Goal: Transaction & Acquisition: Purchase product/service

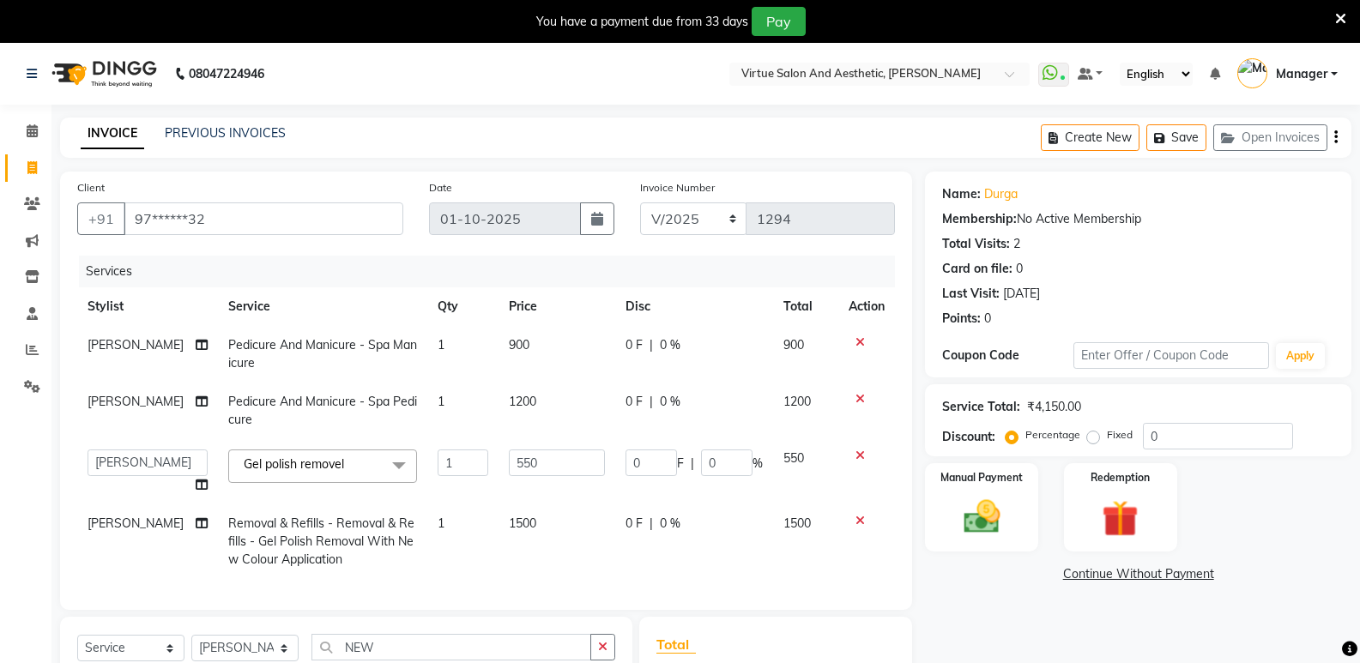
select select "90679"
select select "service"
select select "90679"
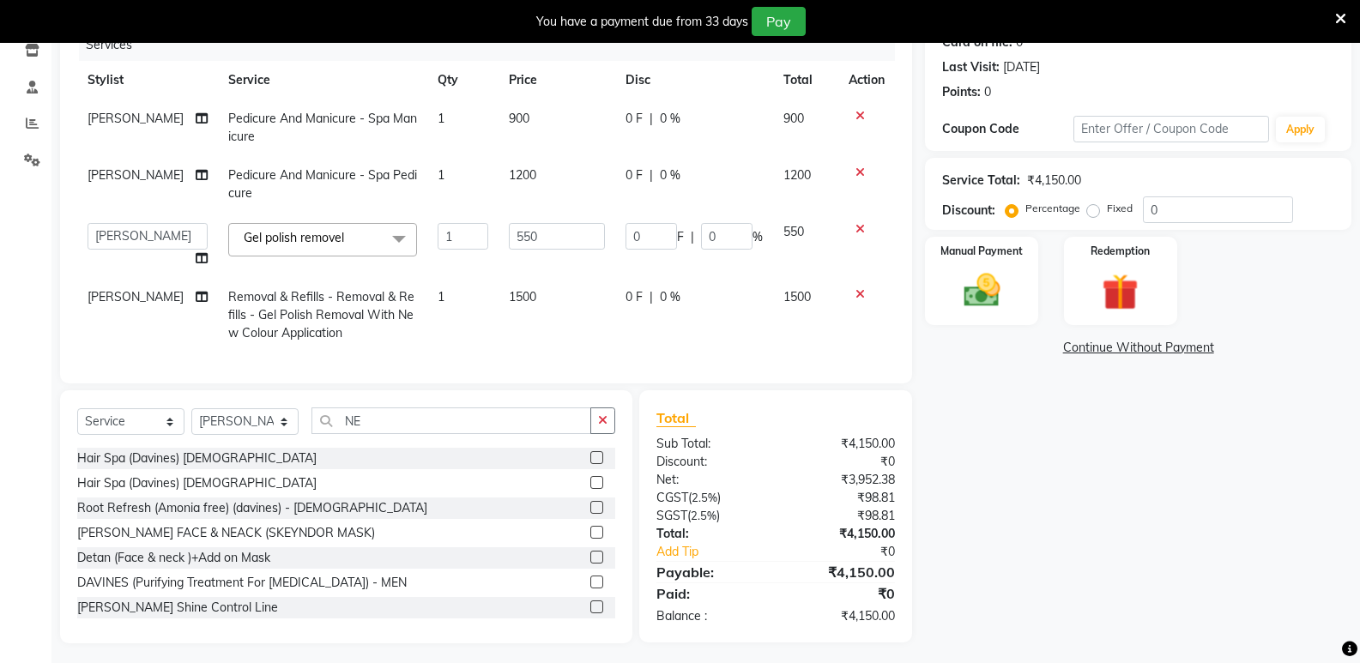
type input "N"
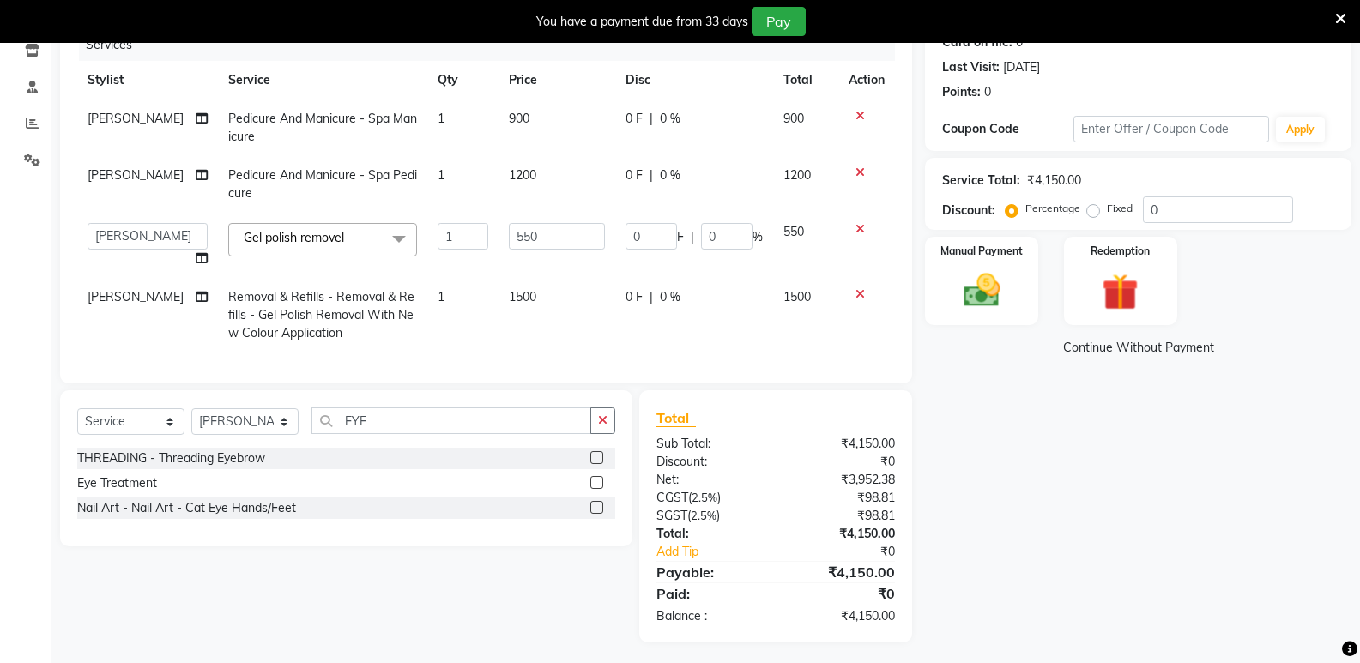
type input "EYE"
click at [598, 464] on label at bounding box center [596, 457] width 13 height 13
click at [598, 464] on input "checkbox" at bounding box center [595, 458] width 11 height 11
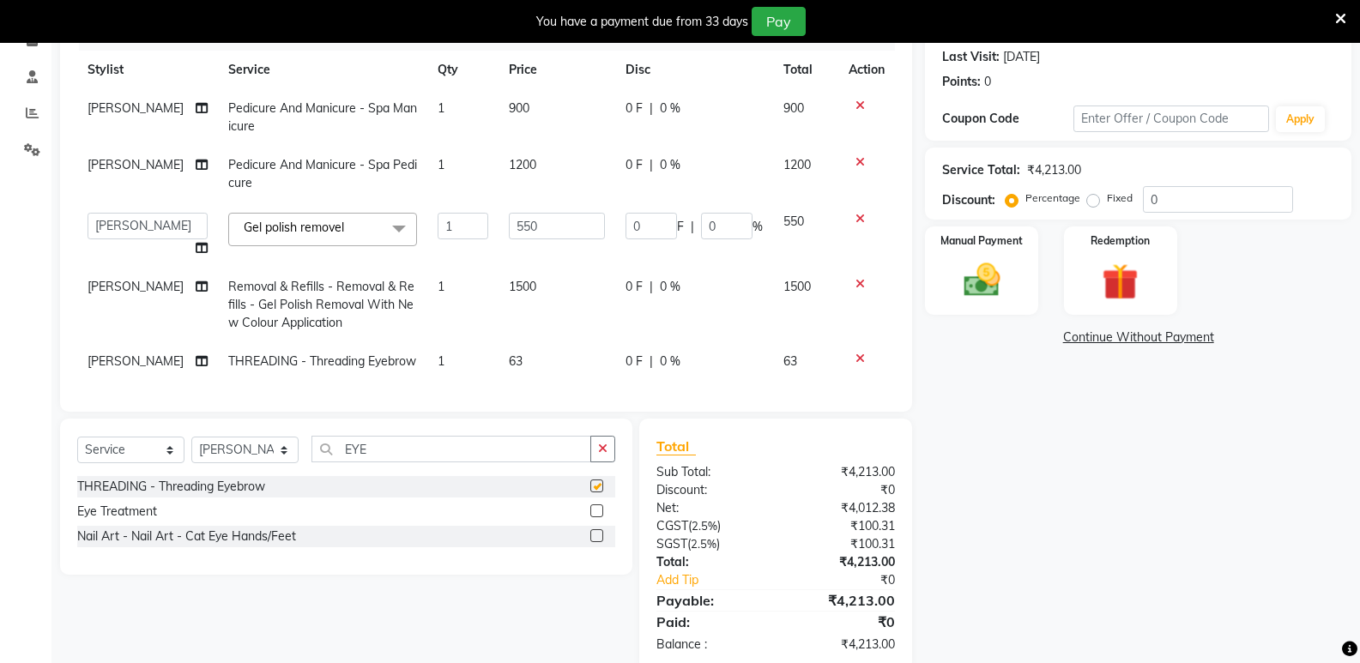
checkbox input "false"
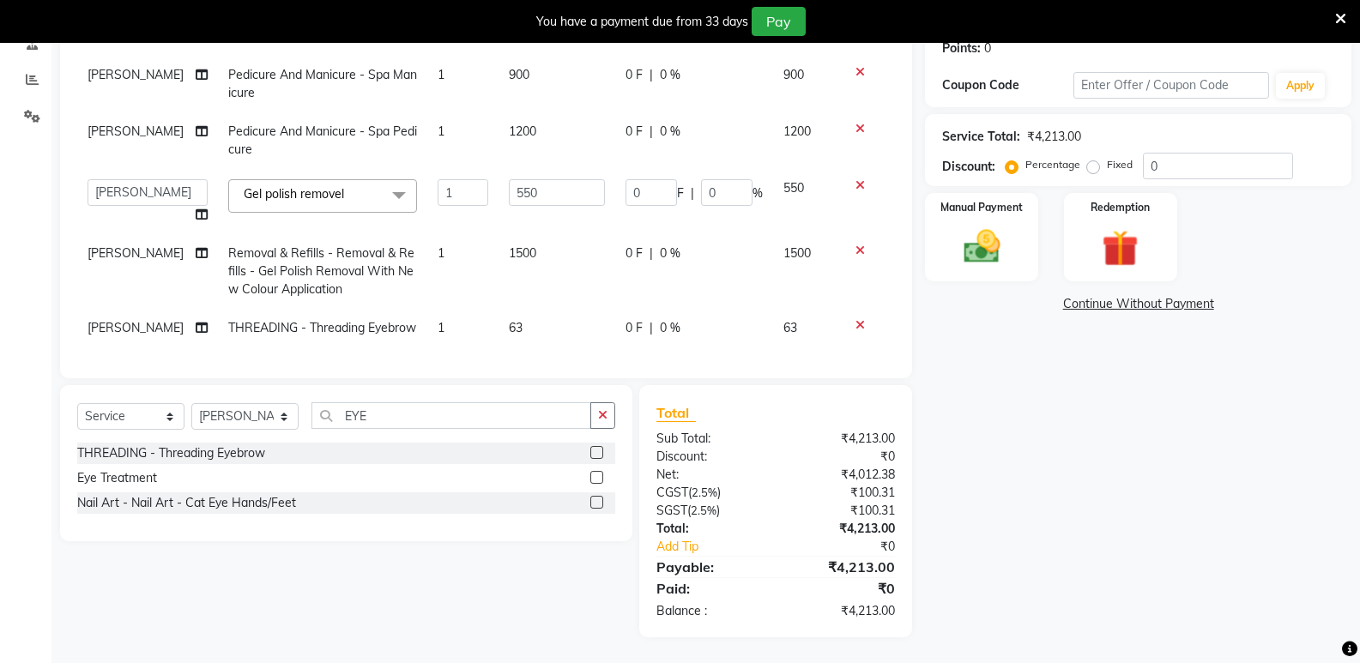
click at [553, 320] on td "63" at bounding box center [556, 328] width 117 height 39
select select "90679"
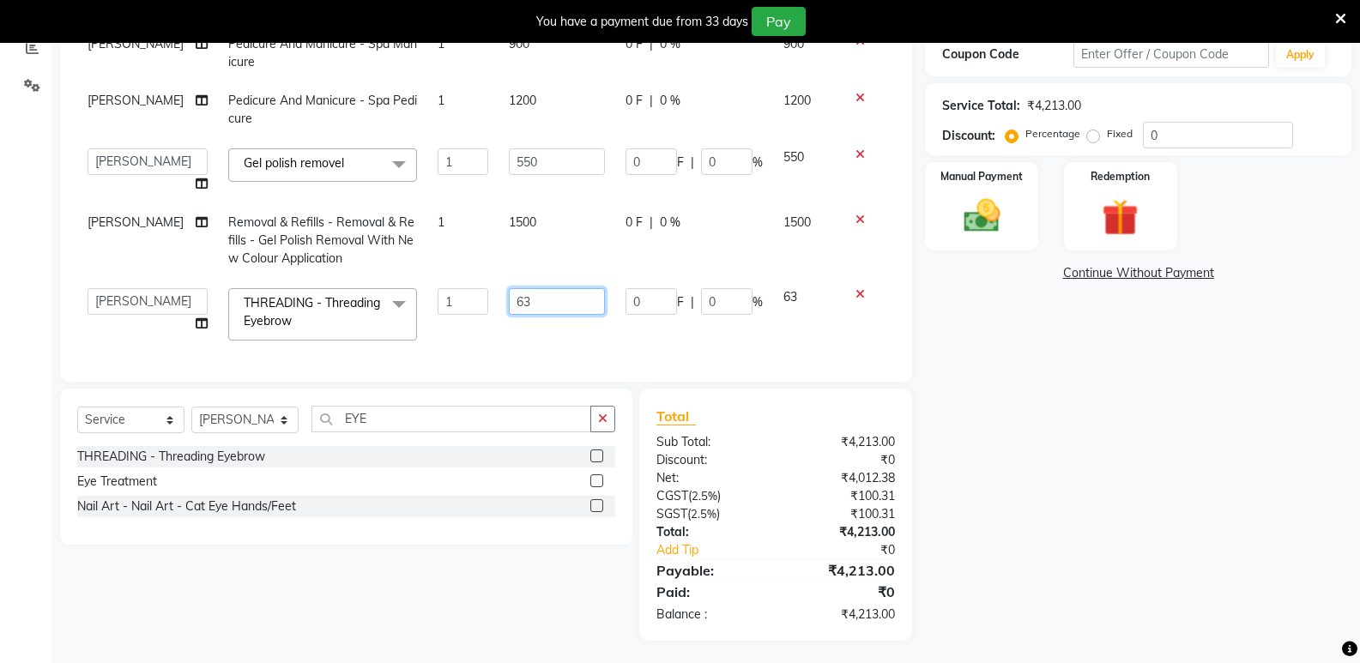
click at [561, 298] on input "63" at bounding box center [557, 301] width 96 height 27
type input "60"
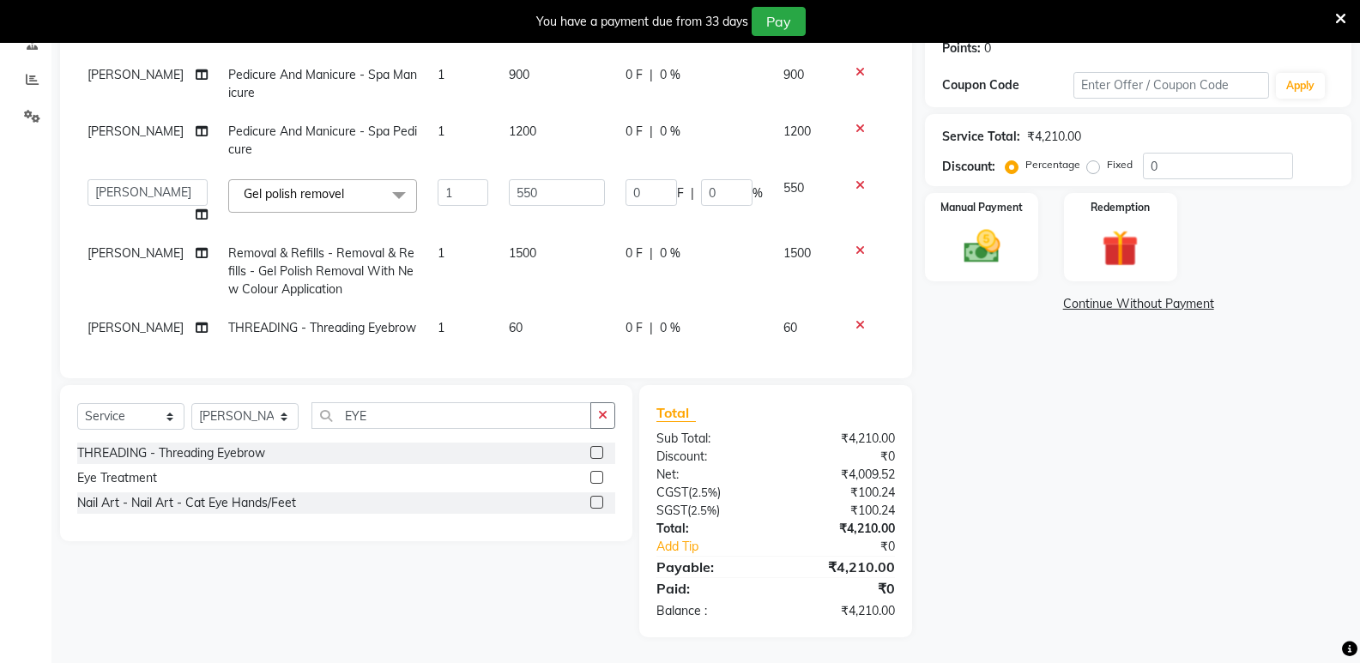
click at [798, 551] on div "Total Sub Total: ₹4,210.00 Discount: ₹0 Net: ₹4,009.52 CGST ( 2.5% ) ₹100.24 SG…" at bounding box center [775, 511] width 239 height 218
click at [414, 427] on input "EYE" at bounding box center [451, 415] width 280 height 27
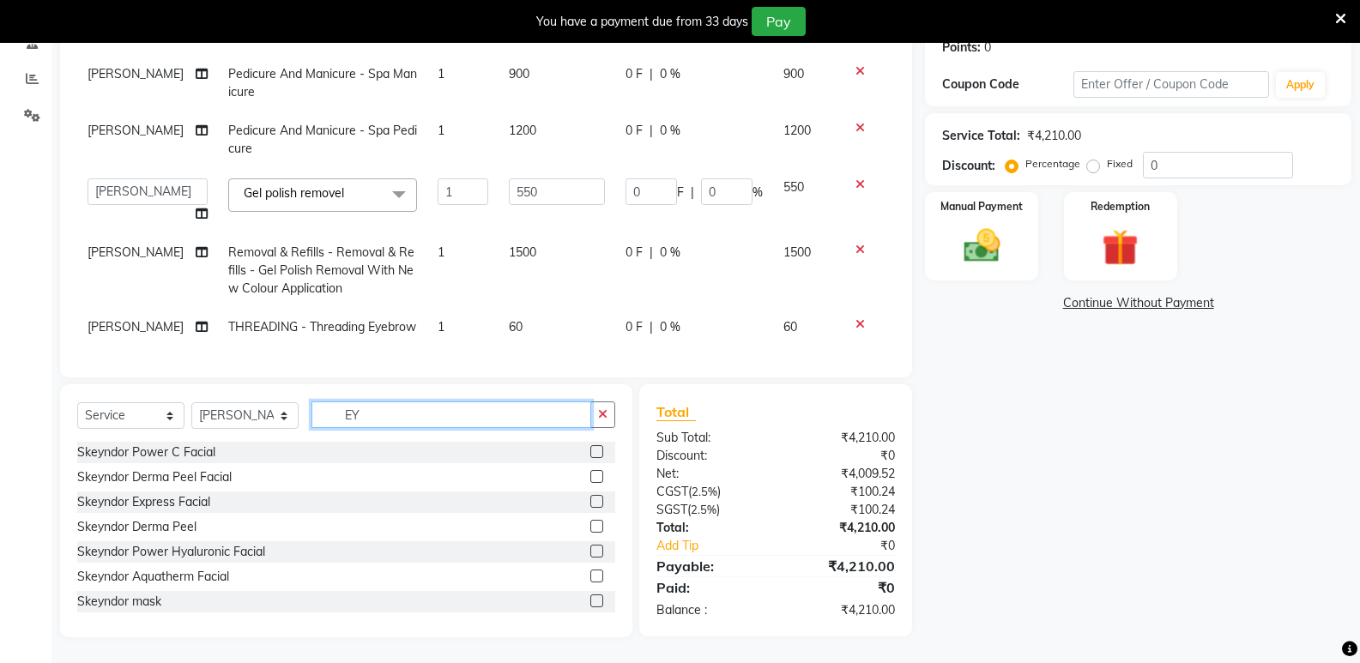
type input "E"
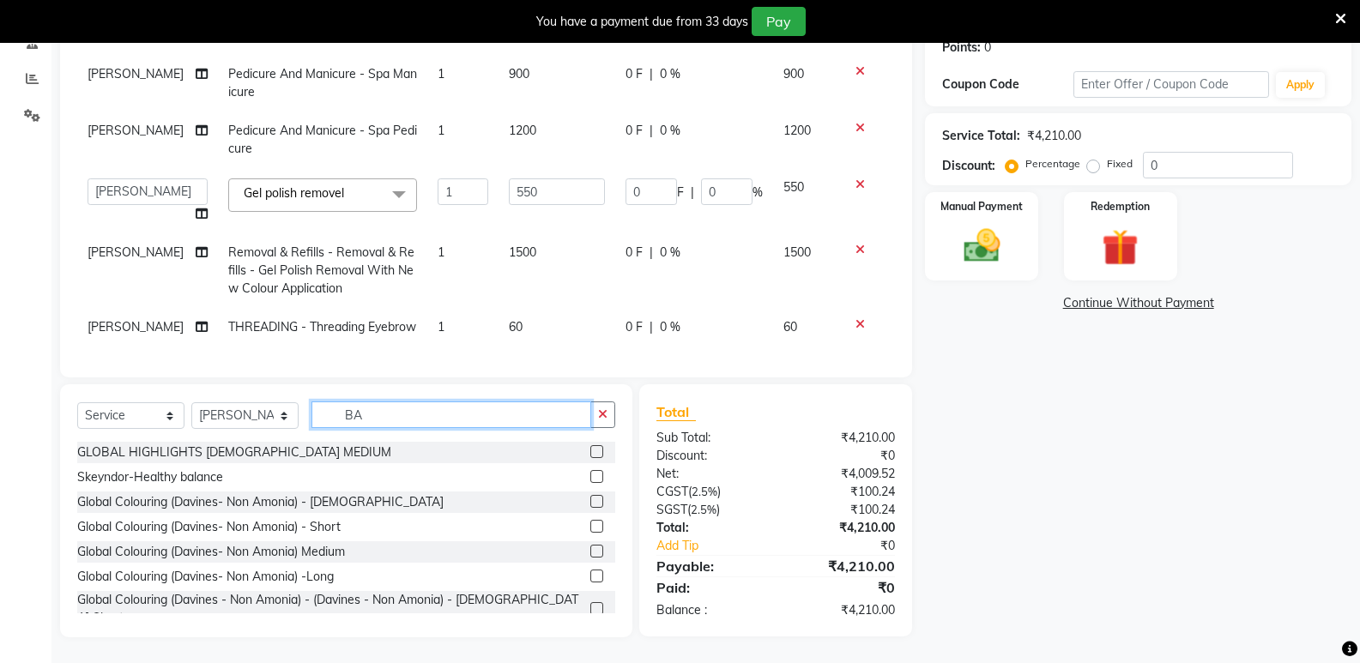
scroll to position [302, 0]
type input "B"
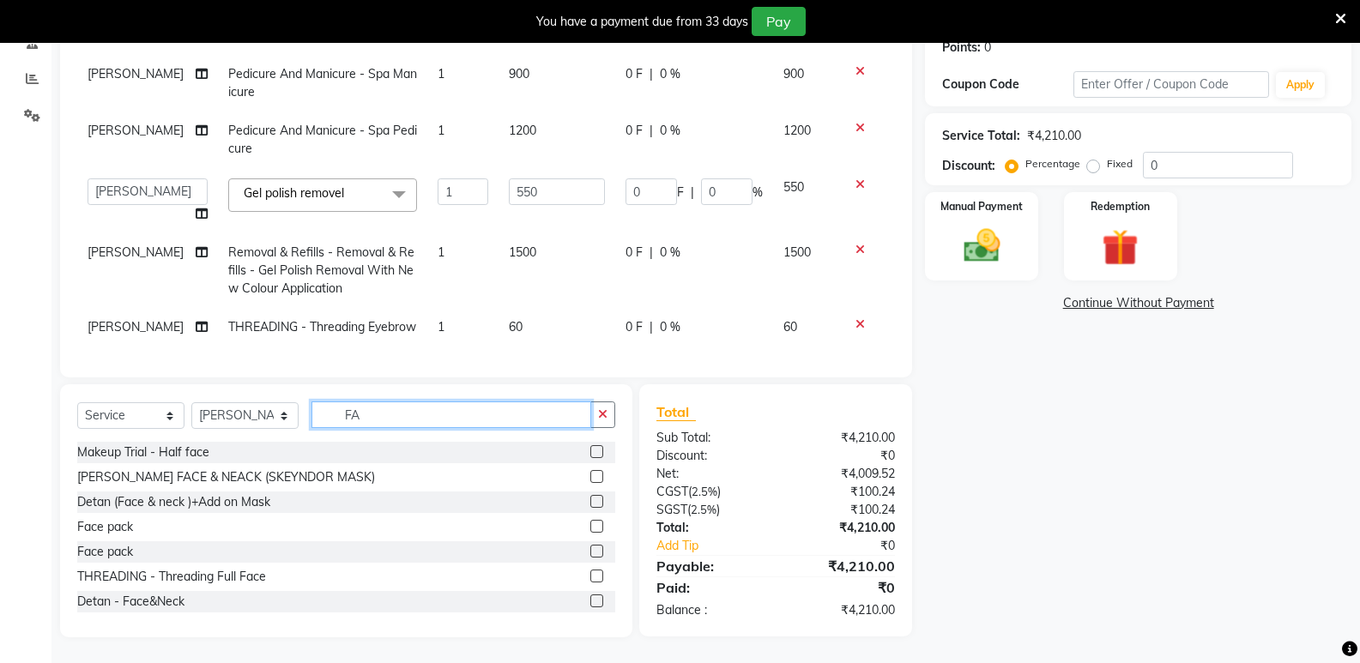
type input "F"
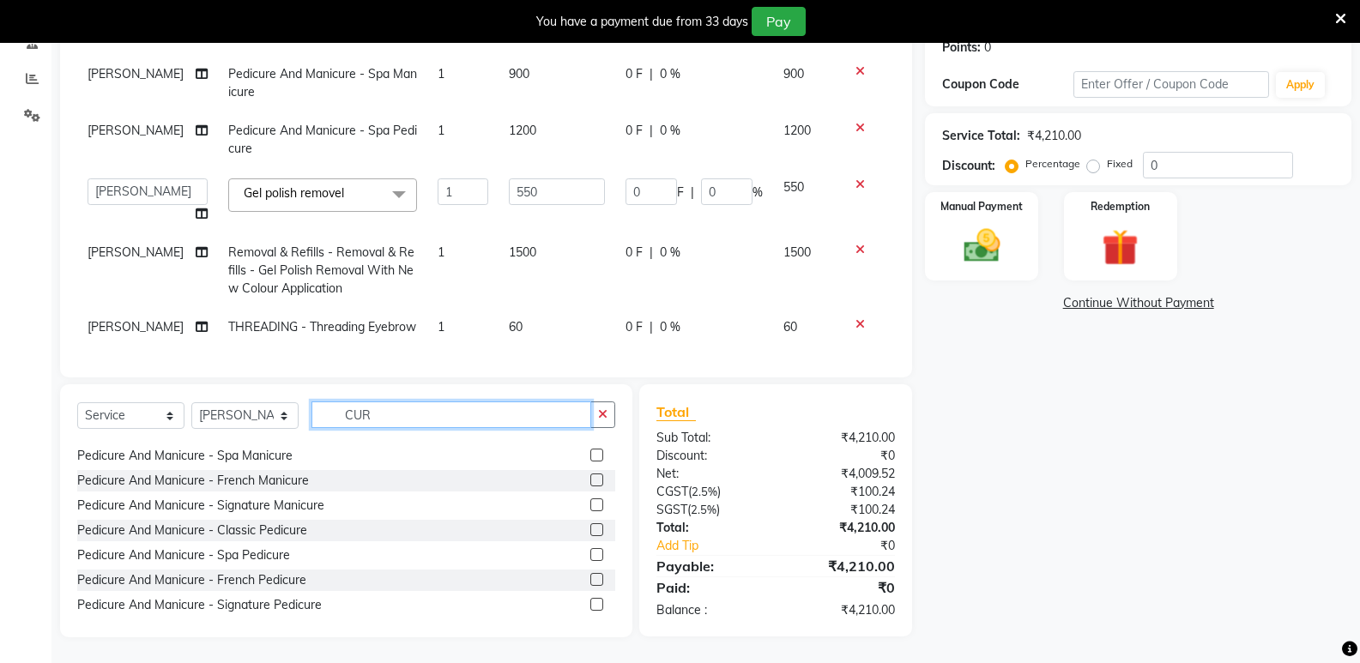
scroll to position [0, 0]
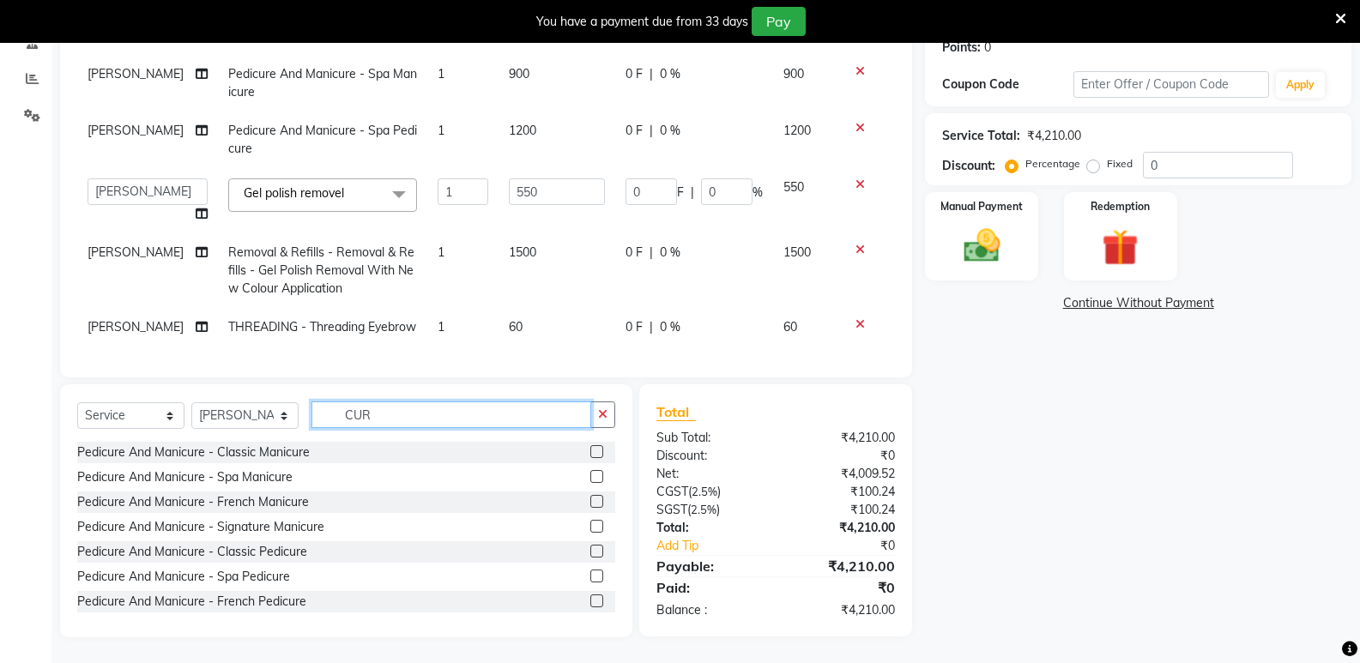
click at [428, 417] on input "CUR" at bounding box center [451, 415] width 280 height 27
type input "C"
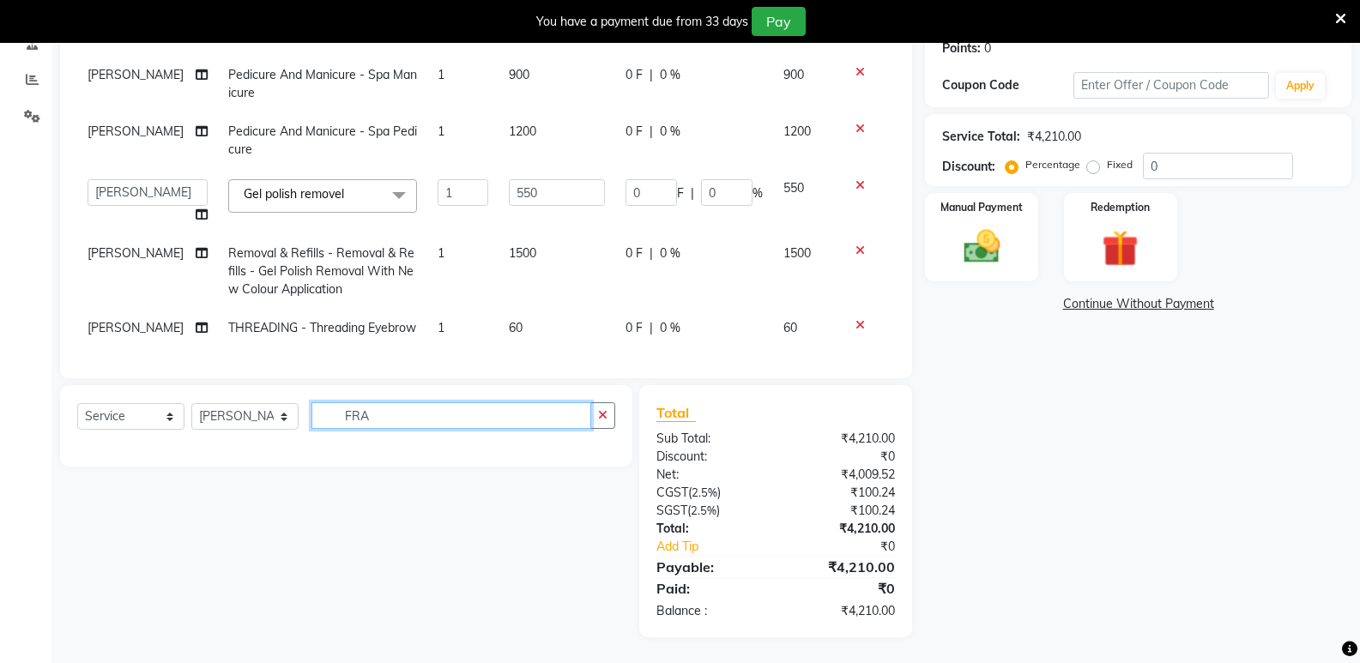
scroll to position [301, 0]
click at [427, 421] on input "FRA" at bounding box center [451, 415] width 280 height 27
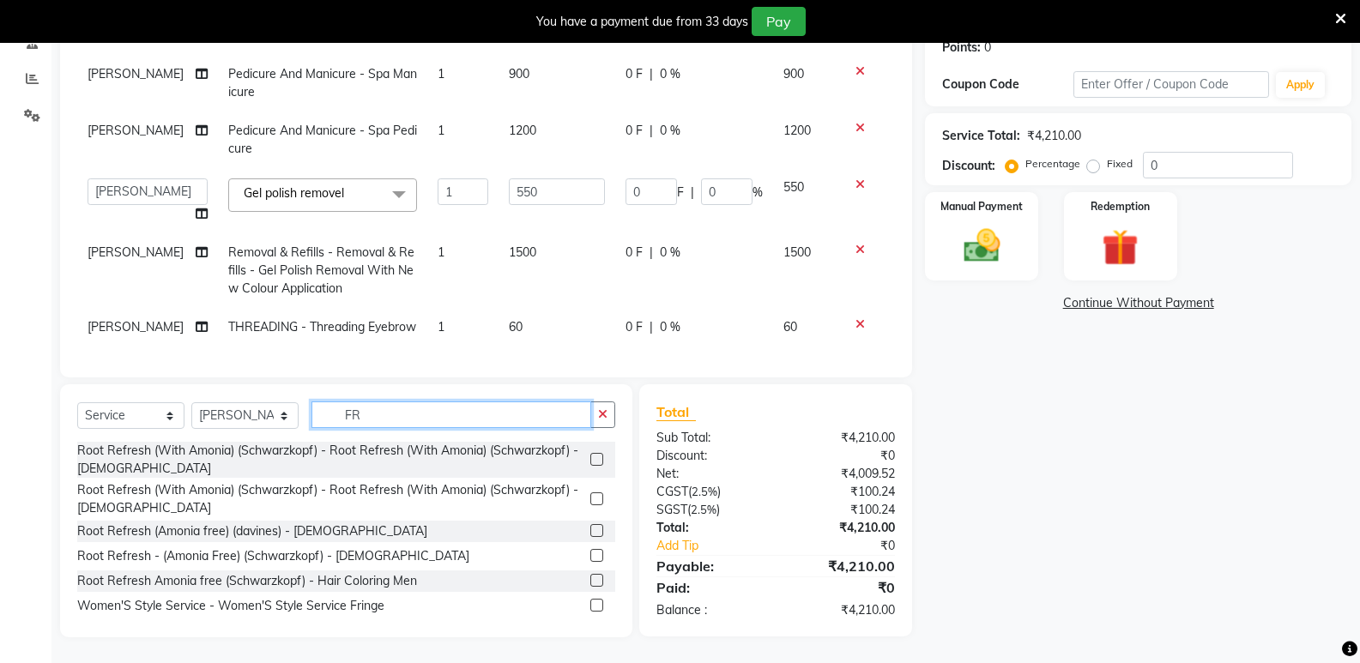
scroll to position [302, 0]
type input "F"
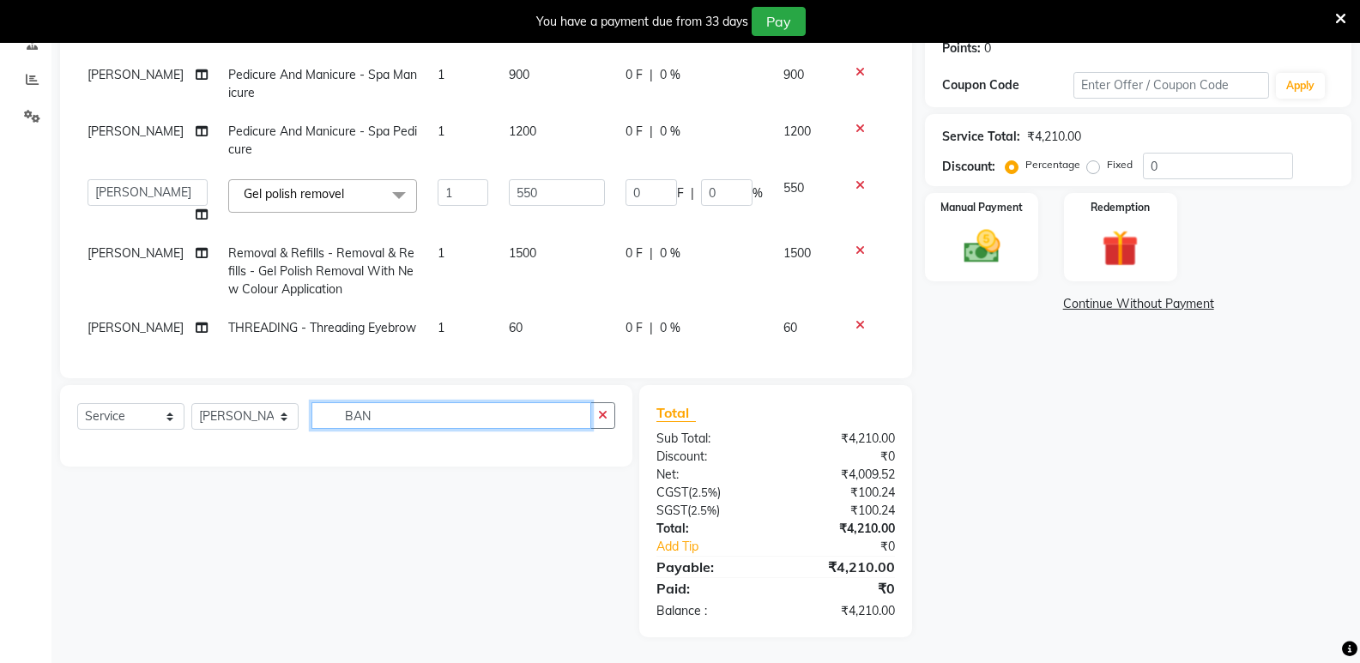
scroll to position [301, 0]
type input "B"
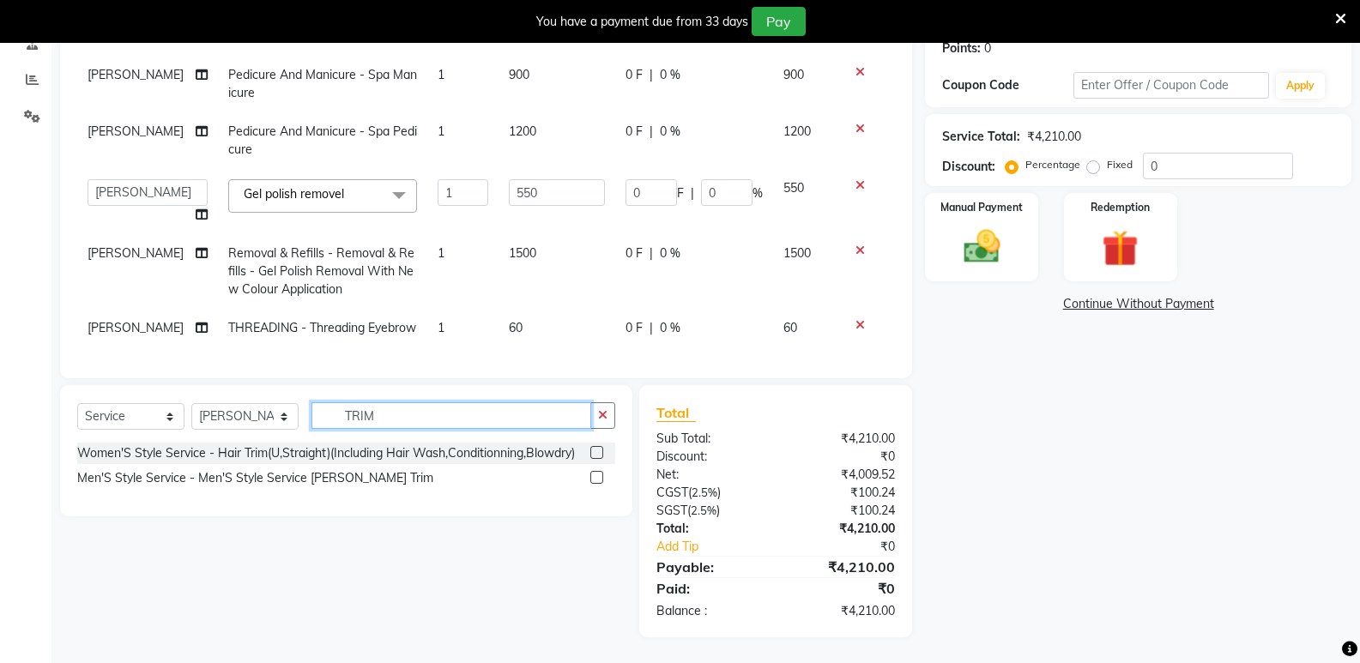
type input "TRIM"
click at [593, 452] on label at bounding box center [596, 452] width 13 height 13
click at [593, 452] on input "checkbox" at bounding box center [595, 453] width 11 height 11
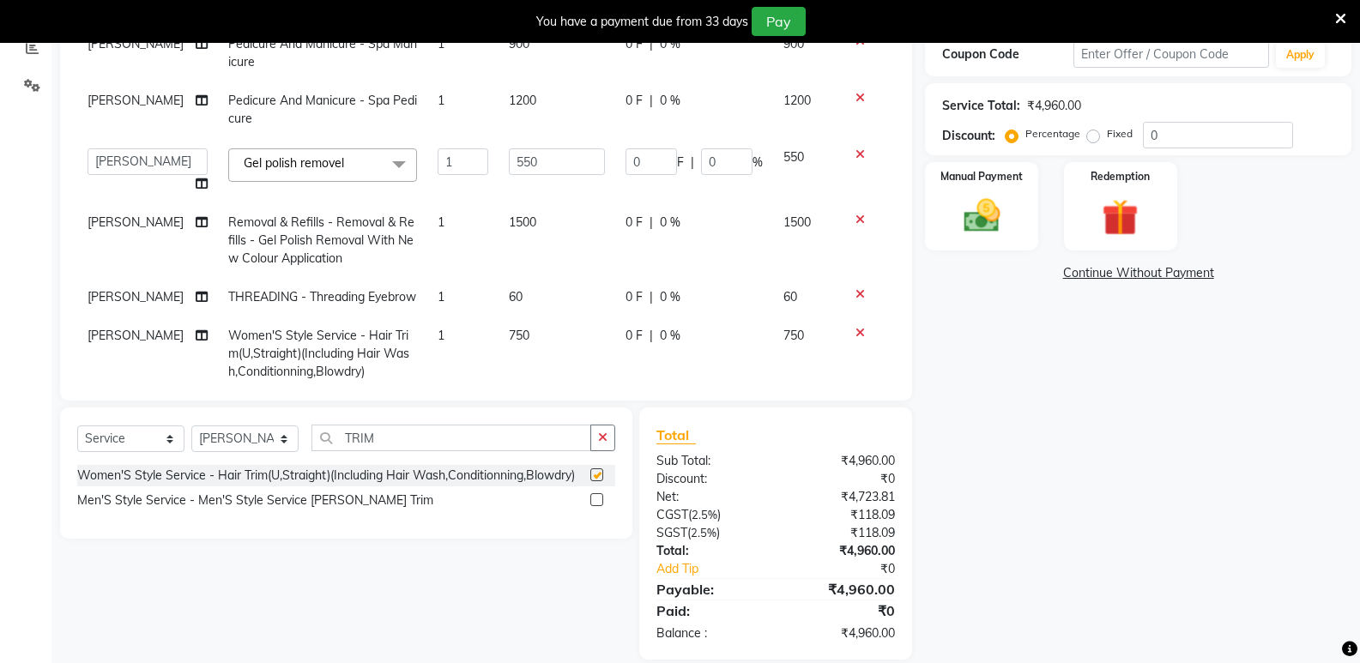
checkbox input "false"
click at [561, 359] on td "750" at bounding box center [556, 354] width 117 height 75
select select "90679"
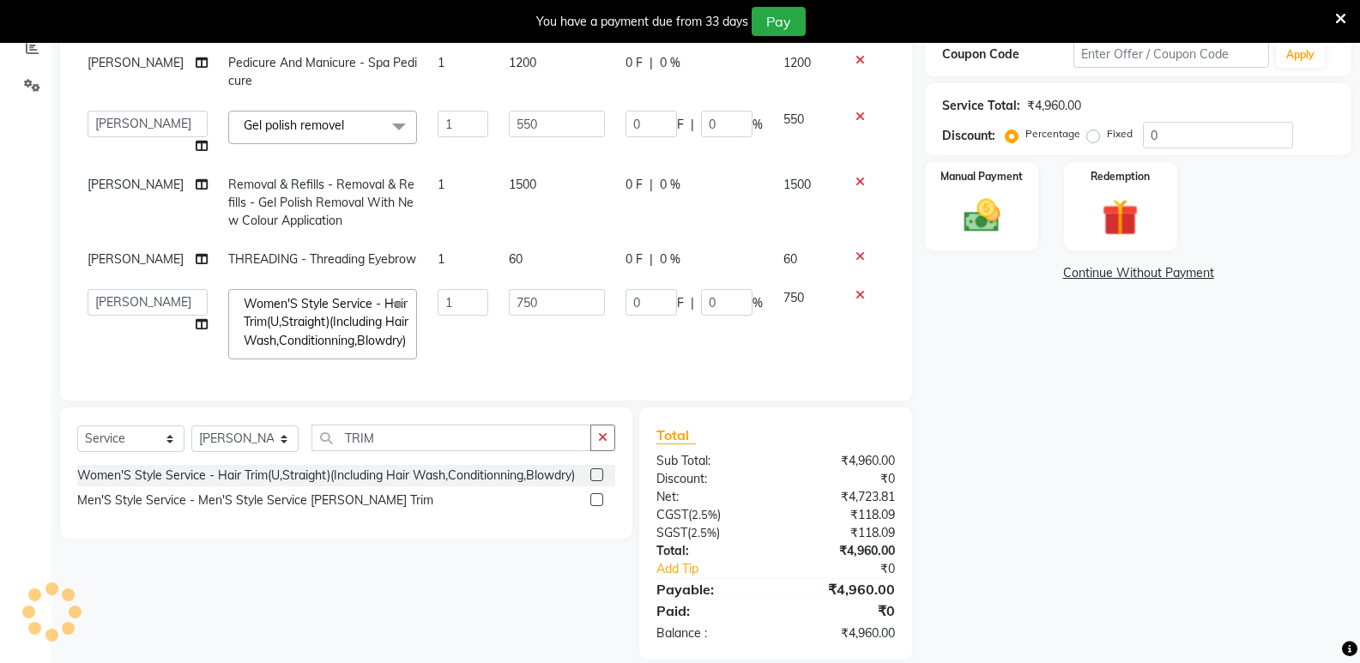
scroll to position [69, 0]
click at [537, 299] on input "750" at bounding box center [557, 302] width 96 height 27
type input "7"
type input "300"
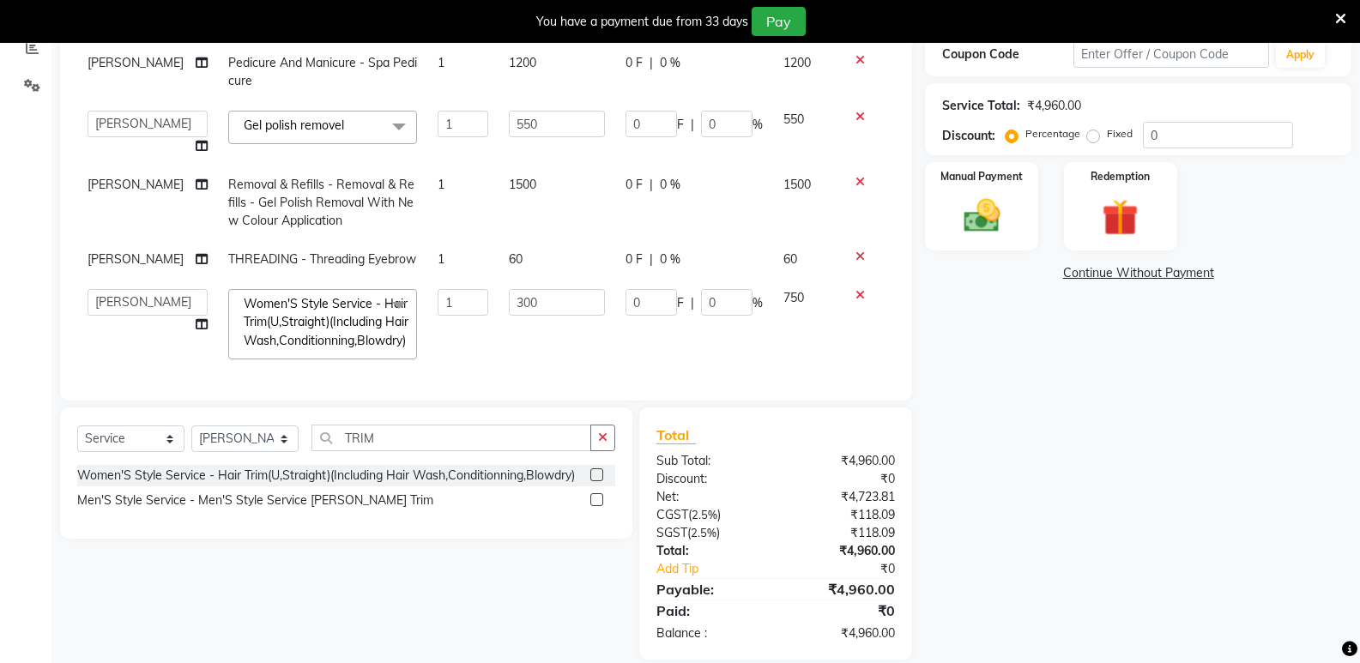
click at [746, 449] on div "Total Sub Total: ₹4,960.00 Discount: ₹0 Net: ₹4,723.81 CGST ( 2.5% ) ₹118.09 SG…" at bounding box center [775, 534] width 239 height 218
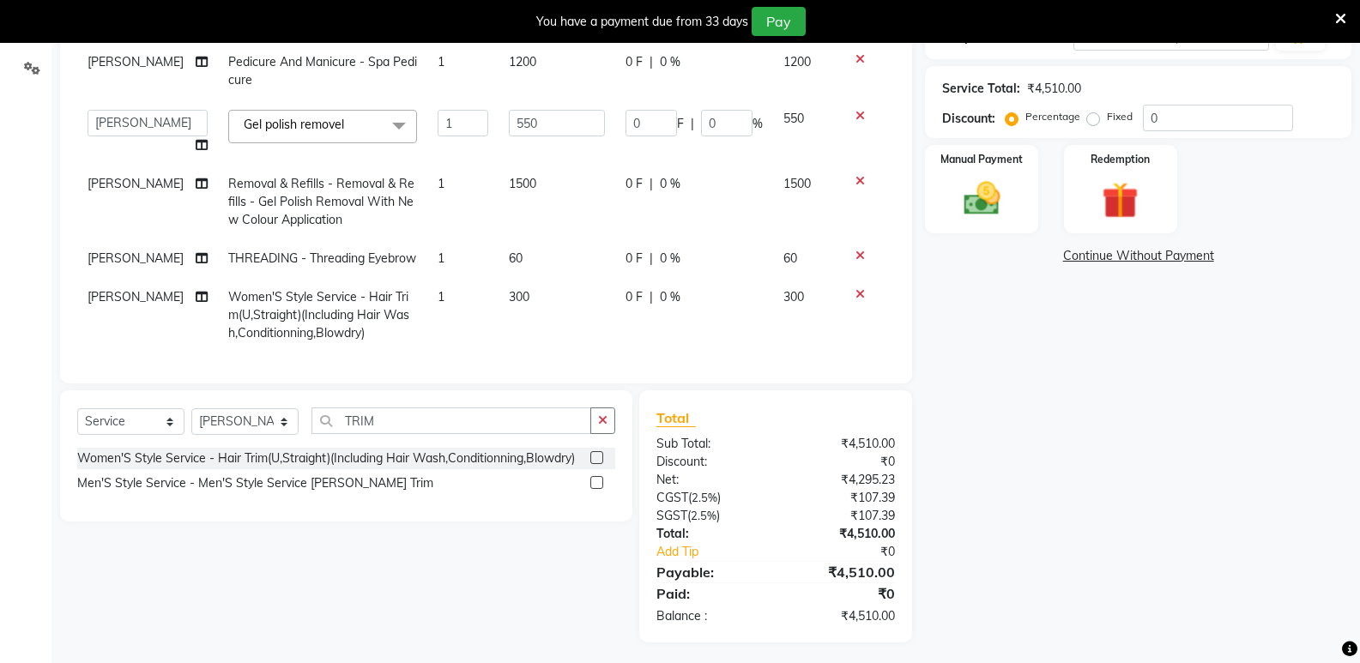
scroll to position [323, 0]
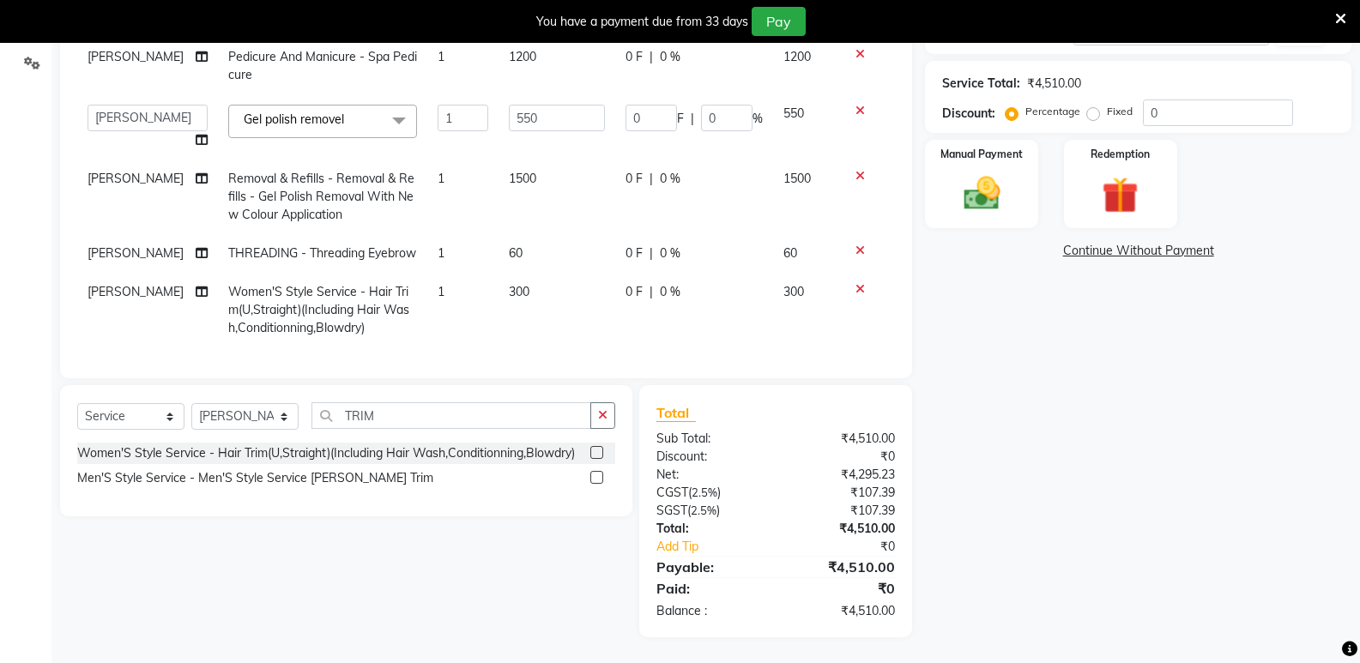
click at [1117, 441] on div "Name: Durga Membership: No Active Membership Total Visits: 2 Card on file: 0 La…" at bounding box center [1144, 242] width 439 height 789
click at [780, 534] on div "₹4,510.00" at bounding box center [842, 529] width 132 height 18
click at [440, 581] on div "Select Service Product Membership Package Voucher Prepaid Gift Card Select Styl…" at bounding box center [339, 511] width 585 height 252
click at [150, 281] on td "ASWANI" at bounding box center [147, 310] width 141 height 75
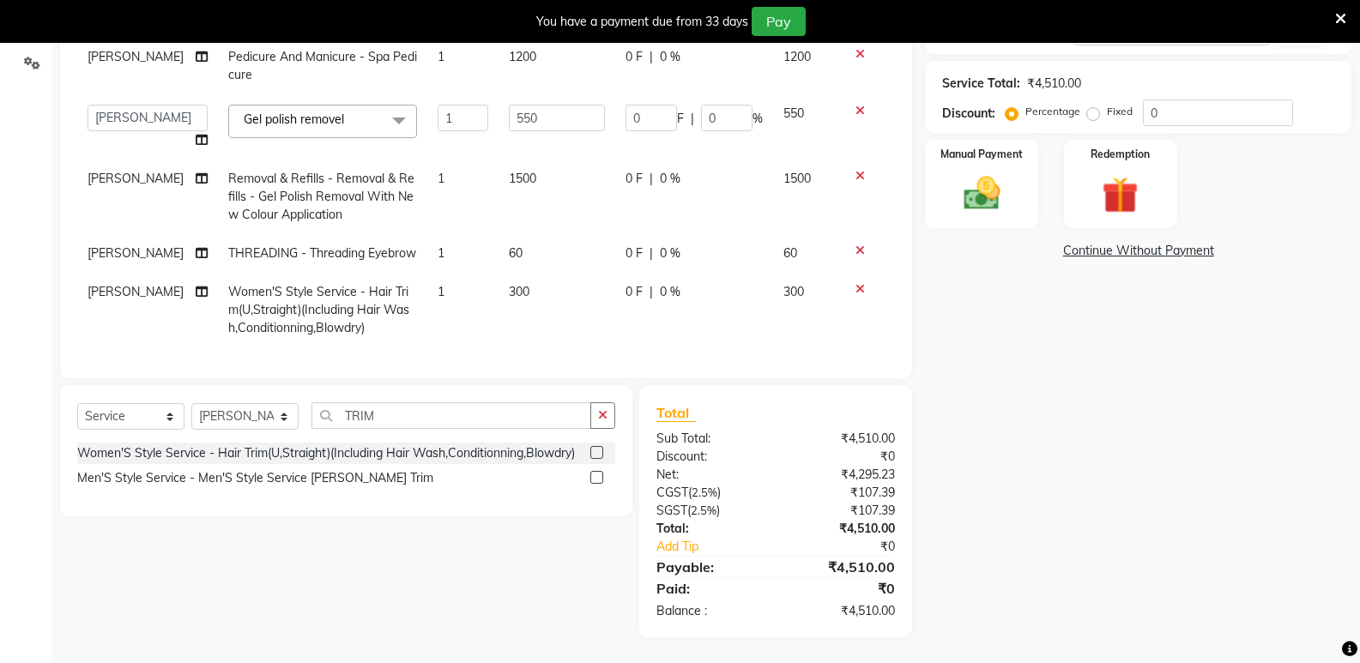
select select "90679"
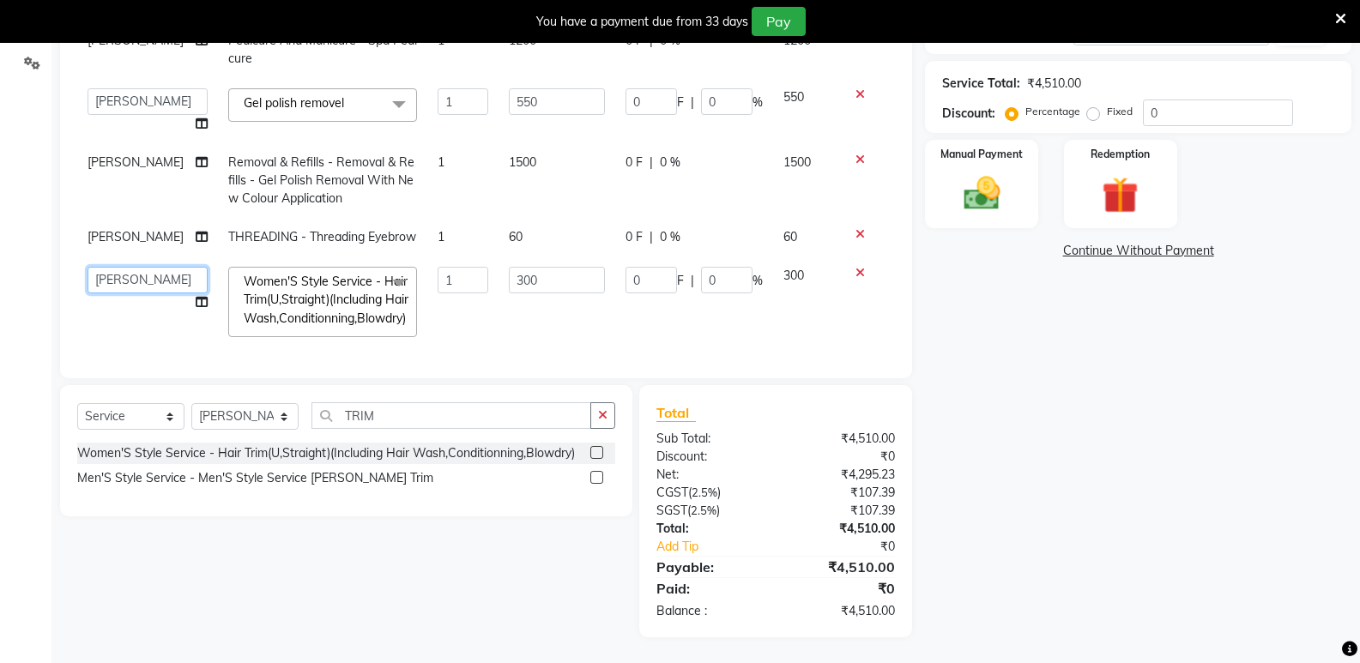
click at [137, 267] on select "ADMIN Ashwini ASWANI DIVYA Kanna keerthana Manager MONICA PRIYA sasi VASANTHI V…" at bounding box center [148, 280] width 120 height 27
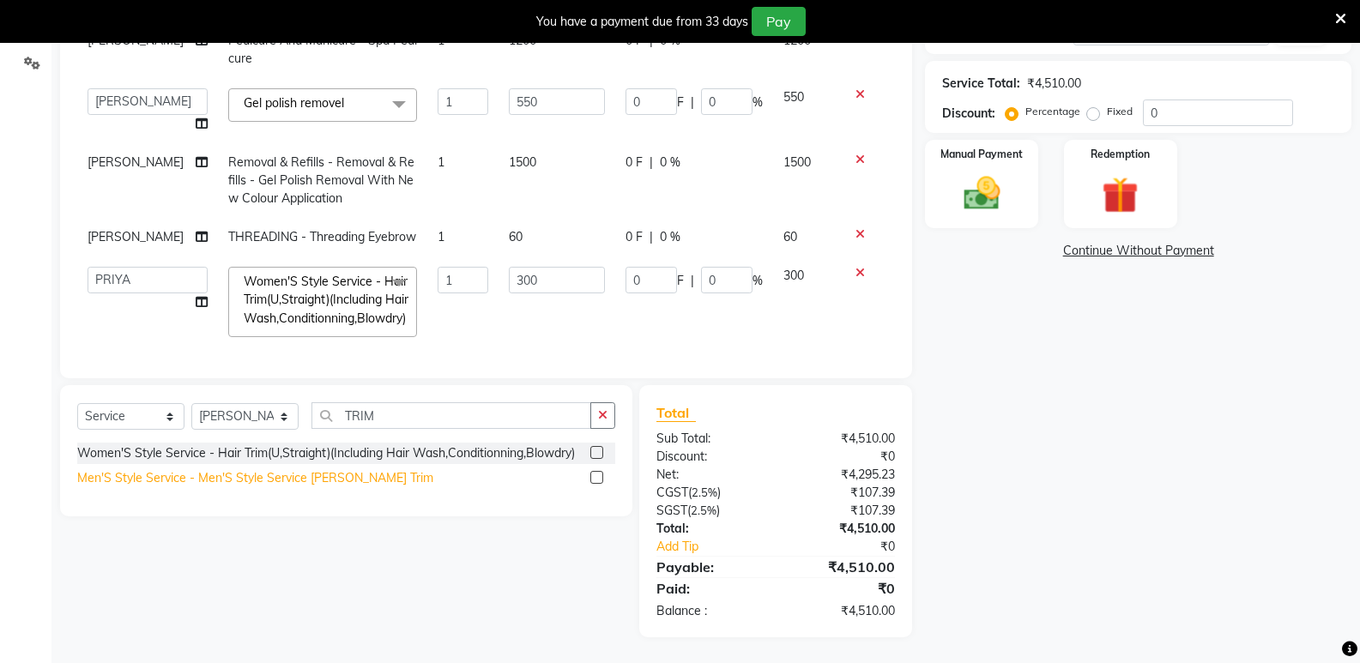
select select "44177"
click at [798, 538] on div "₹0" at bounding box center [853, 547] width 110 height 18
click at [951, 197] on img at bounding box center [981, 194] width 61 height 44
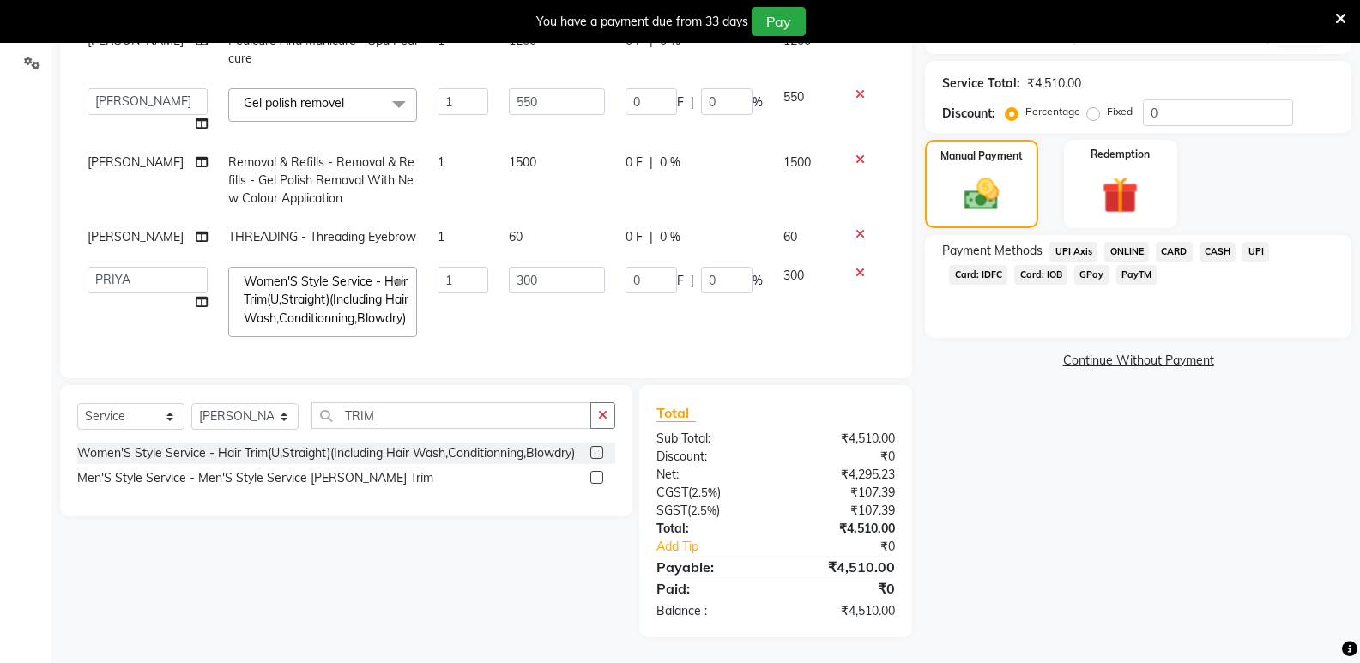
click at [1133, 252] on span "ONLINE" at bounding box center [1126, 252] width 45 height 20
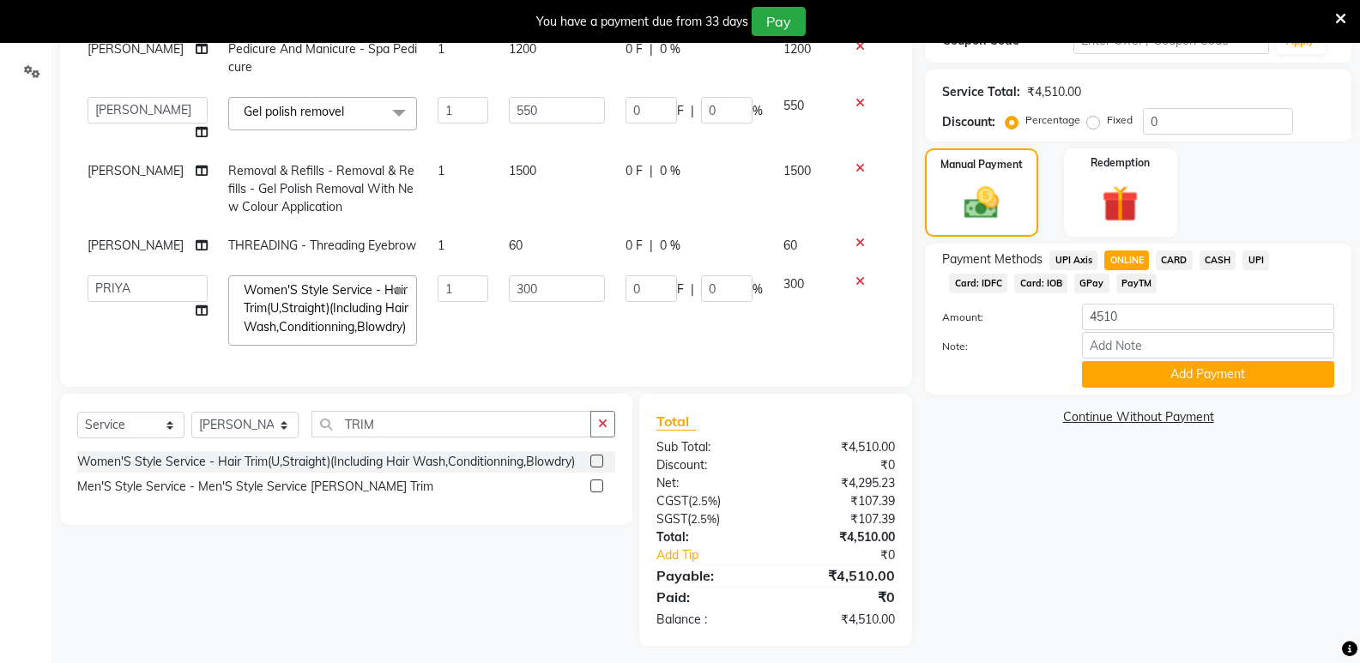
scroll to position [323, 0]
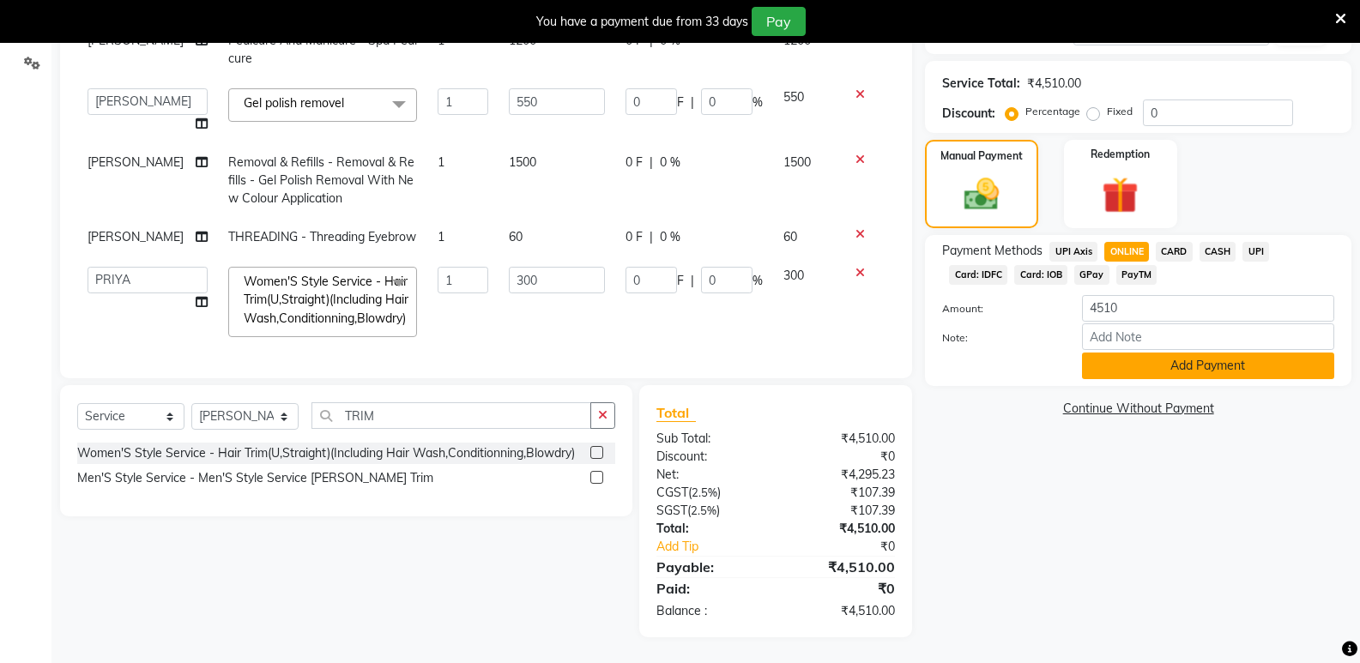
click at [1122, 366] on button "Add Payment" at bounding box center [1208, 366] width 252 height 27
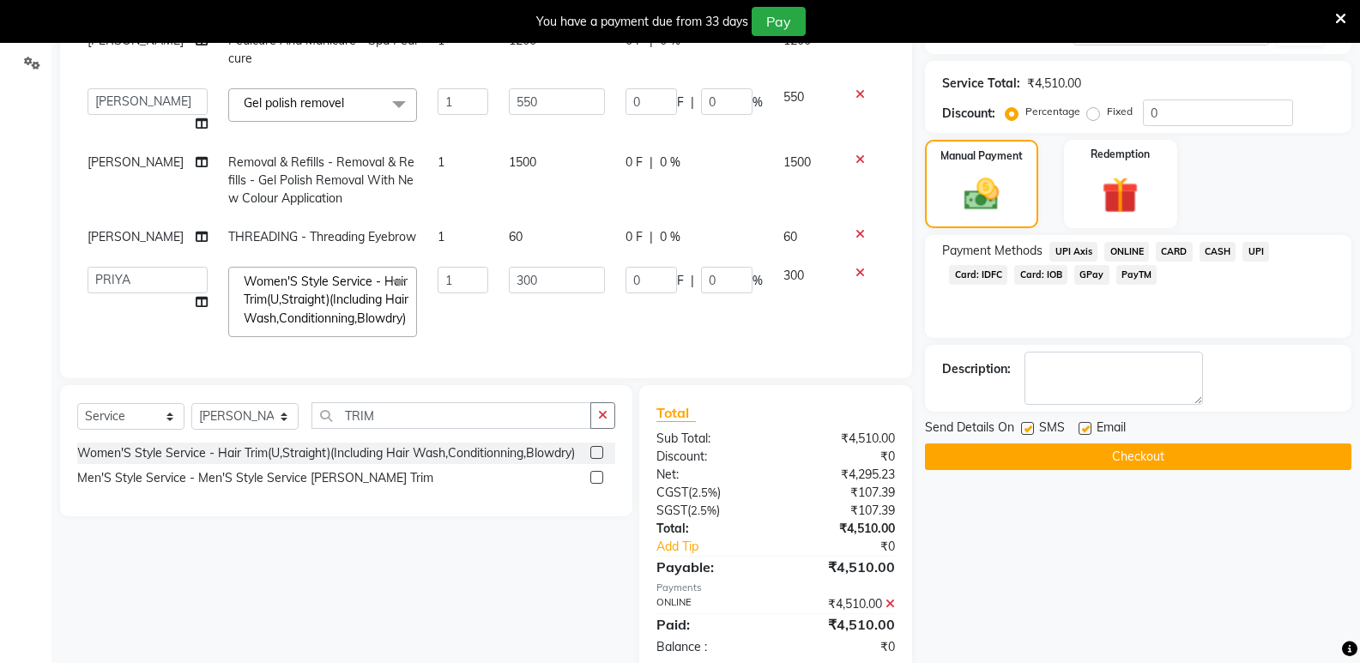
click at [1021, 456] on button "Checkout" at bounding box center [1138, 457] width 426 height 27
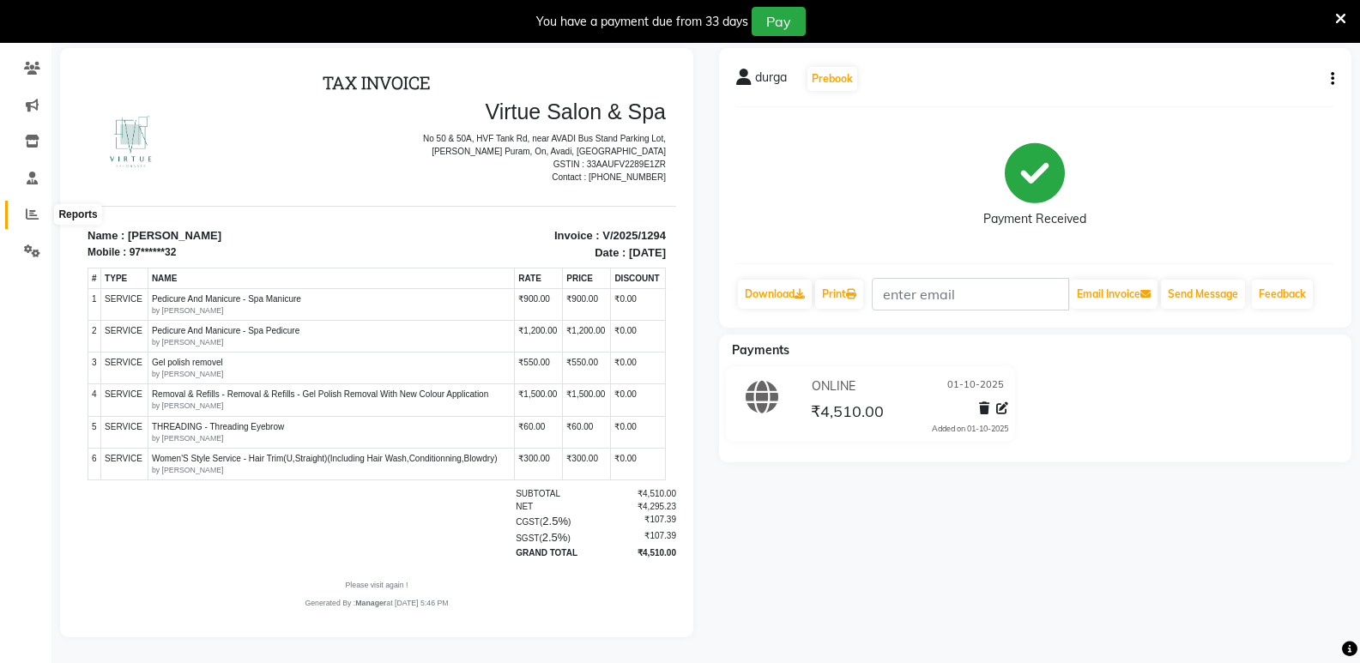
click at [38, 208] on icon at bounding box center [32, 214] width 13 height 13
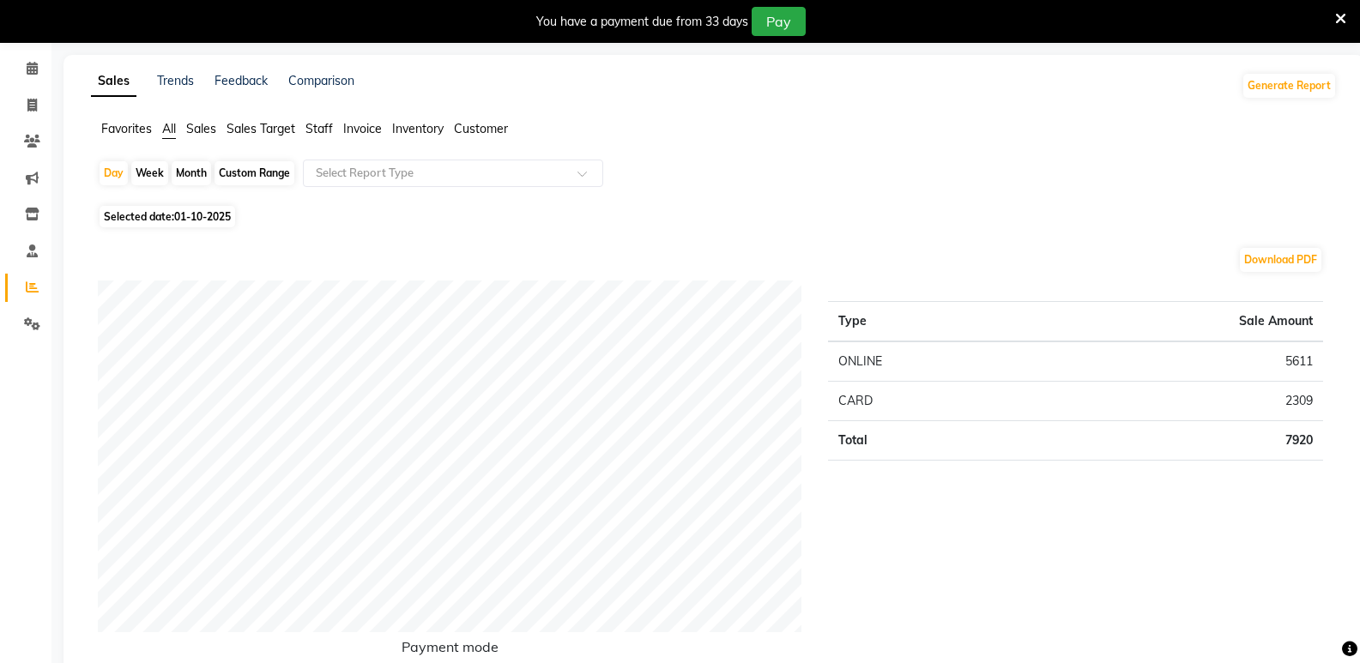
click at [208, 127] on span "Sales" at bounding box center [201, 128] width 30 height 15
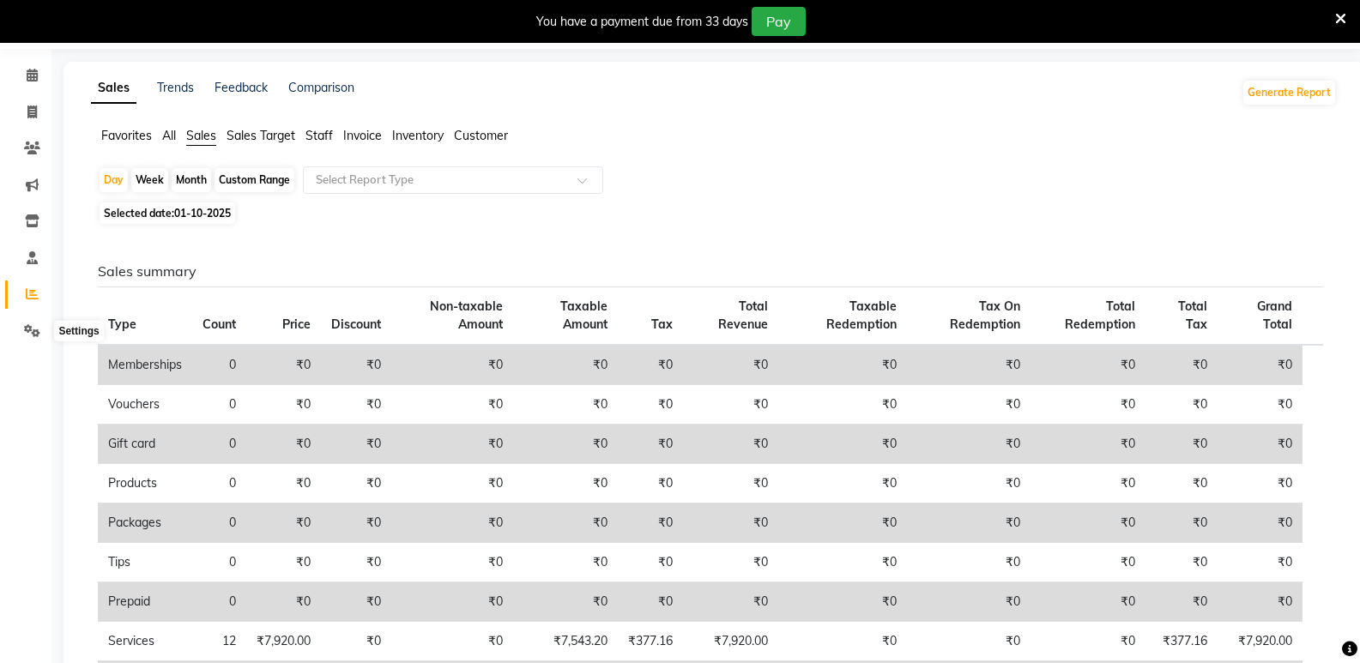
scroll to position [86, 0]
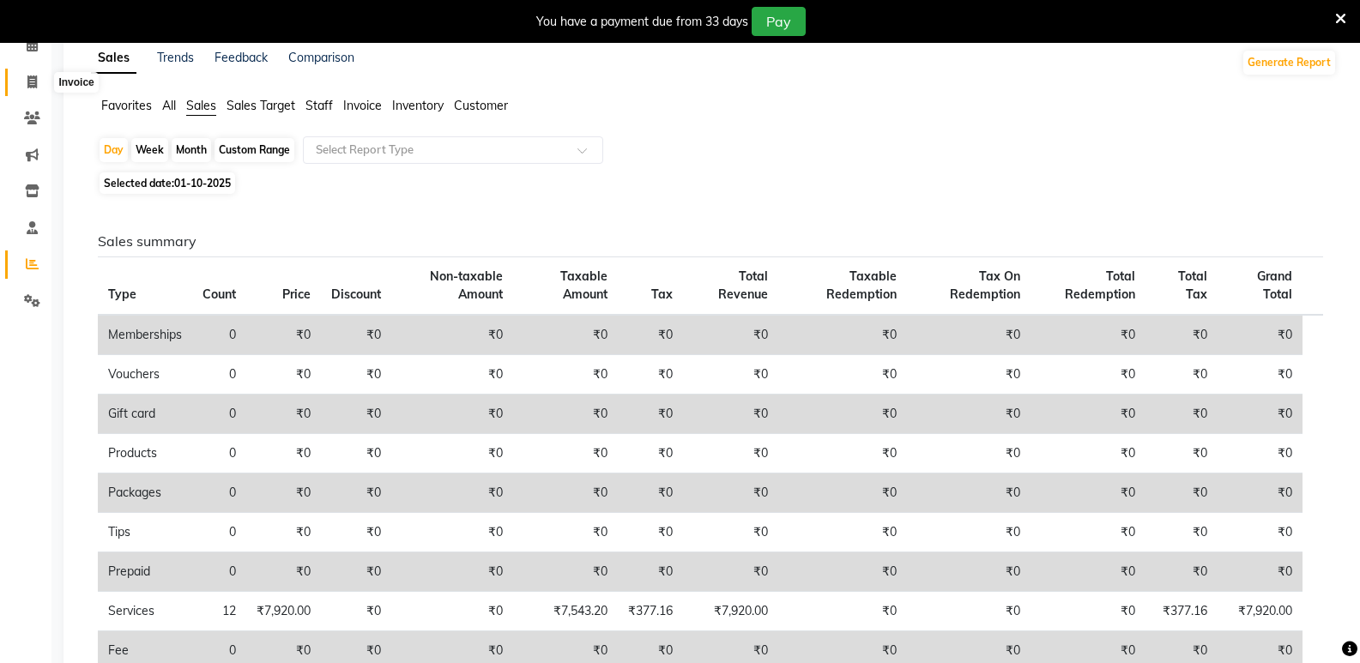
click at [36, 86] on icon at bounding box center [31, 82] width 9 height 13
select select "service"
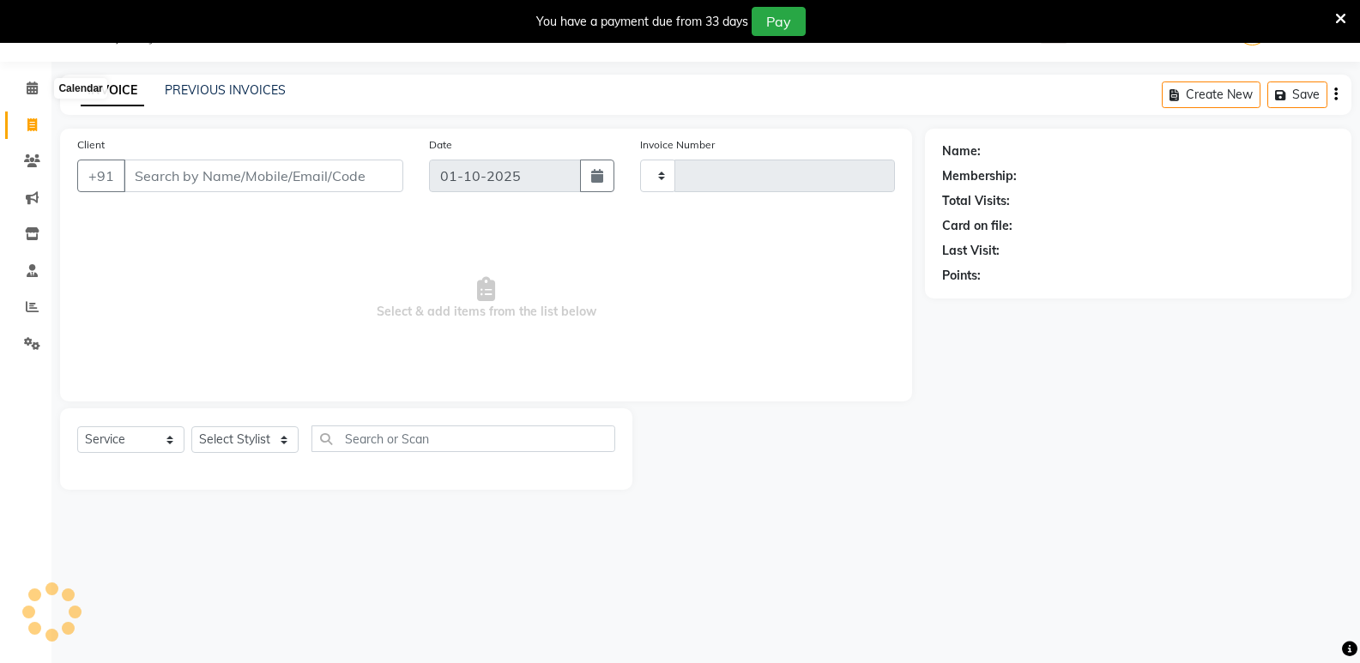
scroll to position [43, 0]
select select "4611"
type input "1295"
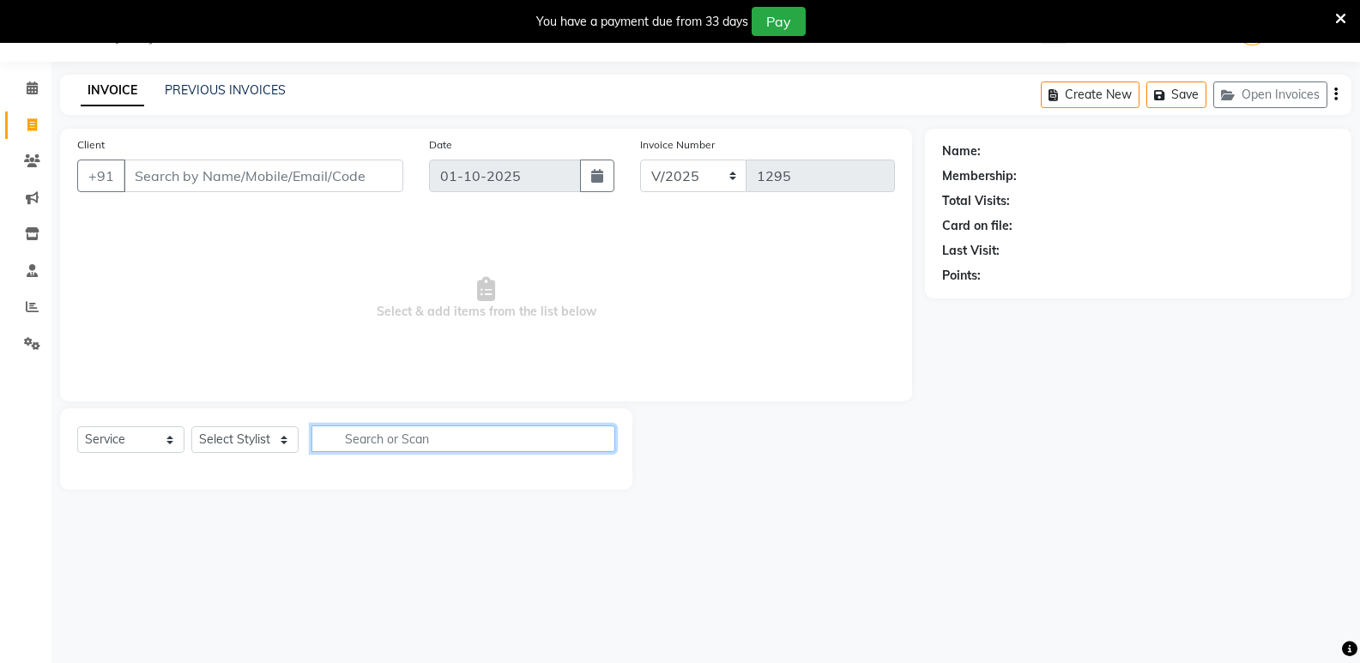
click at [408, 440] on input "text" at bounding box center [463, 439] width 304 height 27
type input "CHA"
click at [254, 441] on select "Select Stylist ADMIN Ashwini ASWANI DIVYA Kanna keerthana Manager MONICA PRIYA …" at bounding box center [244, 439] width 107 height 27
select select "92936"
click at [191, 426] on select "Select Stylist ADMIN Ashwini ASWANI DIVYA Kanna keerthana Manager MONICA PRIYA …" at bounding box center [244, 439] width 107 height 27
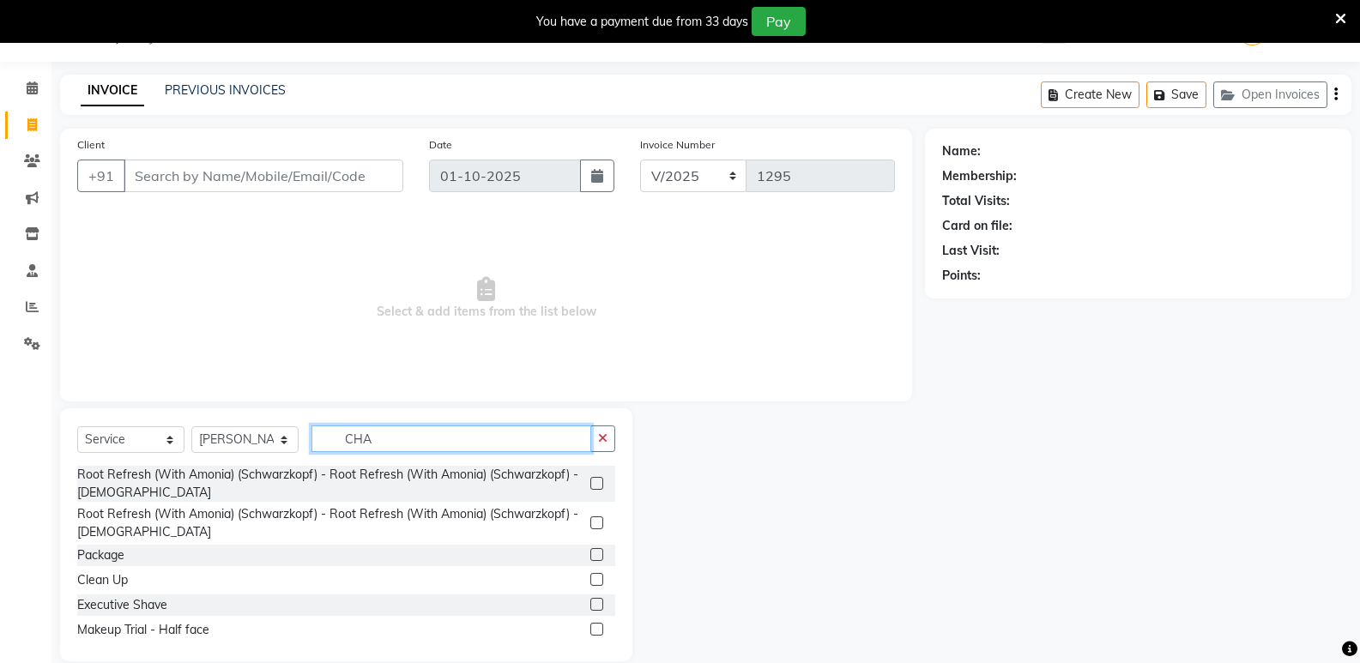
click at [441, 432] on input "CHA" at bounding box center [451, 439] width 280 height 27
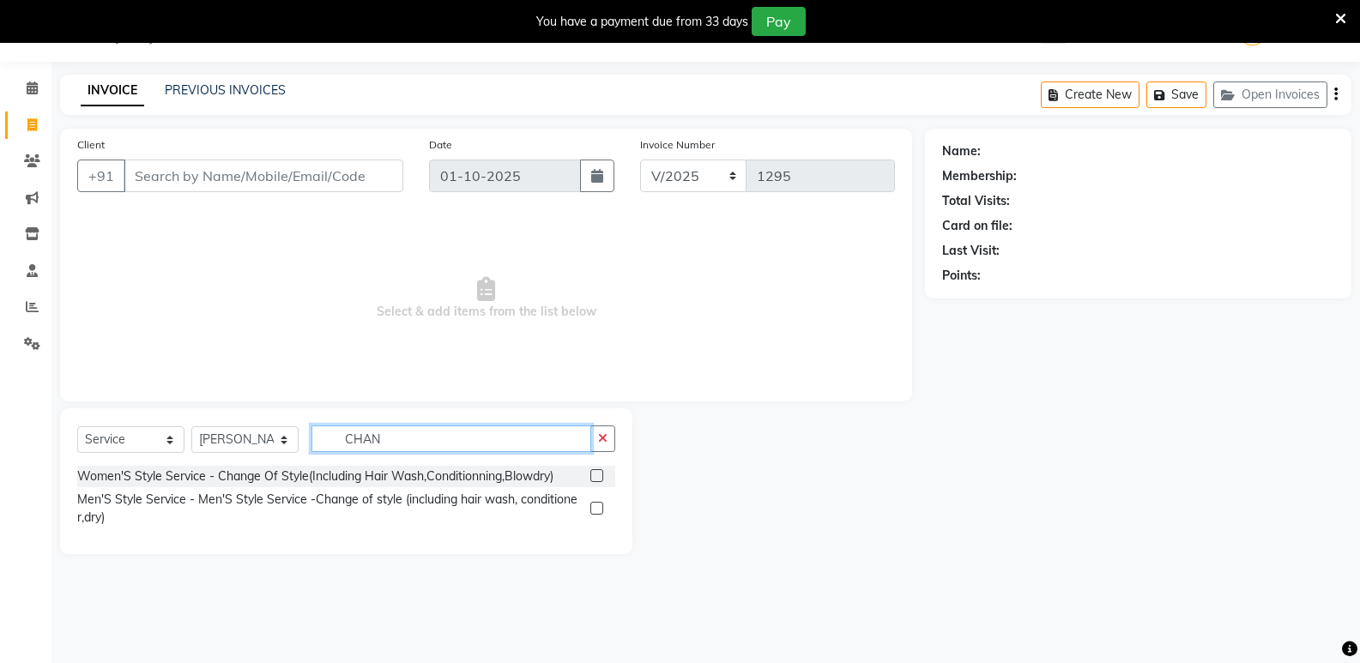
type input "CHAN"
click at [600, 479] on label at bounding box center [596, 475] width 13 height 13
click at [600, 479] on input "checkbox" at bounding box center [595, 476] width 11 height 11
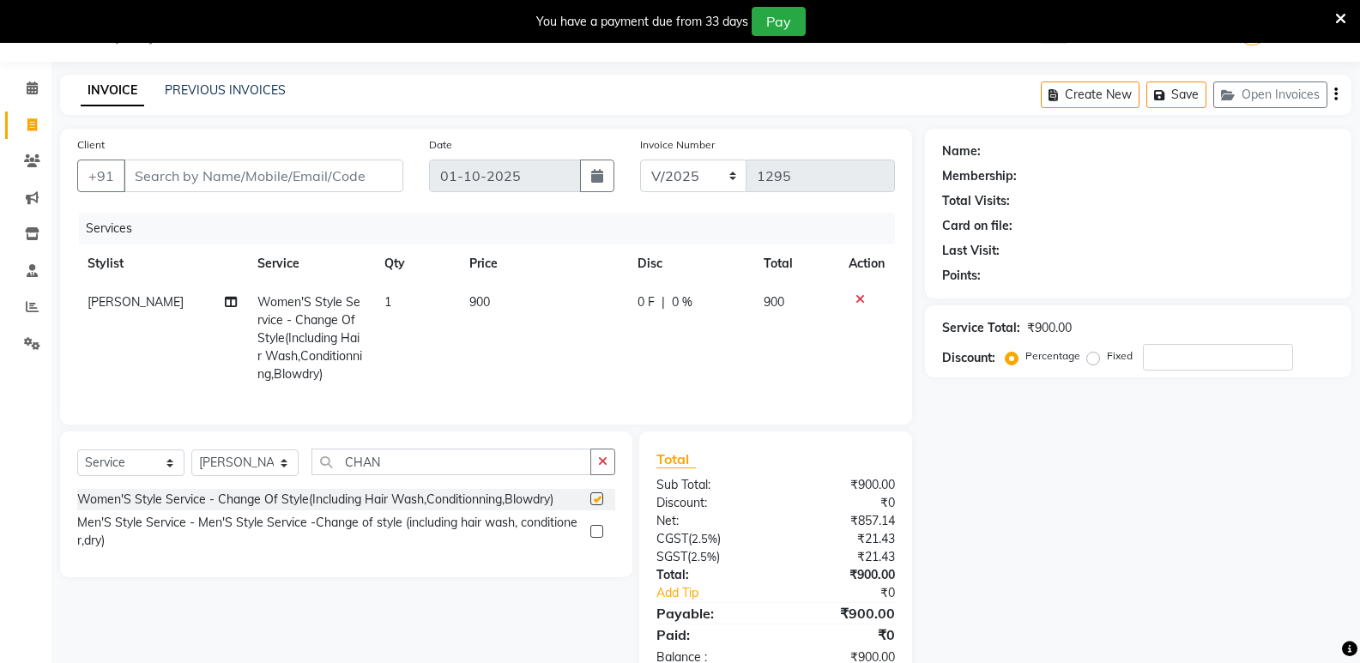
checkbox input "false"
click at [582, 312] on td "900" at bounding box center [543, 338] width 168 height 111
select select "92936"
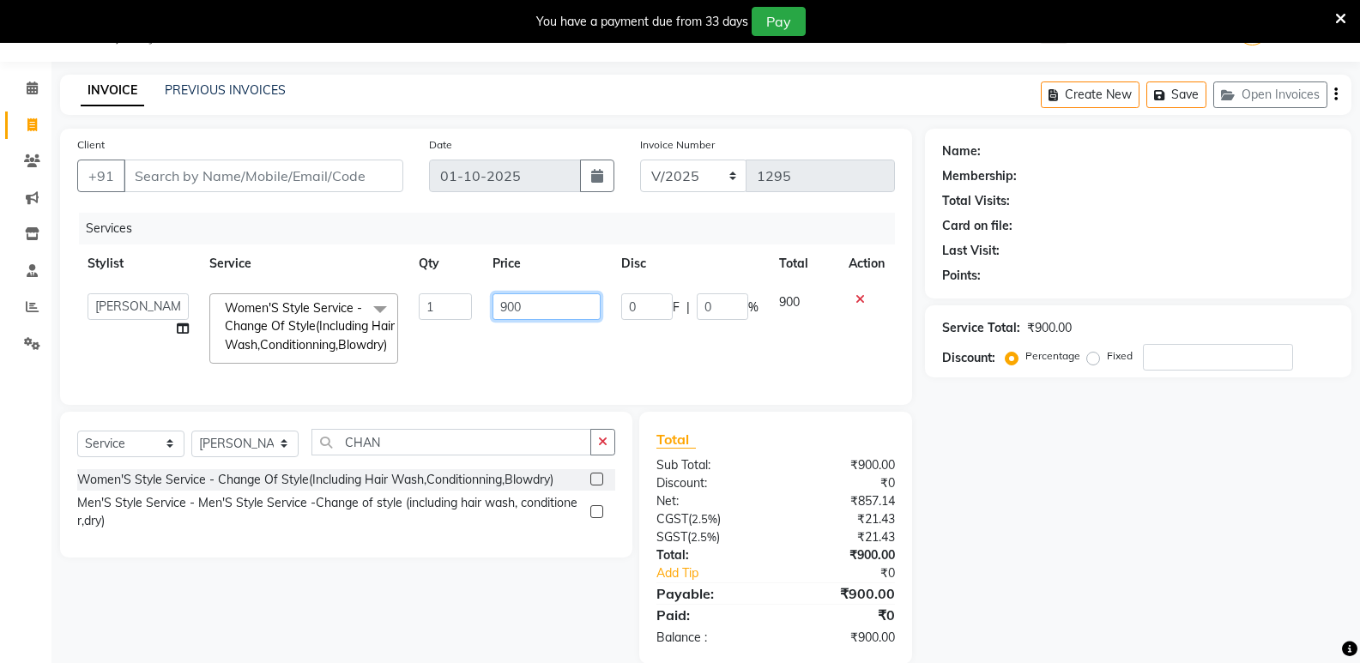
click at [572, 313] on input "900" at bounding box center [545, 306] width 107 height 27
type input "9"
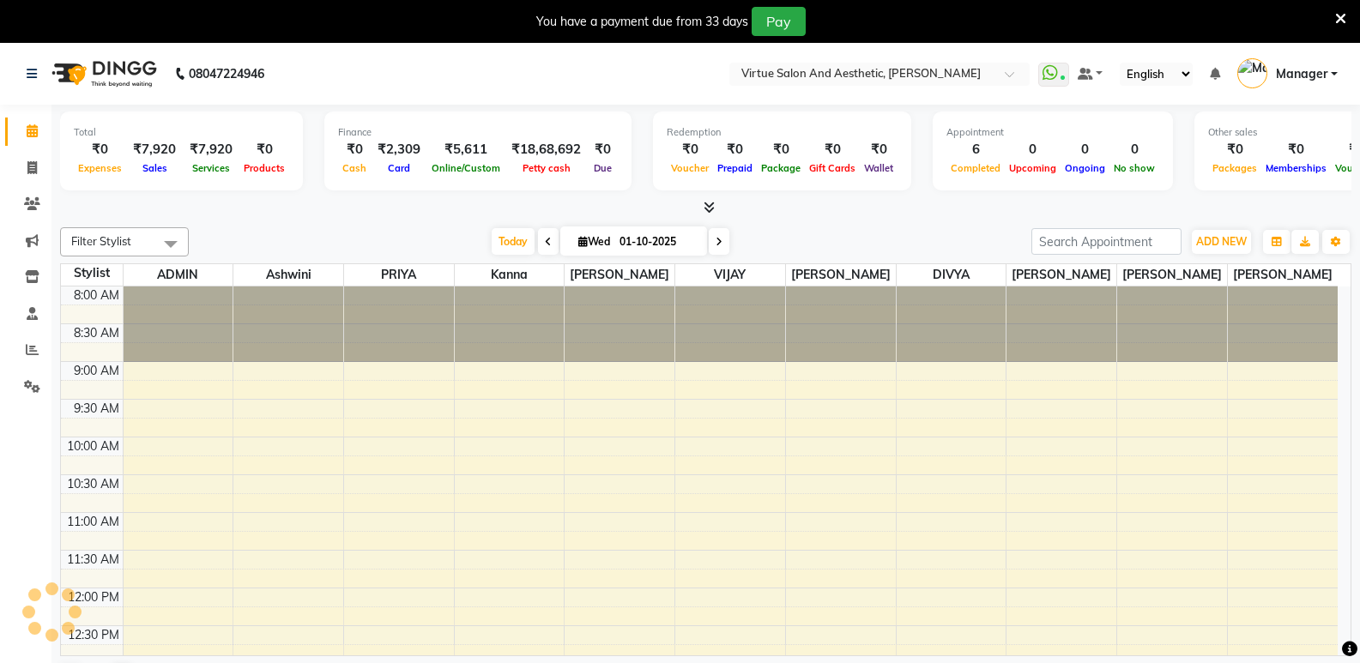
select select "en"
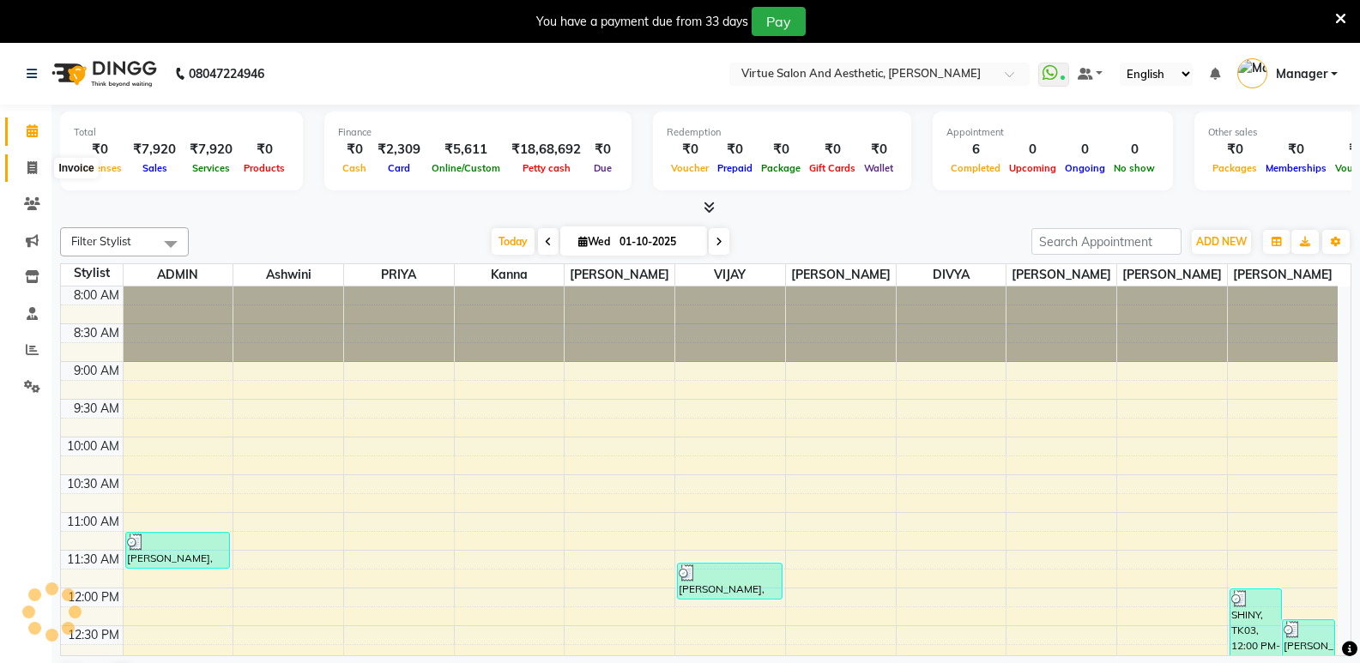
click at [30, 171] on icon at bounding box center [31, 167] width 9 height 13
select select "service"
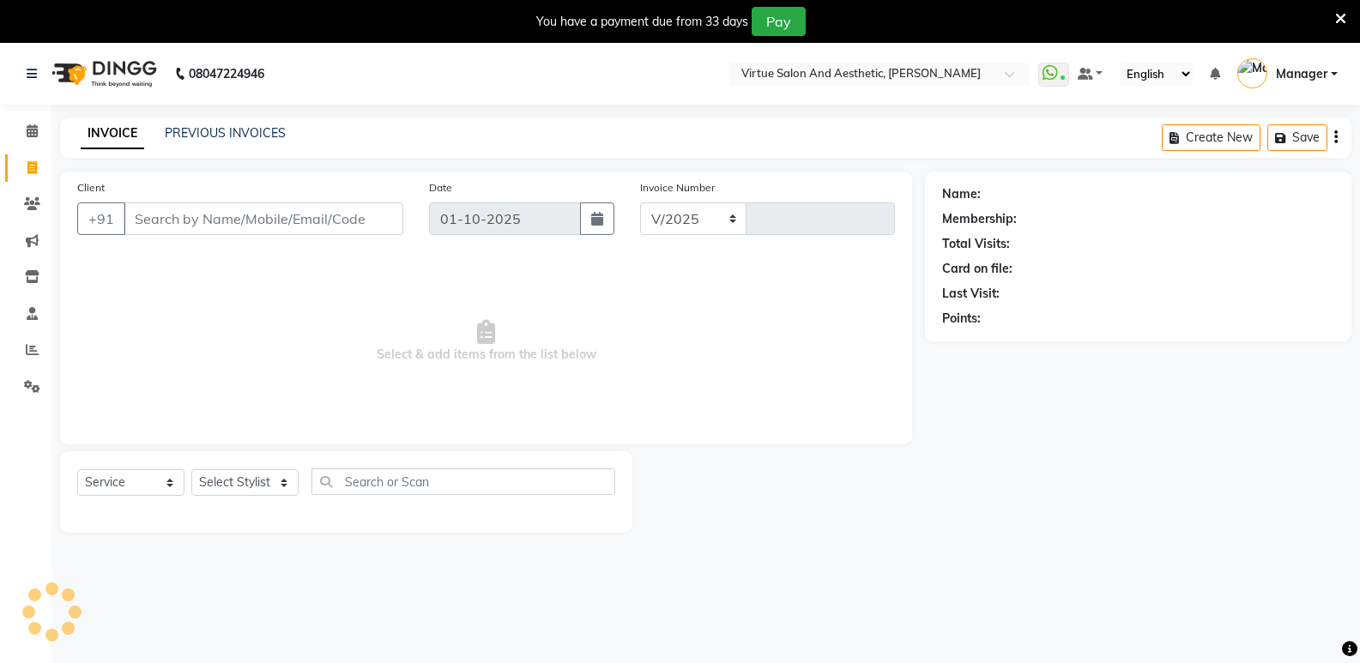
select select "4611"
type input "1295"
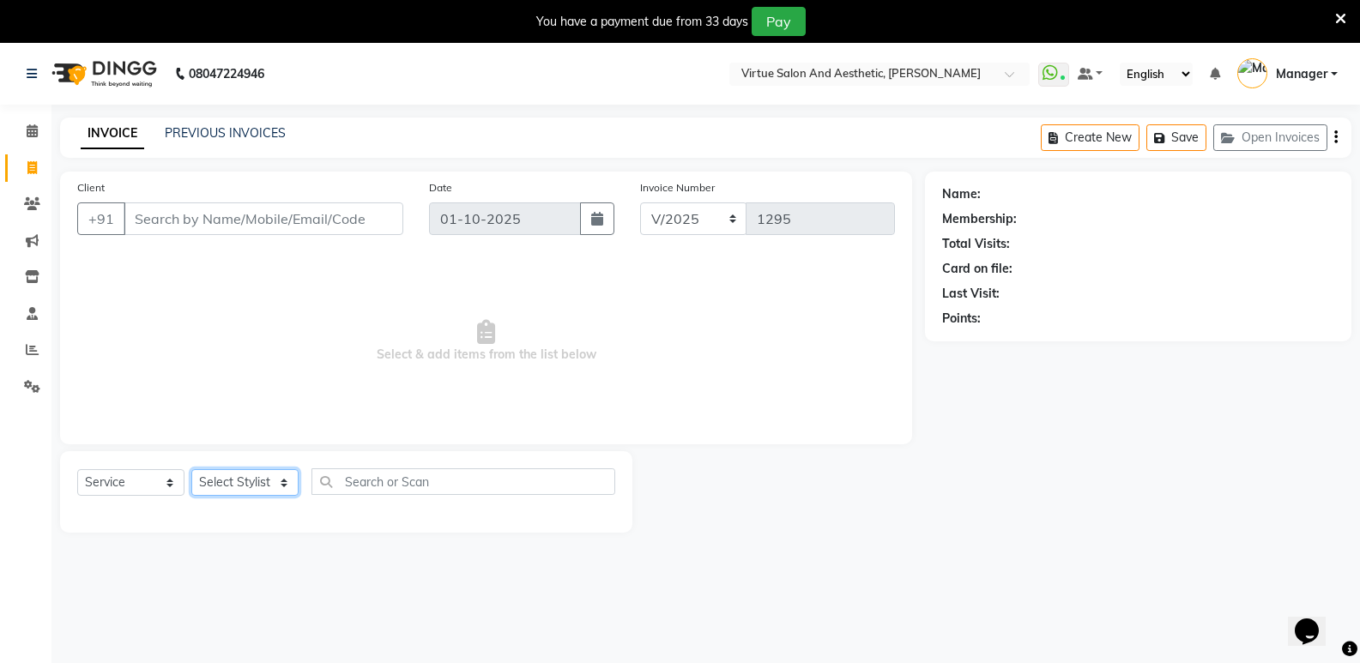
click at [247, 486] on select "Select Stylist" at bounding box center [244, 482] width 107 height 27
click at [239, 485] on select "Select Stylist ADMIN Ashwini ASWANI DIVYA Kanna keerthana Manager MONICA PRIYA …" at bounding box center [244, 482] width 107 height 27
select select "92936"
click at [191, 469] on select "Select Stylist ADMIN Ashwini ASWANI DIVYA Kanna keerthana Manager MONICA PRIYA …" at bounding box center [244, 482] width 107 height 27
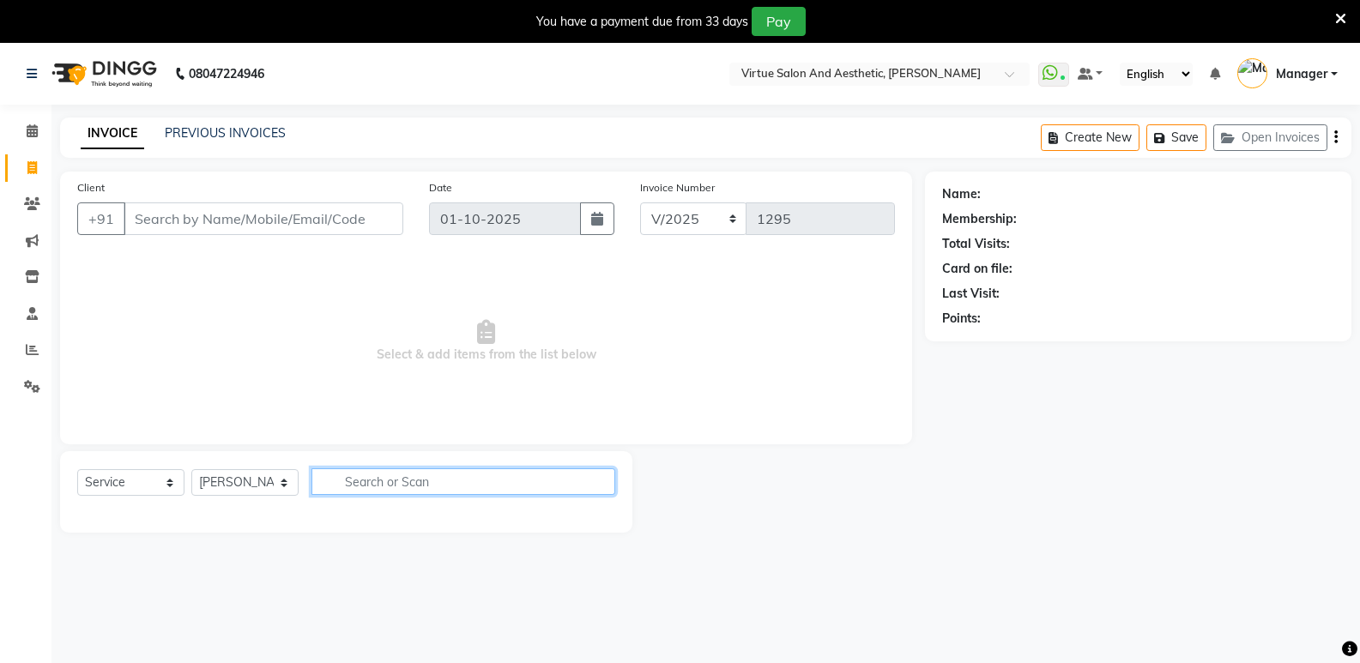
click at [356, 481] on input "text" at bounding box center [463, 481] width 304 height 27
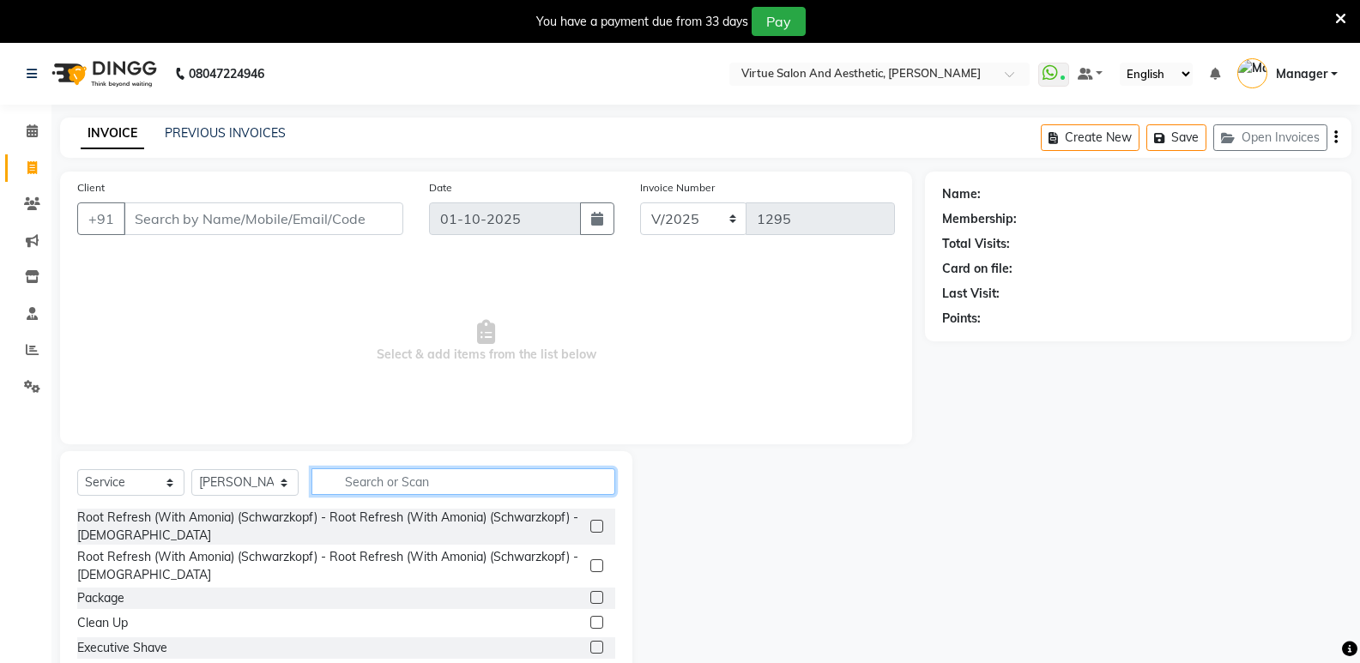
click at [371, 479] on input "text" at bounding box center [463, 481] width 304 height 27
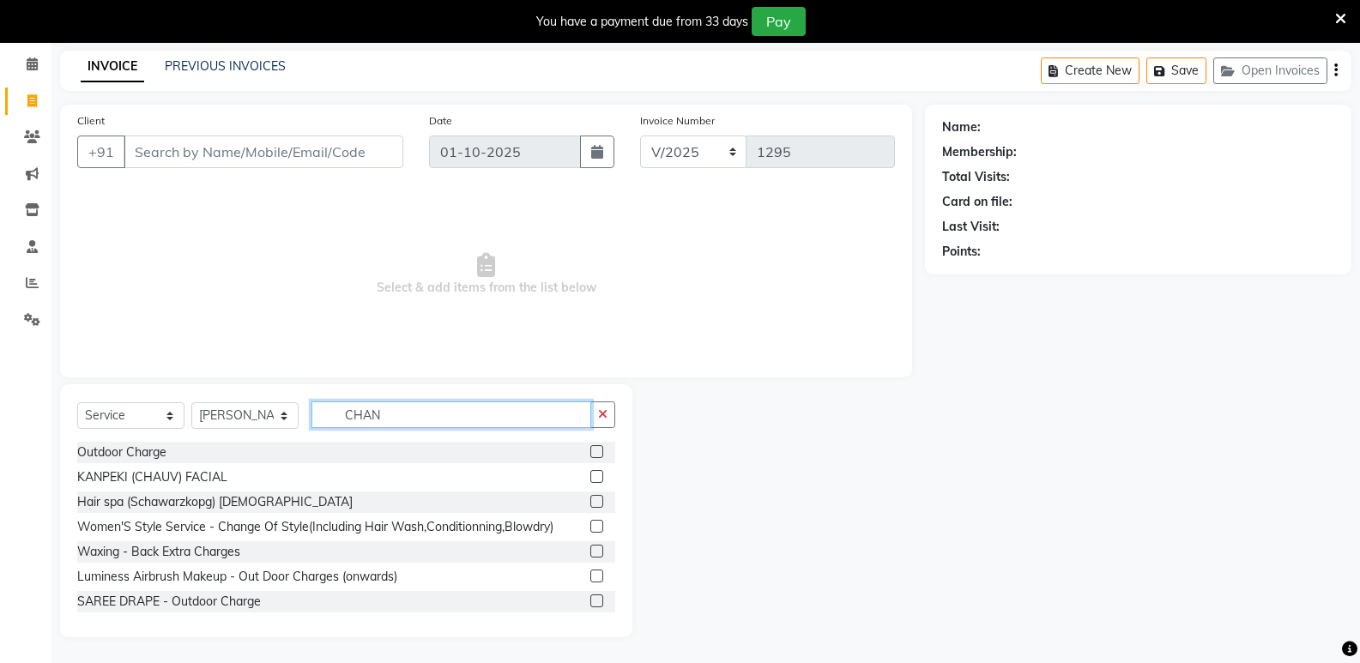
scroll to position [43, 0]
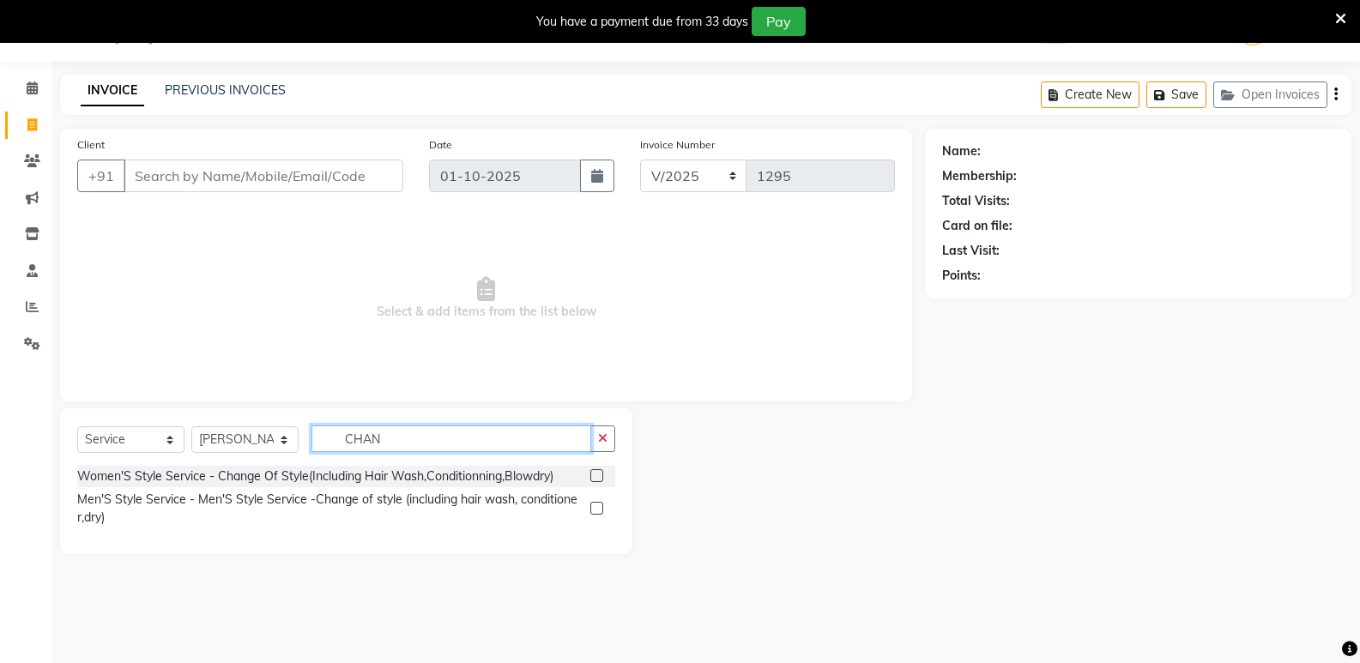
type input "CHAN"
click at [593, 473] on label at bounding box center [596, 475] width 13 height 13
click at [593, 473] on input "checkbox" at bounding box center [595, 476] width 11 height 11
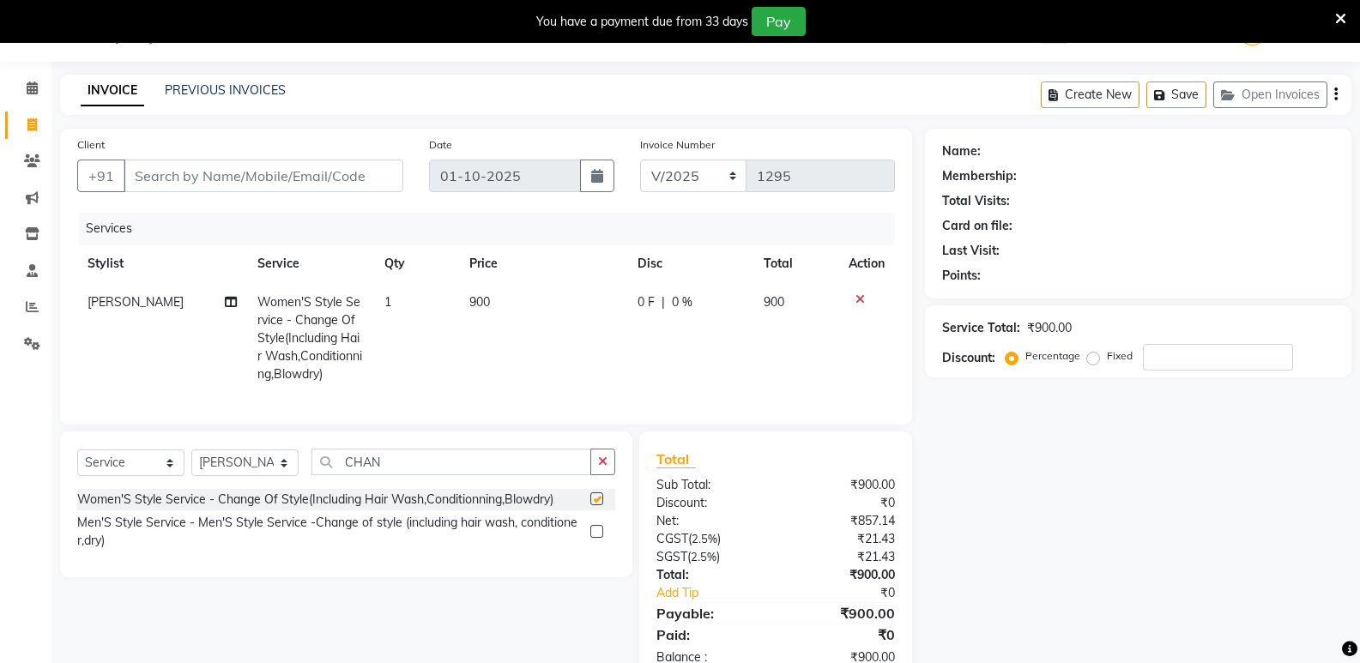
checkbox input "false"
click at [860, 298] on icon at bounding box center [859, 299] width 9 height 12
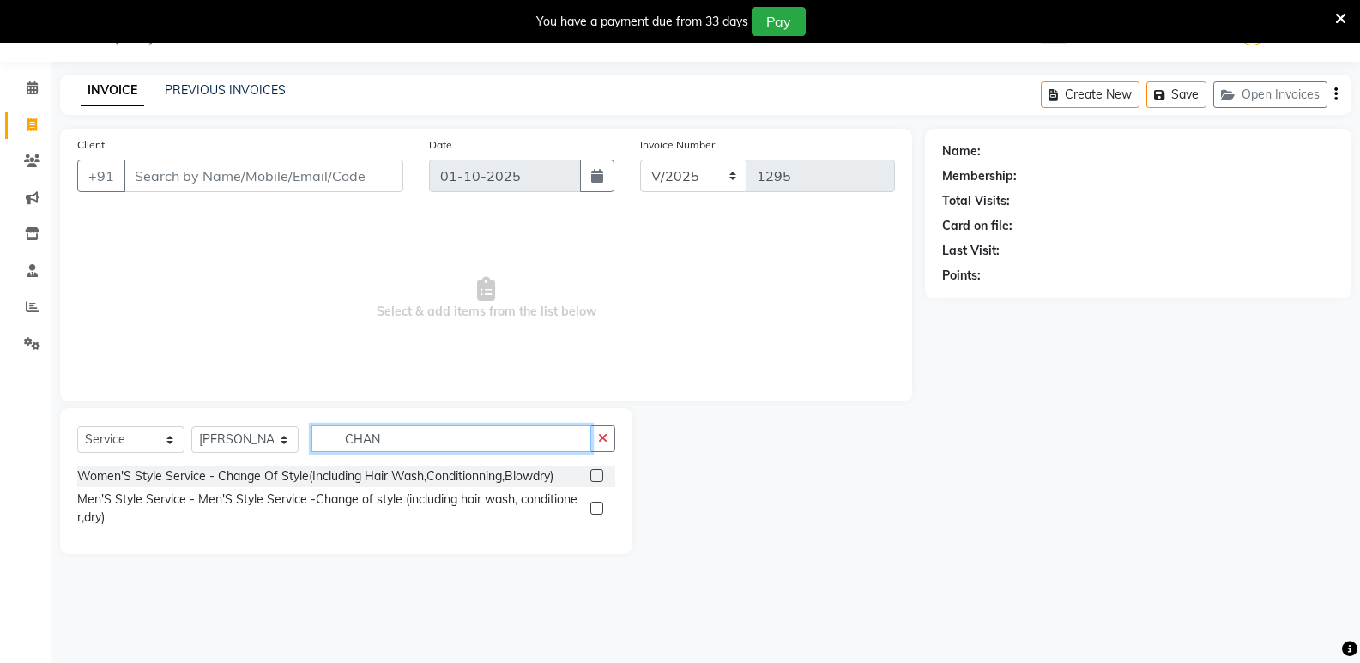
click at [397, 434] on input "CHAN" at bounding box center [451, 439] width 280 height 27
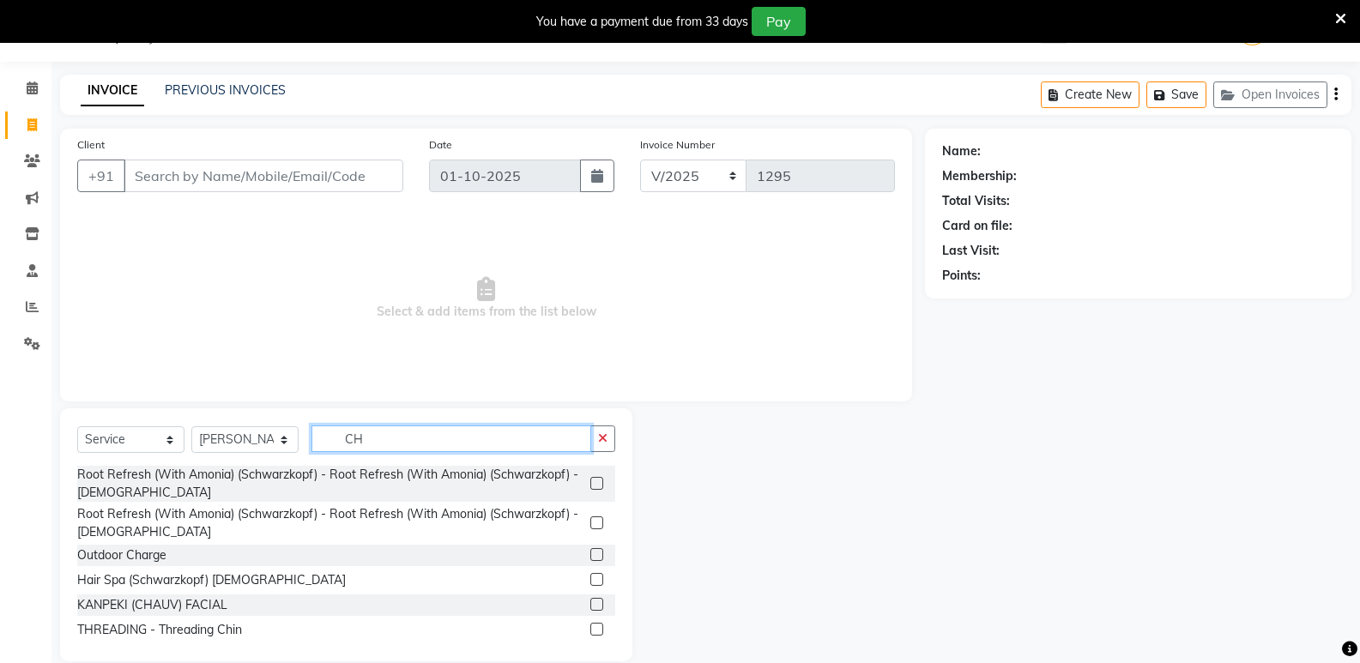
type input "C"
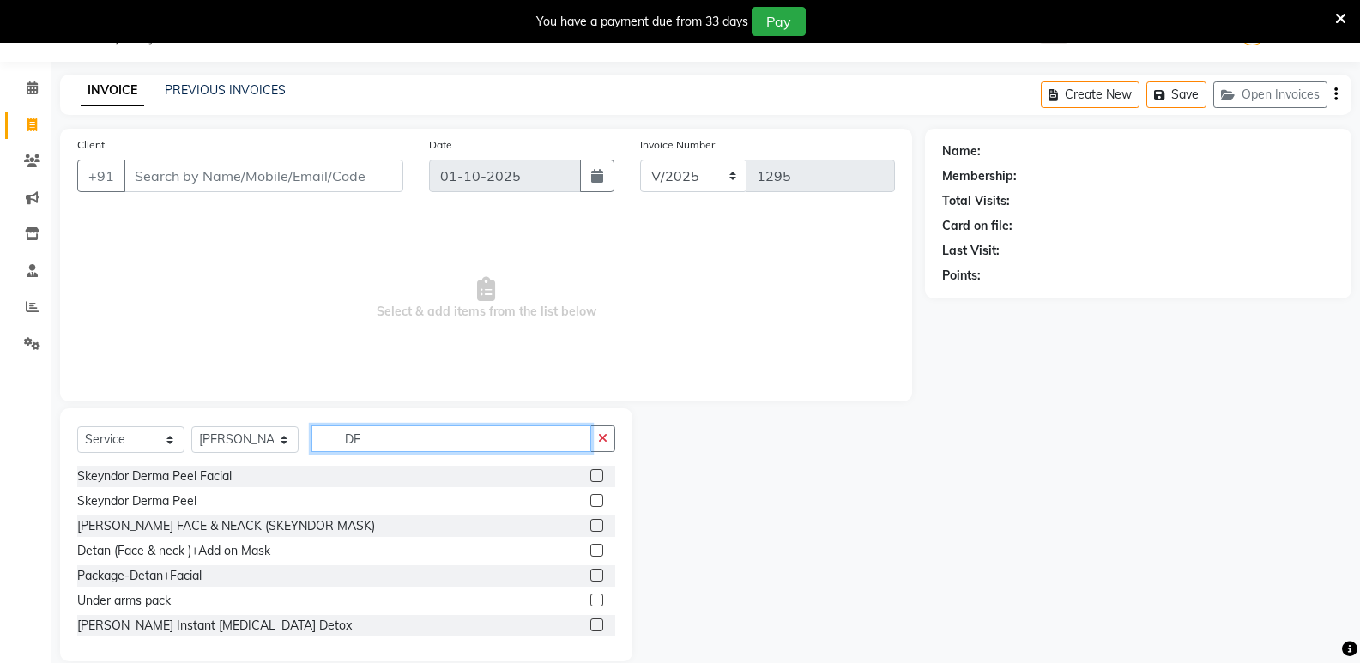
type input "D"
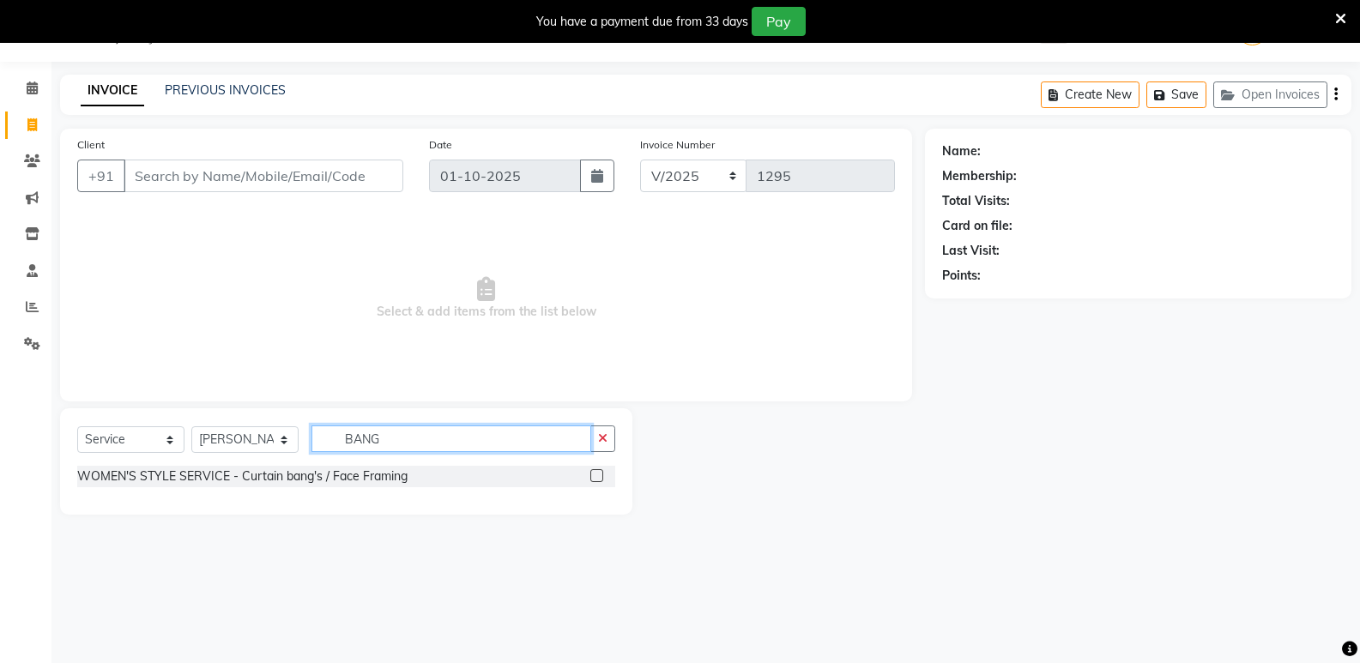
type input "BANG"
click at [601, 476] on label at bounding box center [596, 475] width 13 height 13
click at [601, 476] on input "checkbox" at bounding box center [595, 476] width 11 height 11
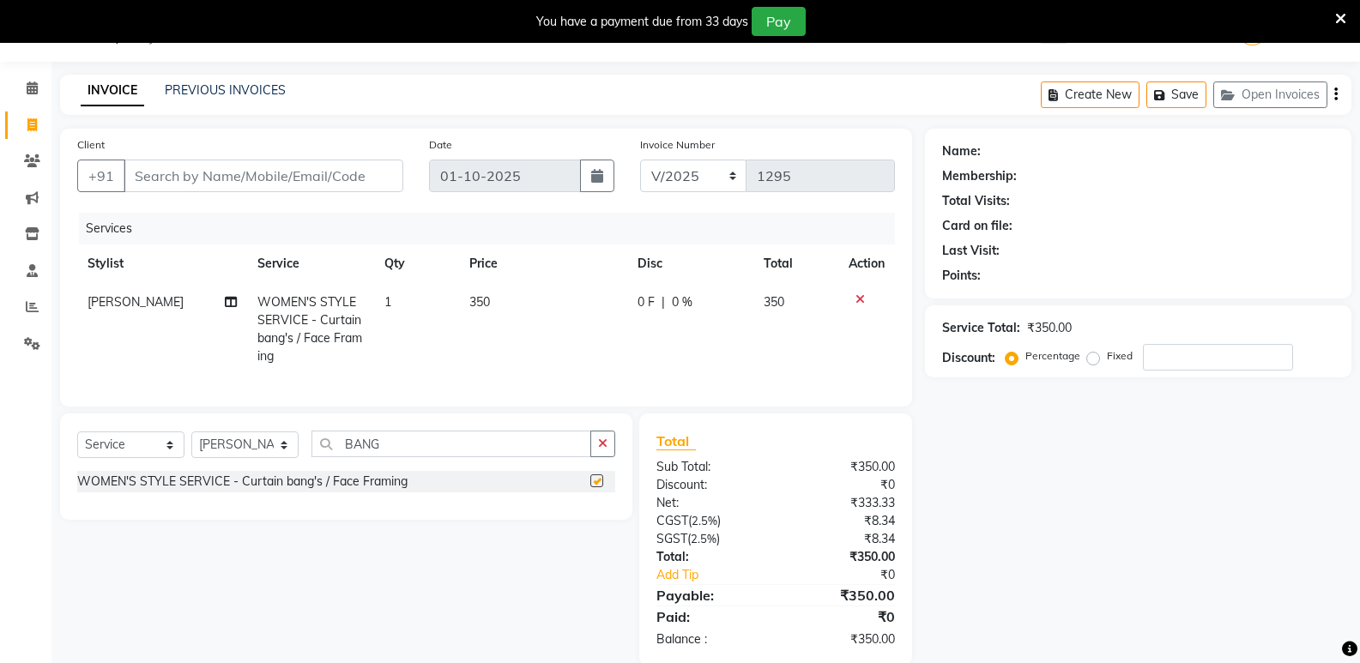
checkbox input "false"
click at [510, 301] on td "350" at bounding box center [543, 329] width 168 height 93
select select "92936"
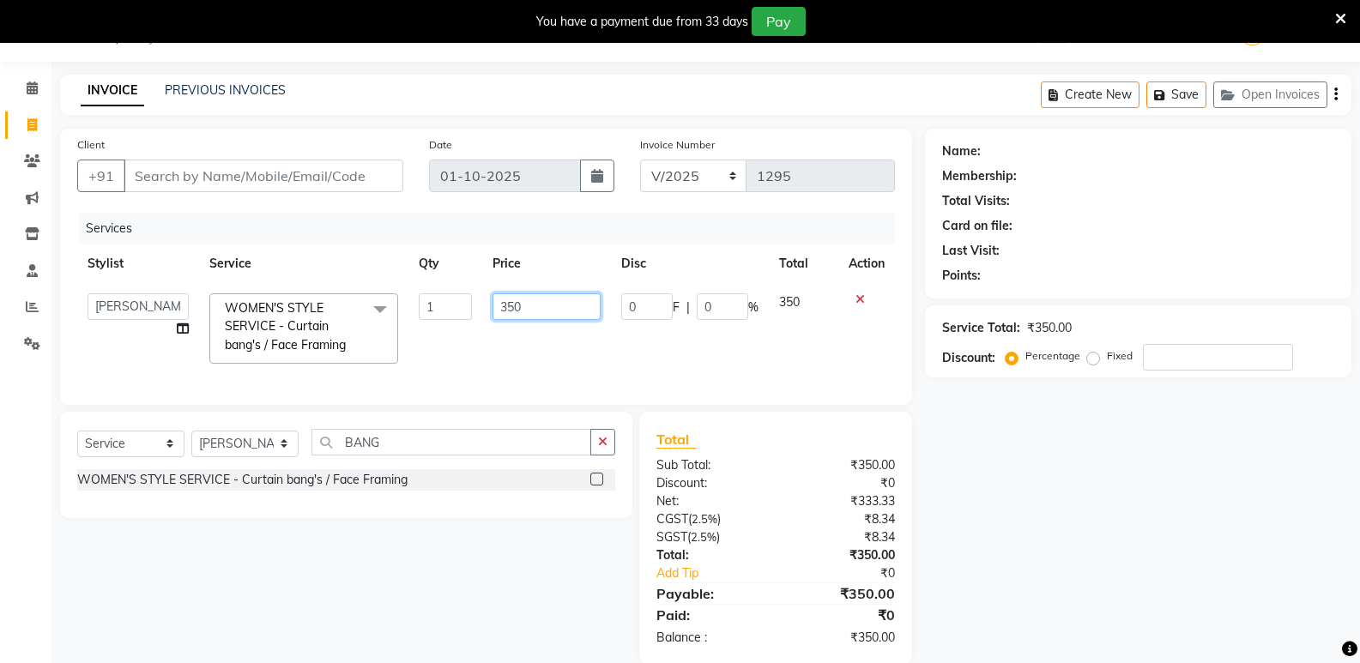
click at [510, 301] on input "350" at bounding box center [545, 306] width 107 height 27
click at [535, 301] on input "350" at bounding box center [545, 306] width 107 height 27
click at [861, 304] on icon at bounding box center [859, 299] width 9 height 12
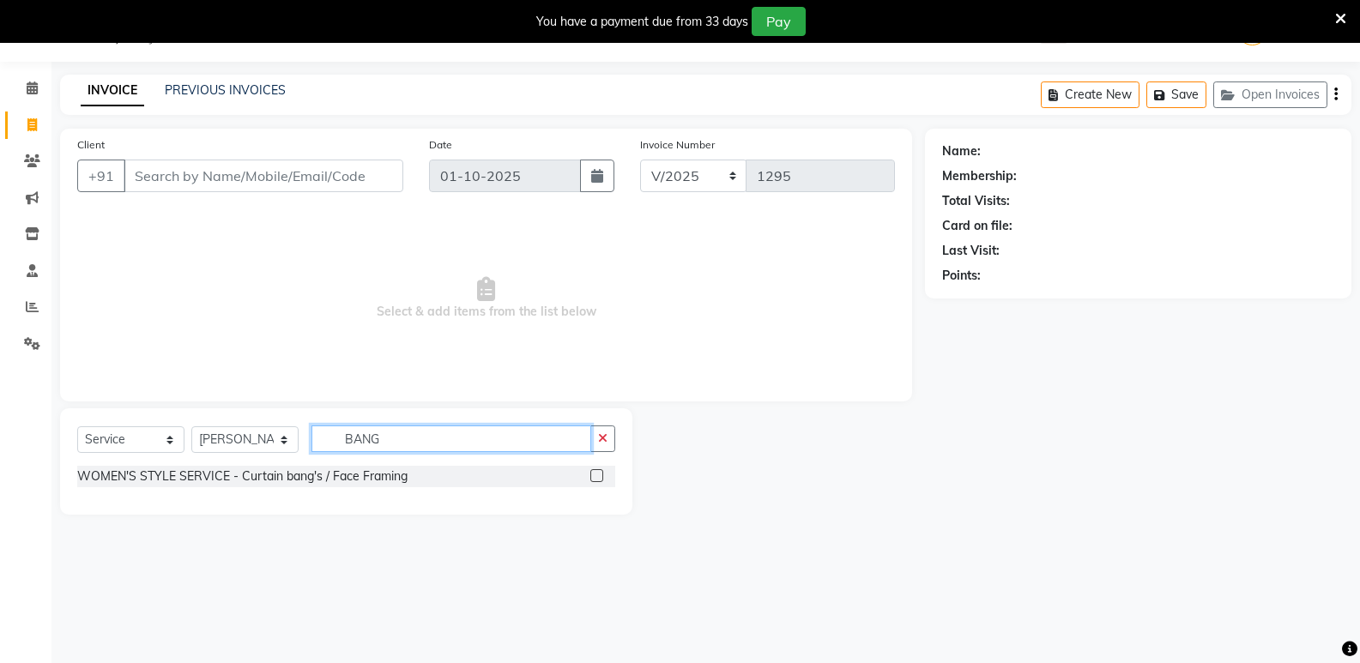
click at [420, 435] on input "BANG" at bounding box center [451, 439] width 280 height 27
type input "B"
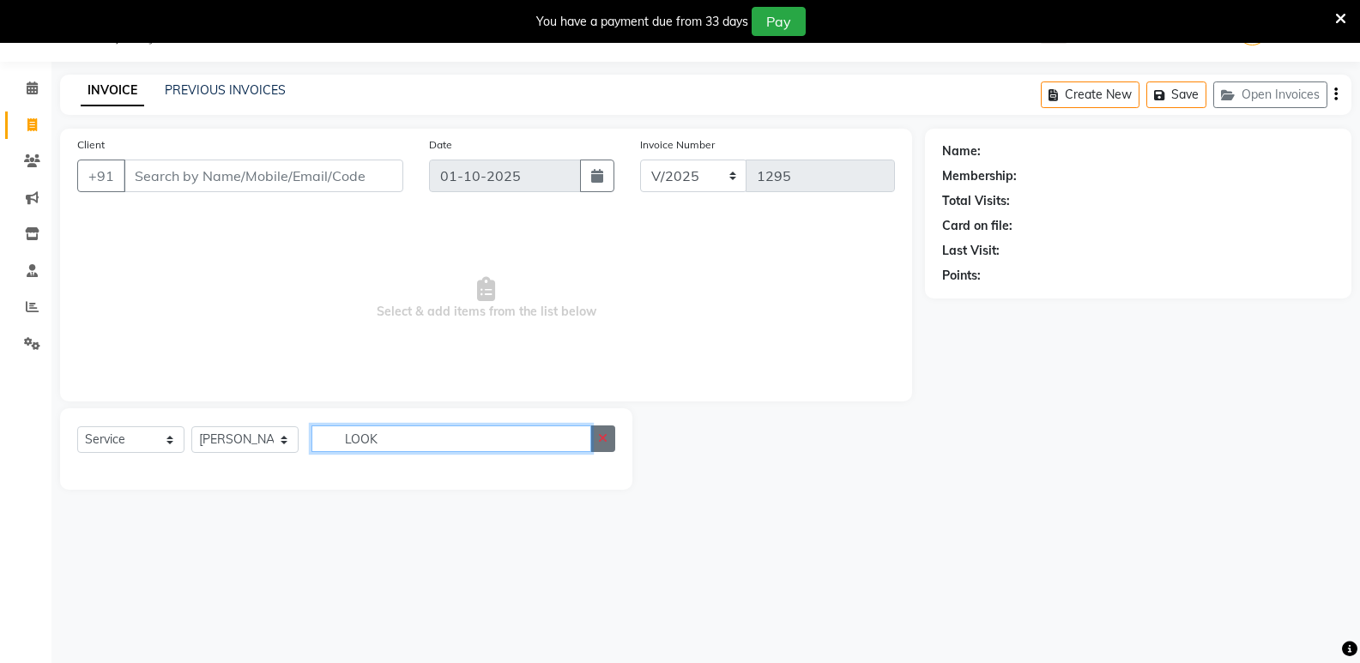
type input "LOOK"
click at [610, 444] on button "button" at bounding box center [602, 439] width 25 height 27
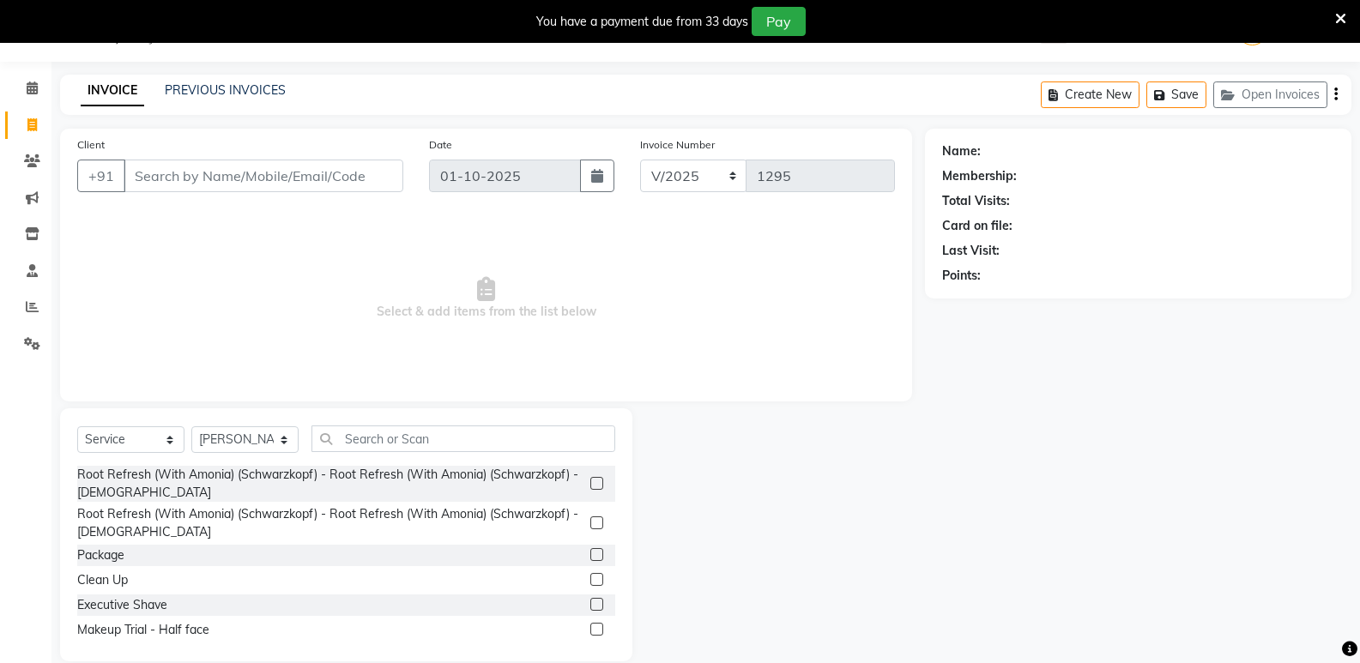
click at [336, 338] on span "Select & add items from the list below" at bounding box center [486, 299] width 818 height 172
click at [590, 581] on label at bounding box center [596, 579] width 13 height 13
click at [590, 581] on input "checkbox" at bounding box center [595, 580] width 11 height 11
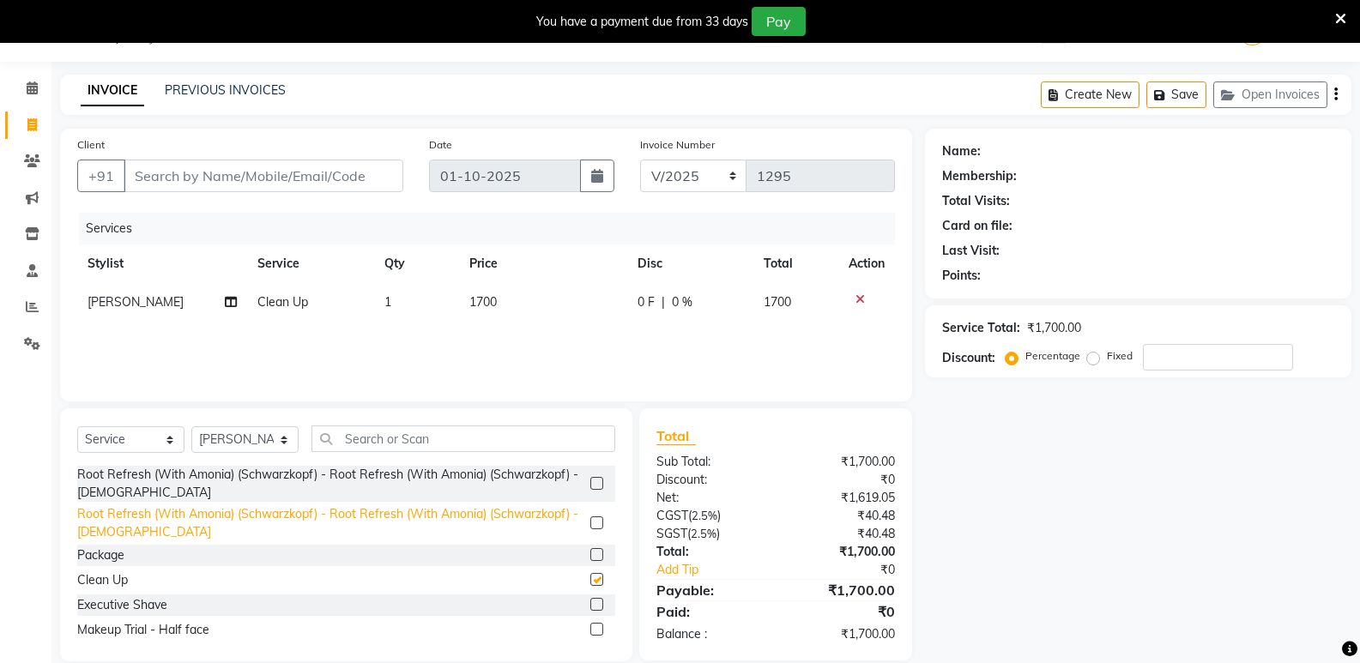
checkbox input "false"
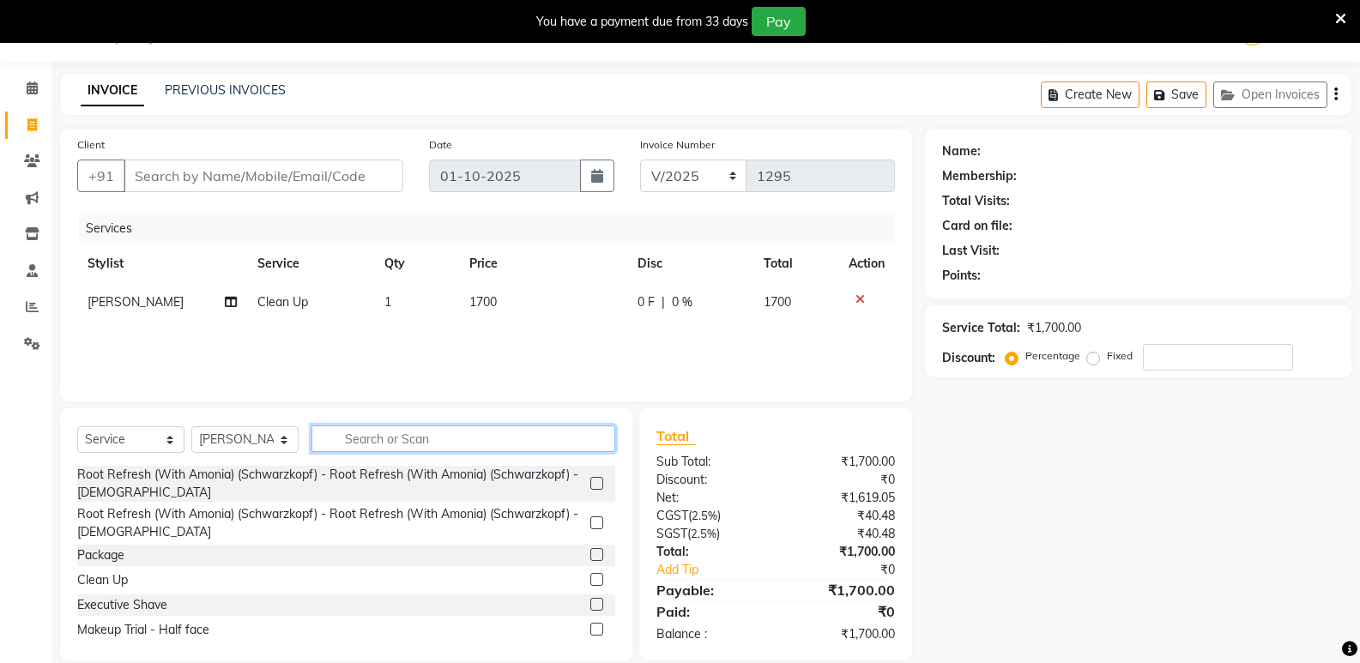
click at [366, 438] on input "text" at bounding box center [463, 439] width 304 height 27
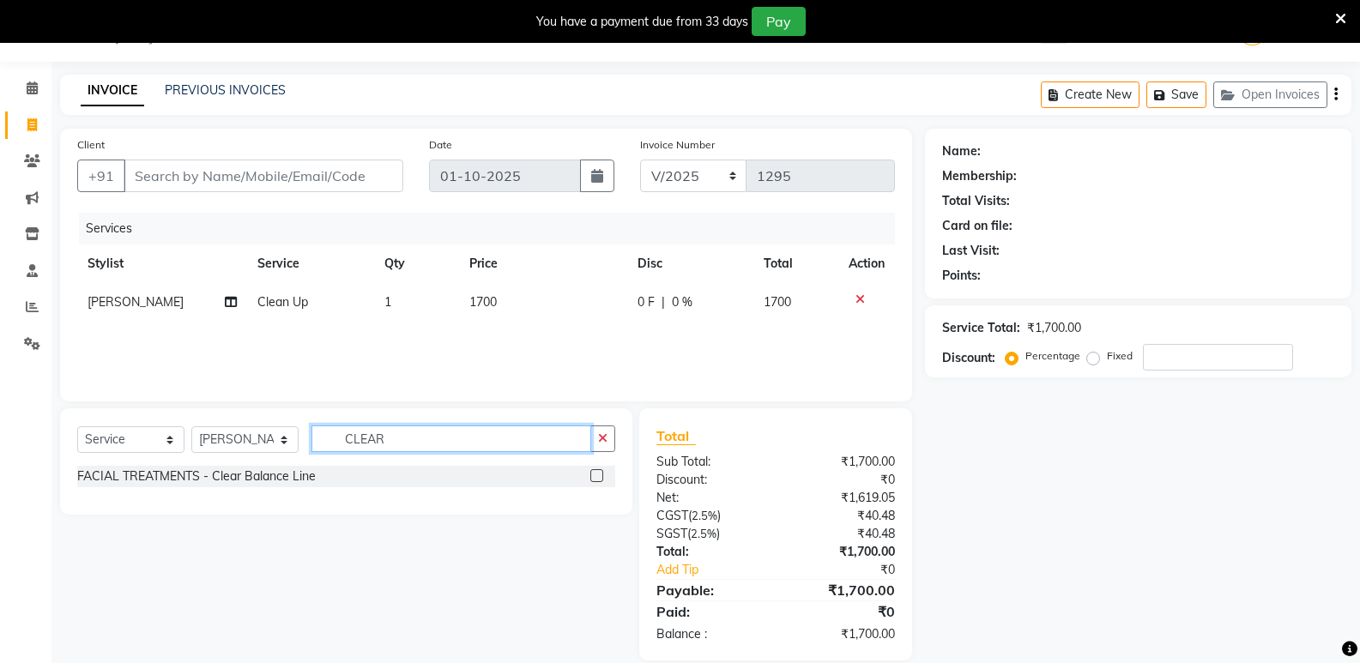
type input "CLEAR"
click at [597, 478] on label at bounding box center [596, 475] width 13 height 13
click at [597, 478] on input "checkbox" at bounding box center [595, 476] width 11 height 11
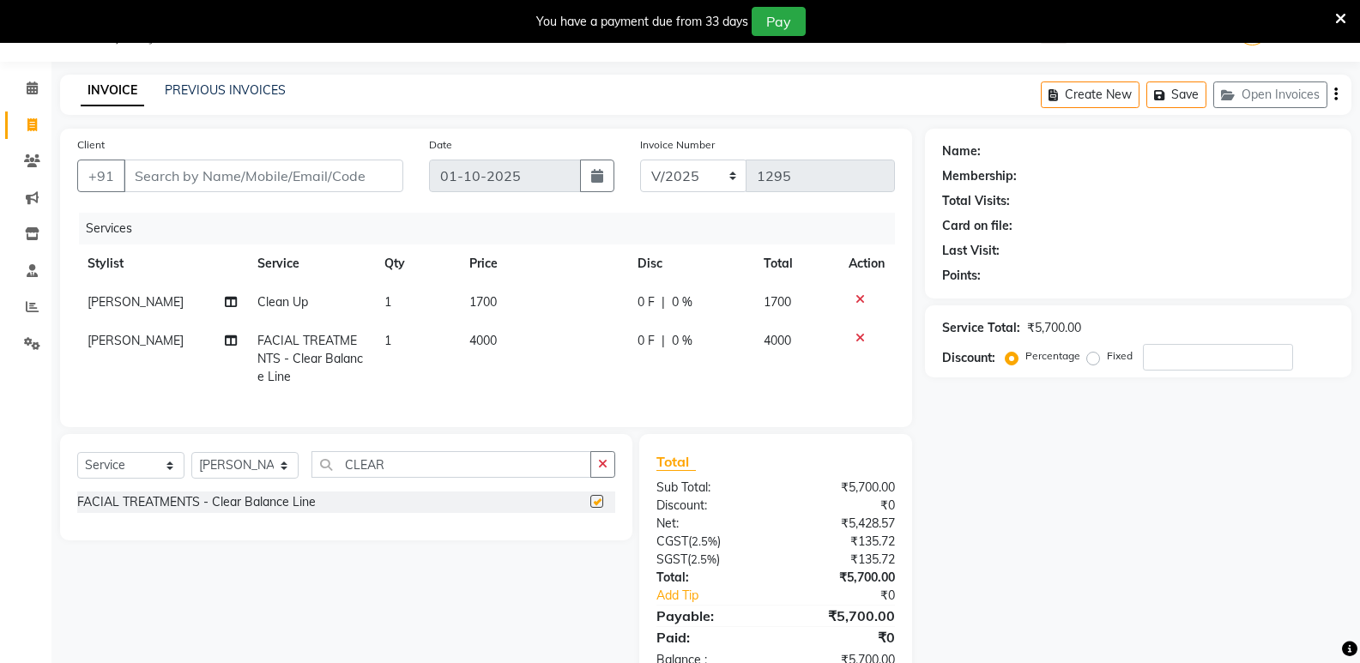
checkbox input "false"
click at [855, 338] on icon at bounding box center [859, 338] width 9 height 12
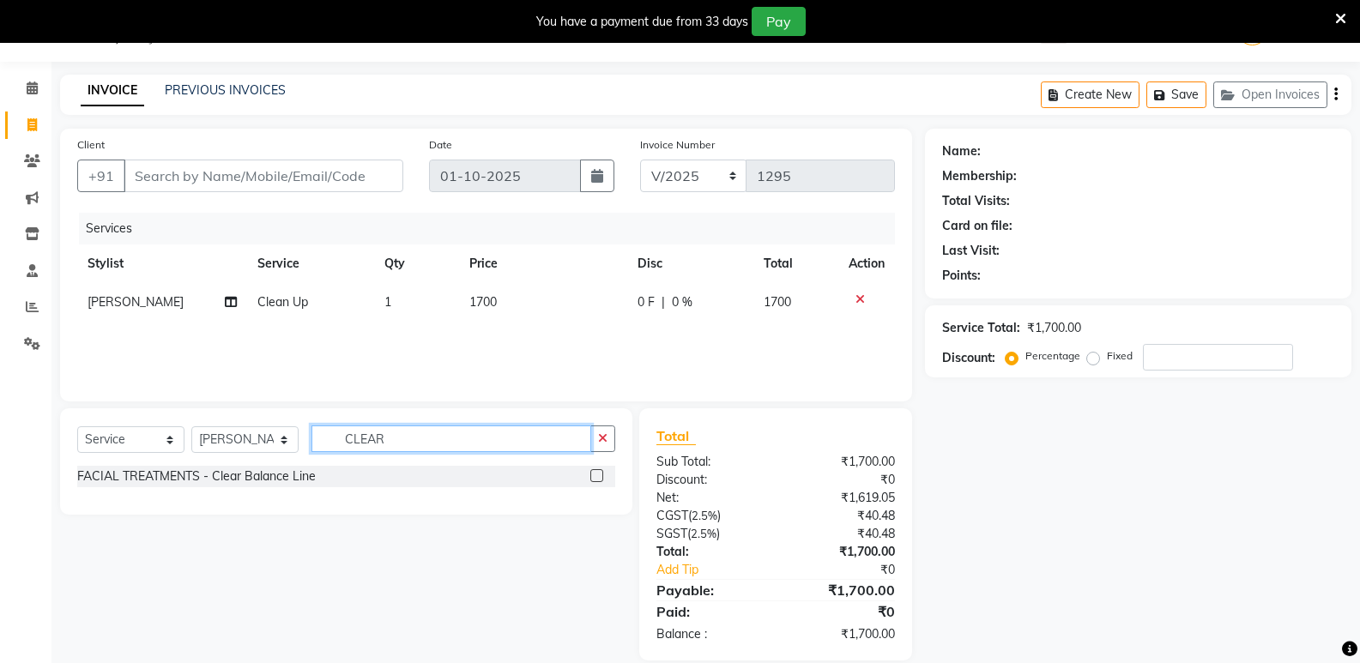
click at [451, 444] on input "CLEAR" at bounding box center [451, 439] width 280 height 27
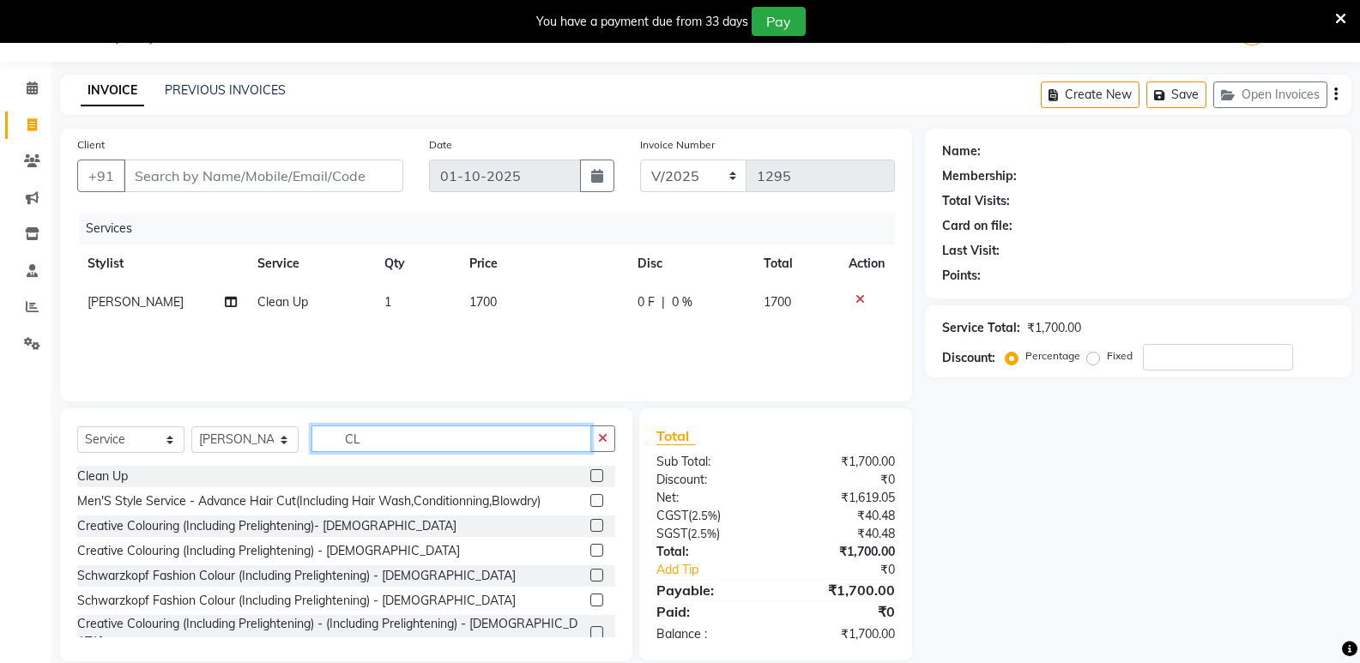
type input "C"
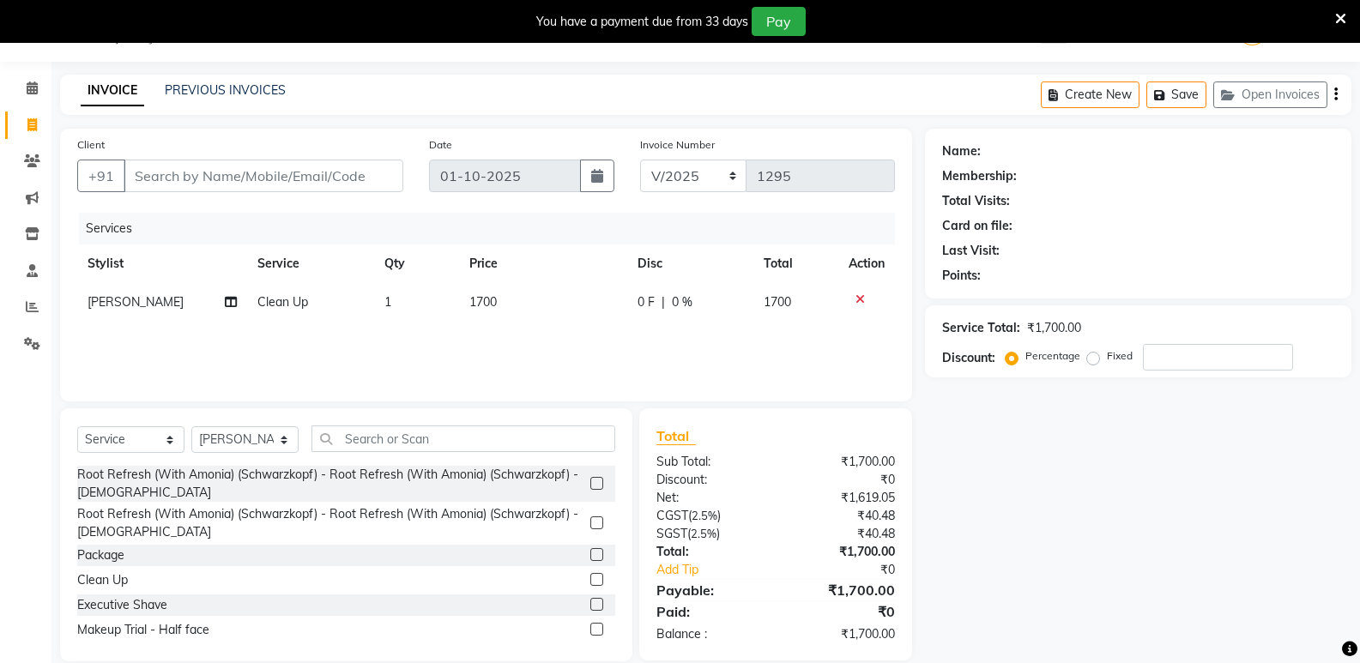
click at [860, 302] on icon at bounding box center [859, 299] width 9 height 12
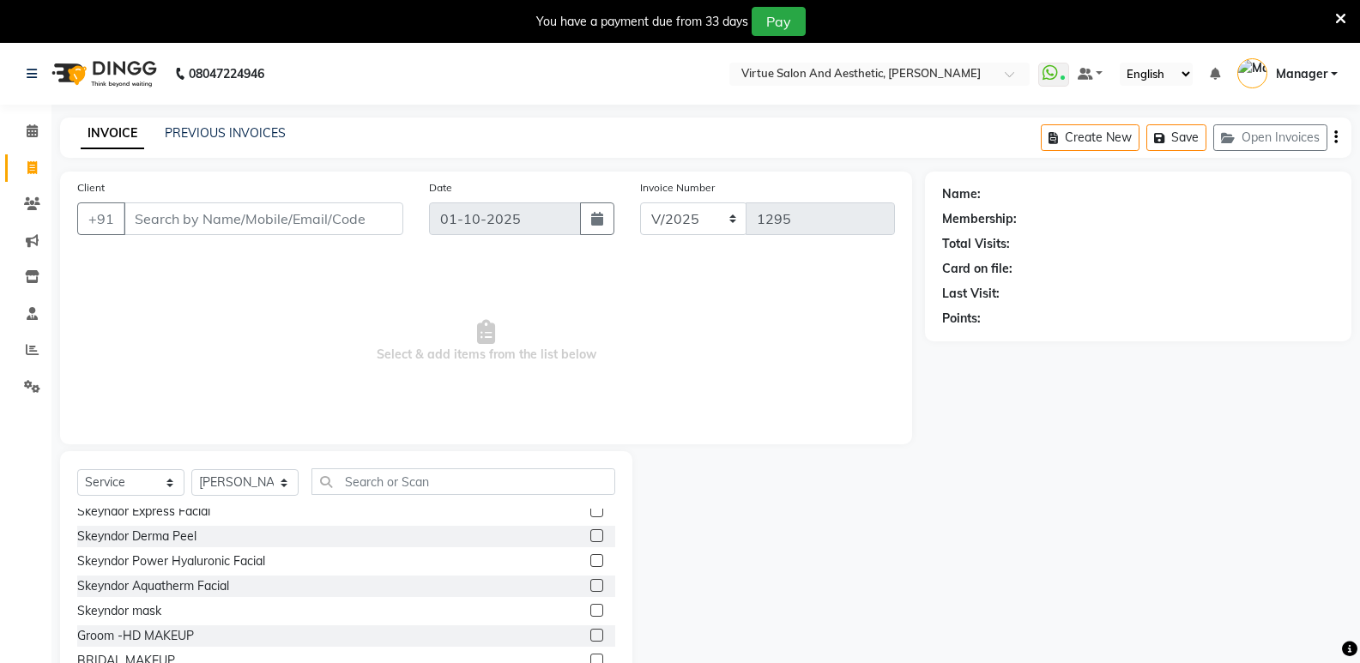
scroll to position [329, 0]
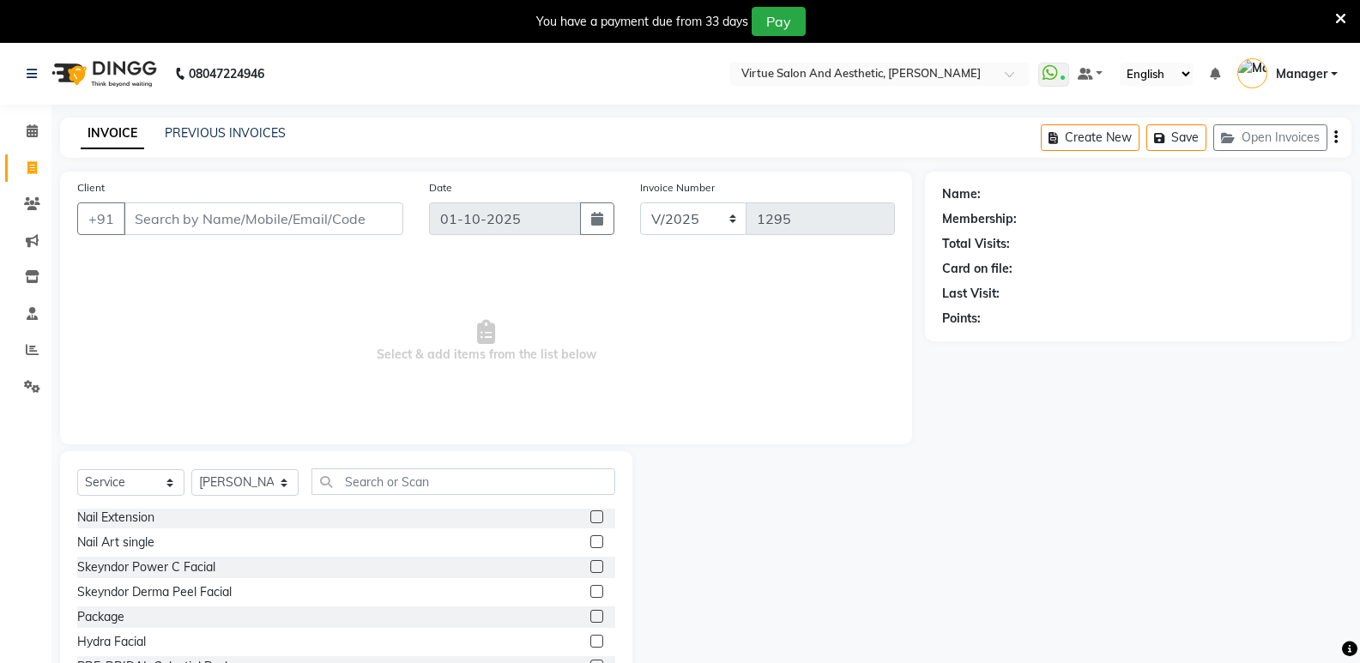
click at [839, 474] on div at bounding box center [778, 577] width 293 height 253
click at [230, 478] on select "Select Stylist ADMIN Ashwini ASWANI DIVYA Kanna keerthana Manager MONICA PRIYA …" at bounding box center [244, 482] width 107 height 27
select select "64178"
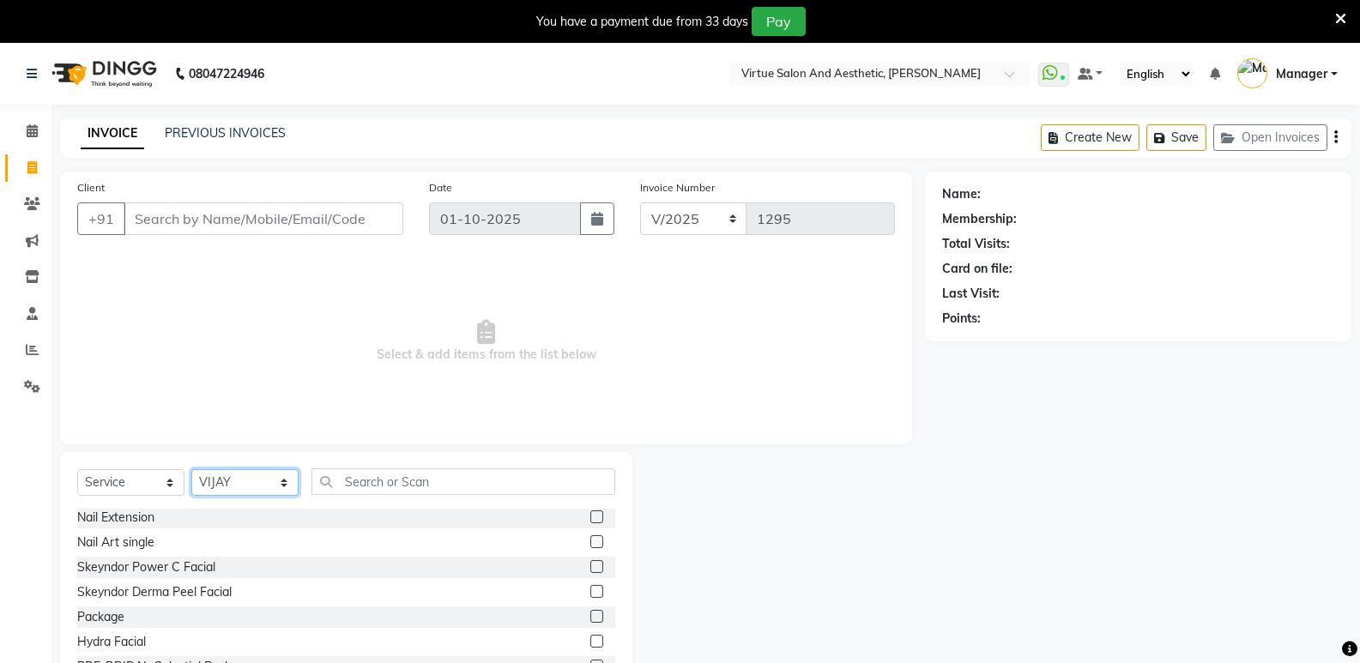
click at [191, 469] on select "Select Stylist ADMIN Ashwini ASWANI DIVYA Kanna keerthana Manager MONICA PRIYA …" at bounding box center [244, 482] width 107 height 27
click at [372, 492] on input "text" at bounding box center [463, 481] width 304 height 27
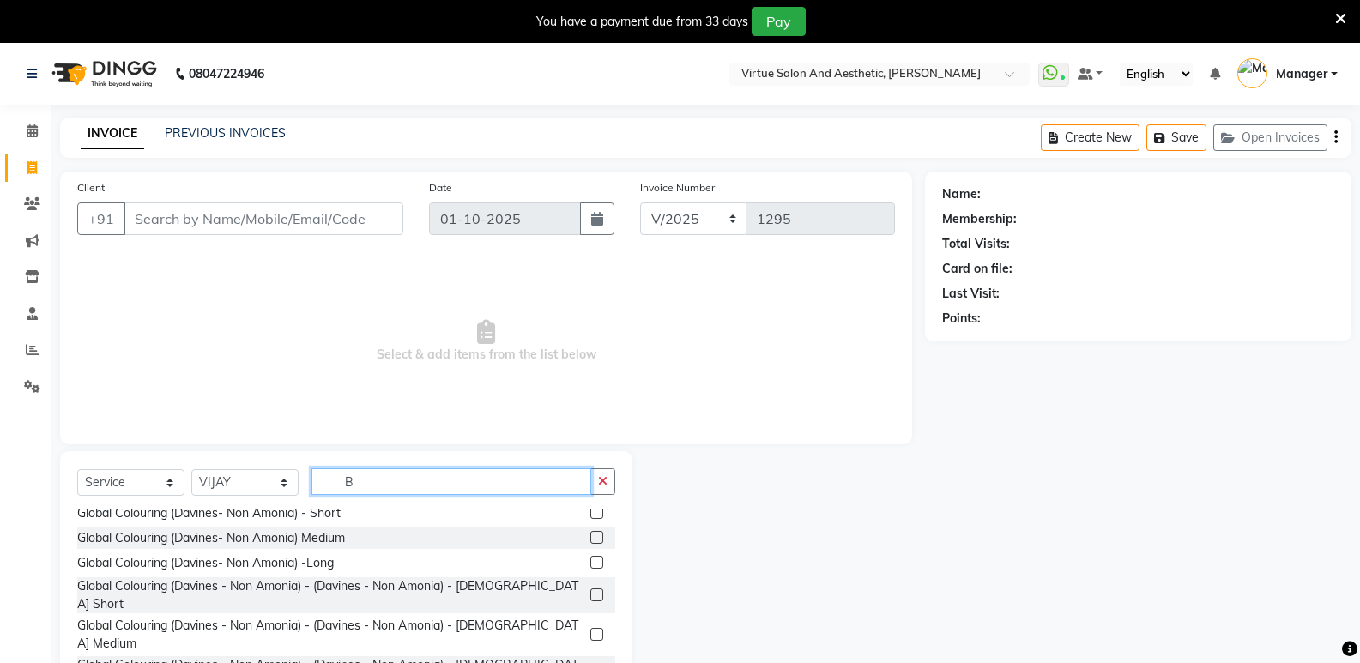
scroll to position [0, 0]
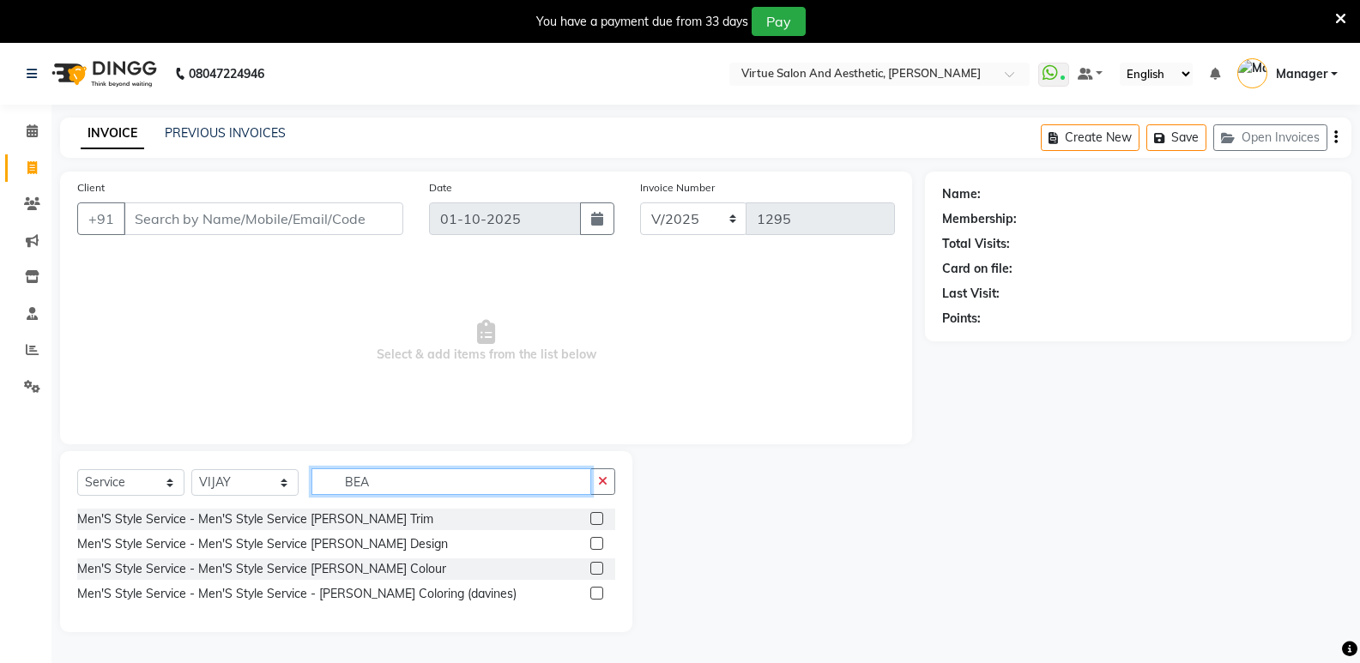
type input "BEA"
click at [597, 547] on label at bounding box center [596, 543] width 13 height 13
click at [597, 547] on input "checkbox" at bounding box center [595, 544] width 11 height 11
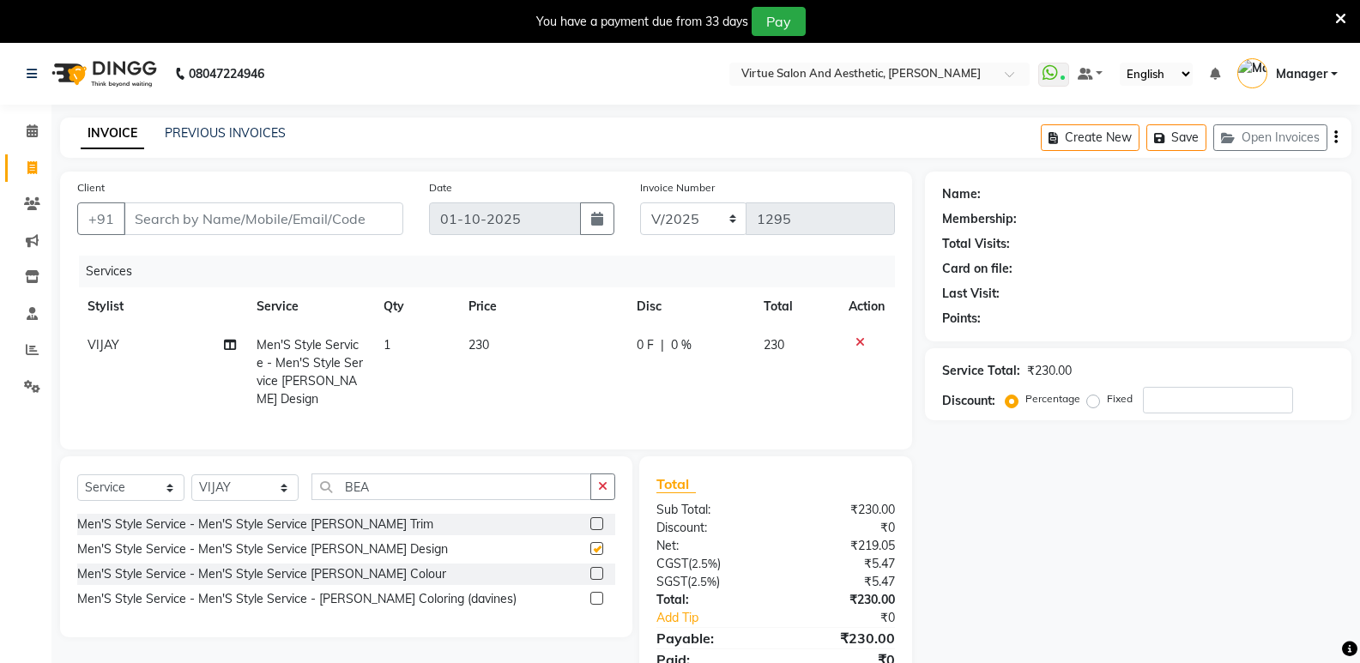
checkbox input "false"
click at [500, 485] on input "BEA" at bounding box center [451, 487] width 280 height 27
type input "B"
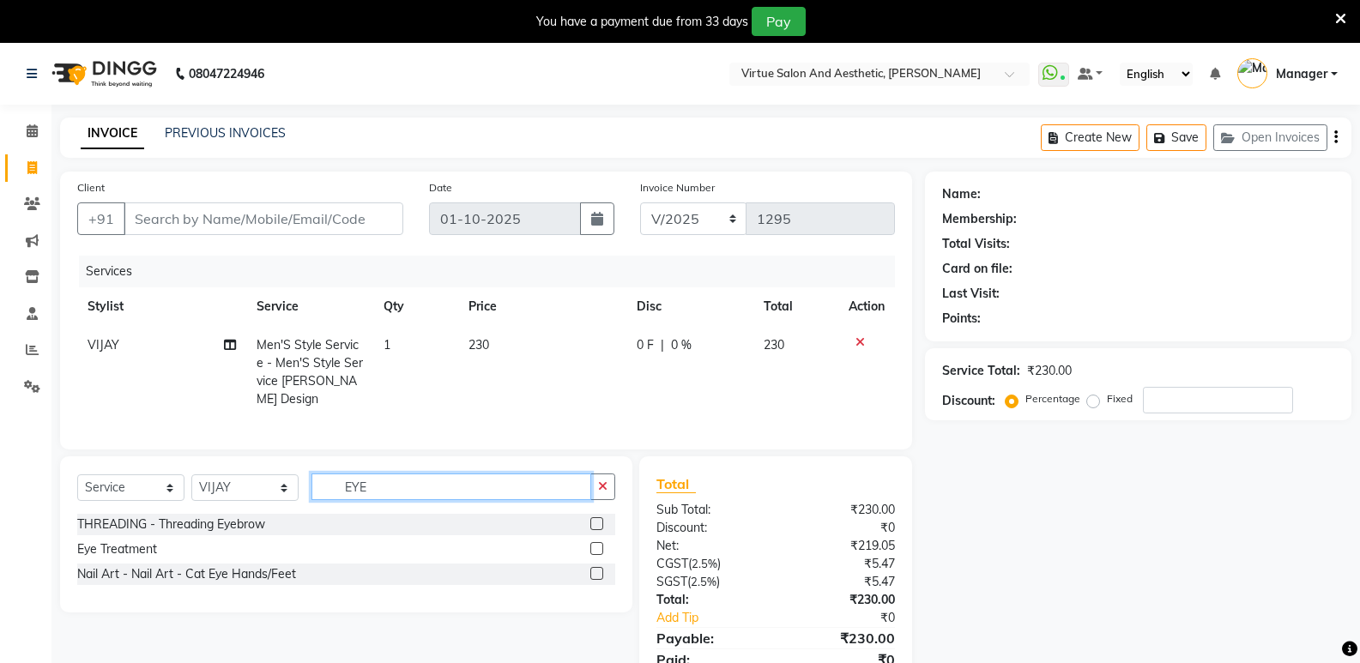
type input "EYE"
click at [589, 517] on div "THREADING - Threading Eyebrow" at bounding box center [346, 524] width 538 height 21
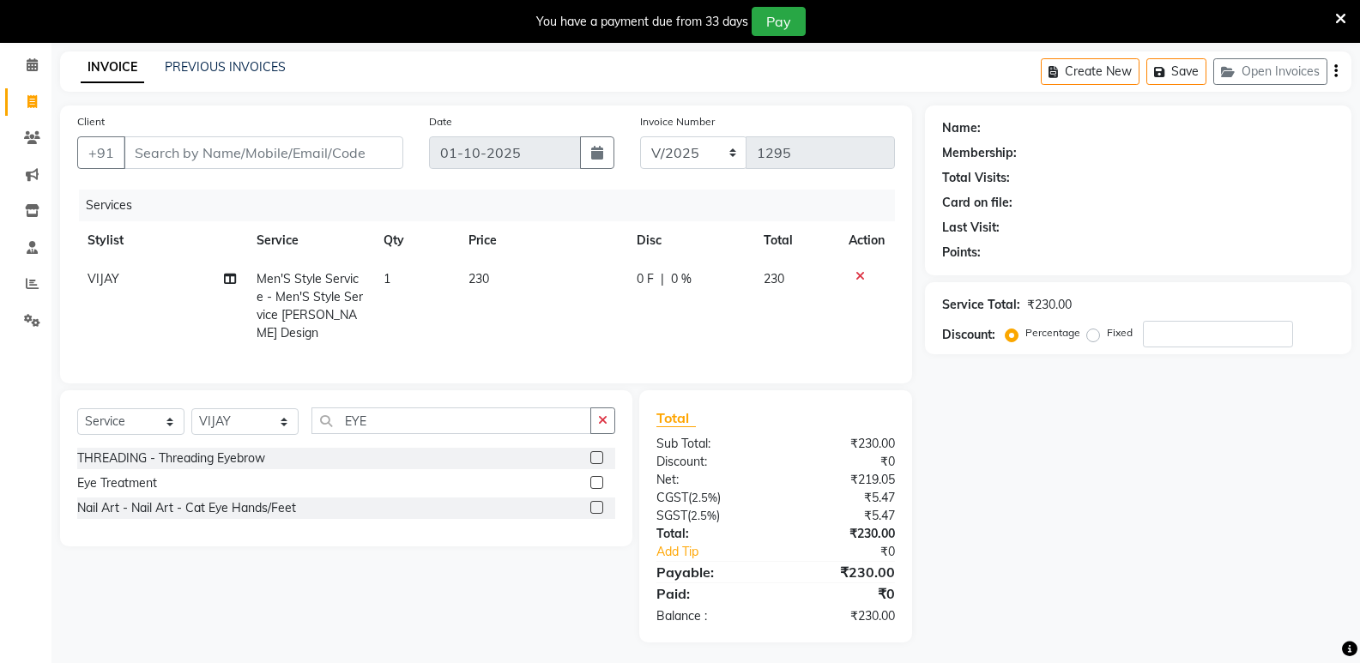
click at [597, 456] on label at bounding box center [596, 457] width 13 height 13
click at [597, 456] on input "checkbox" at bounding box center [595, 458] width 11 height 11
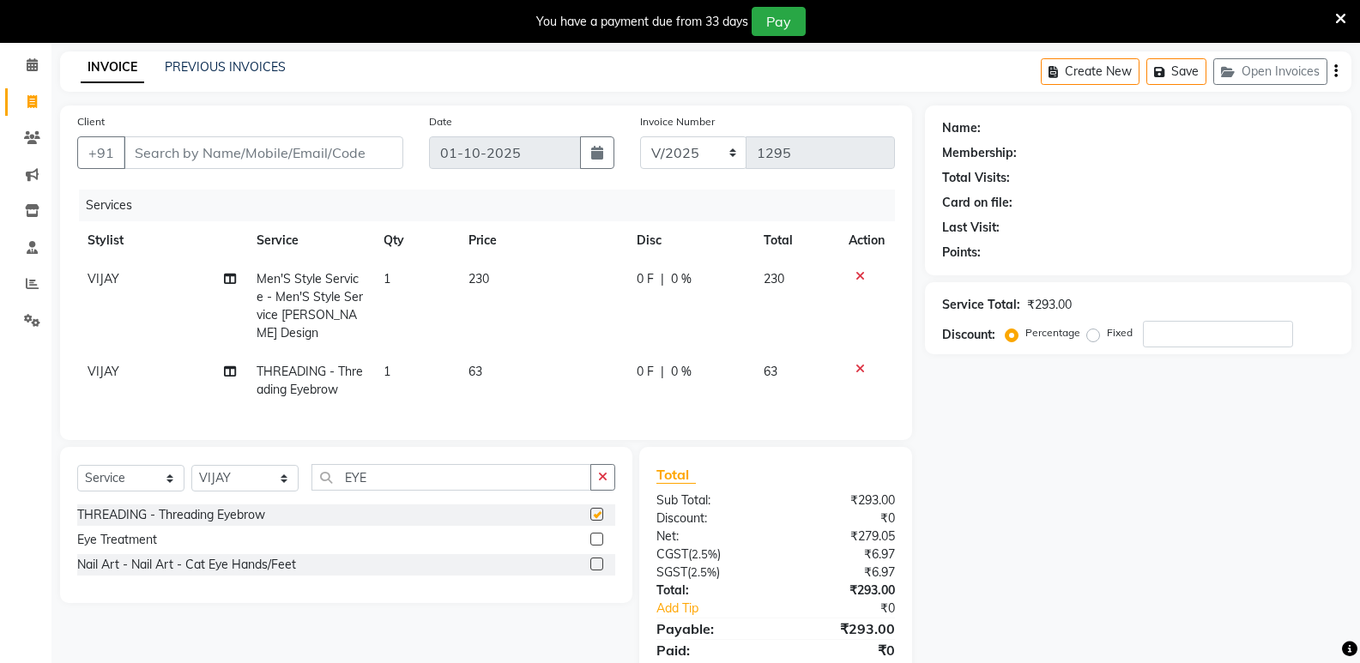
checkbox input "false"
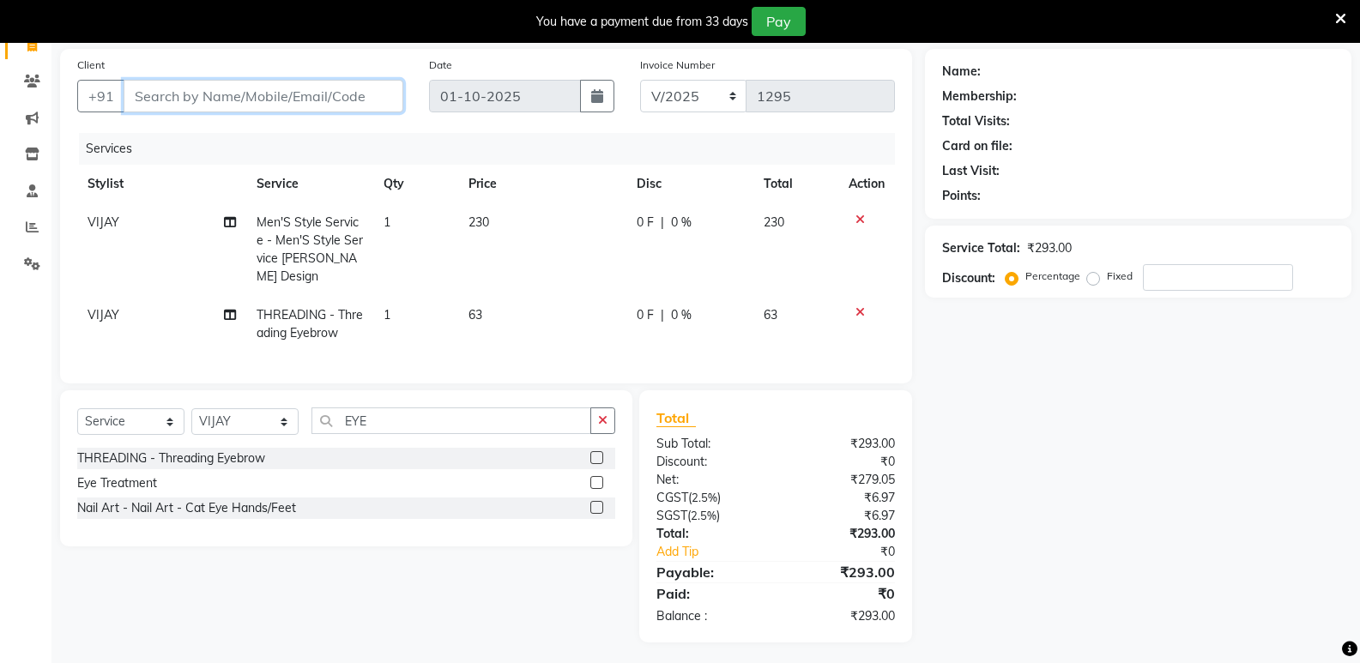
click at [341, 95] on input "Client" at bounding box center [264, 96] width 280 height 33
type input "7"
type input "0"
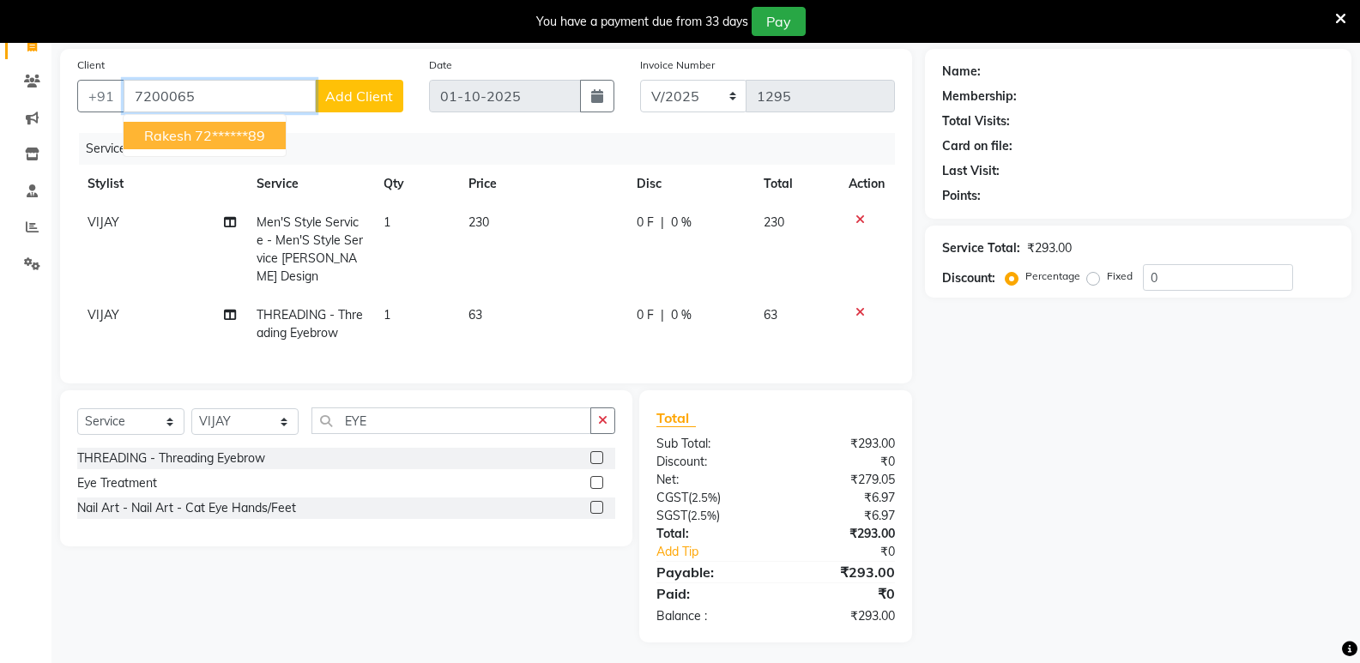
click at [187, 129] on span "rakesh" at bounding box center [167, 135] width 47 height 17
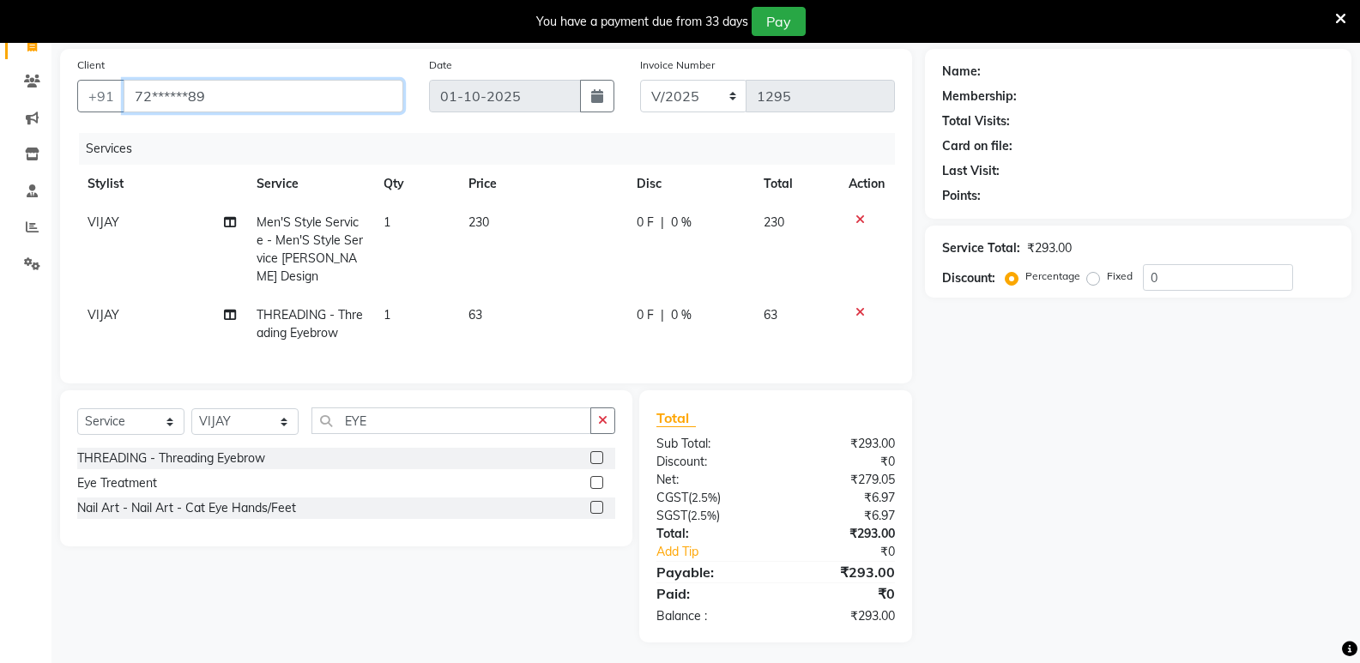
type input "72******89"
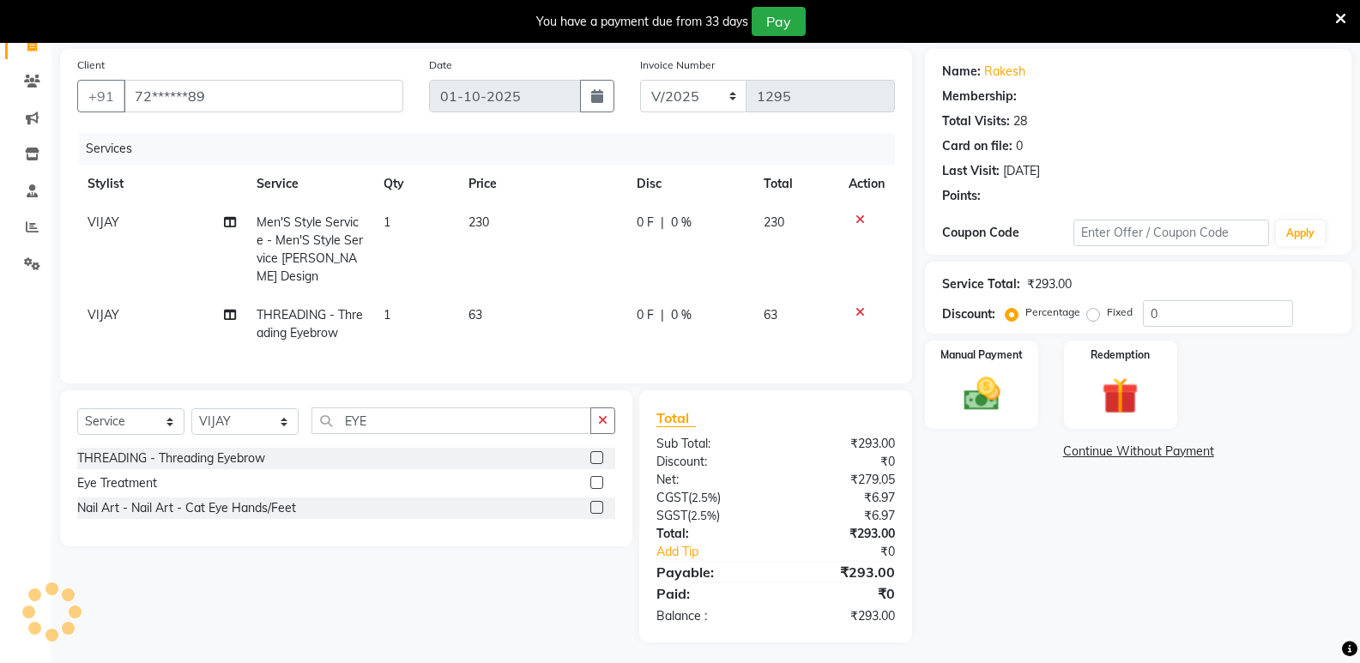
select select "1: Object"
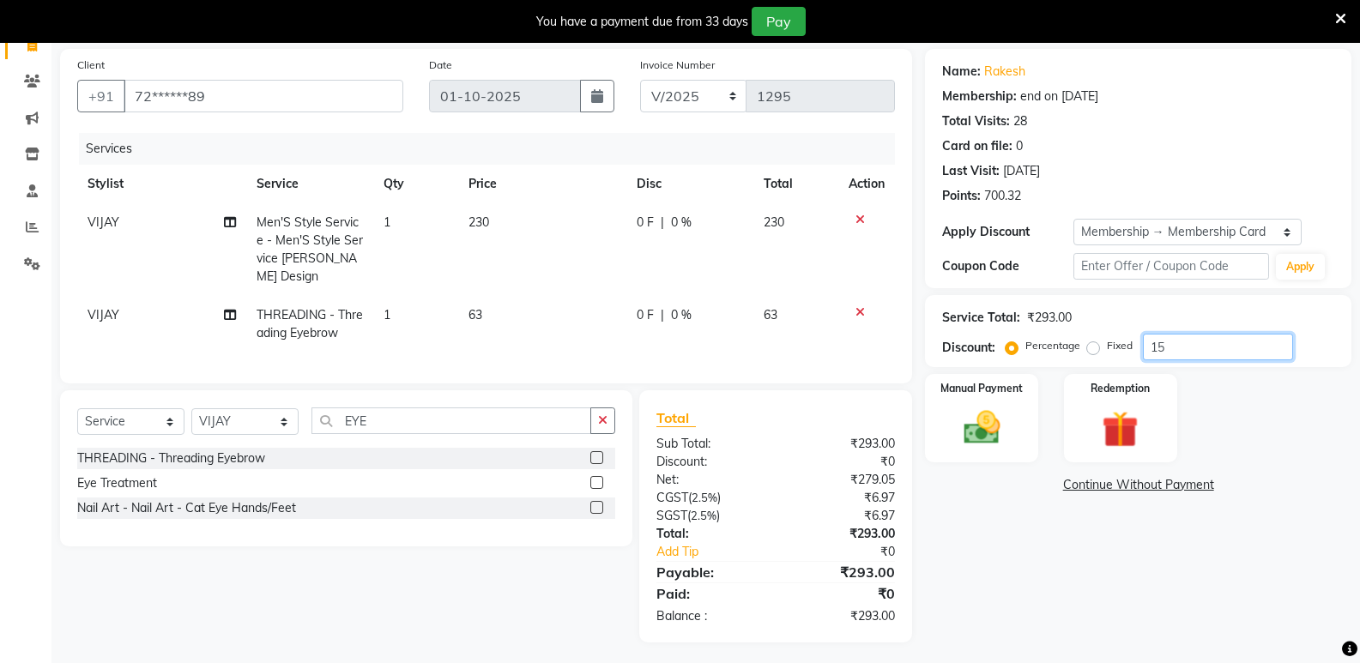
click at [1186, 358] on input "15" at bounding box center [1218, 347] width 150 height 27
type input "1"
click at [1041, 541] on div "Name: Rakesh Membership: end on 22-03-2026 Total Visits: 28 Card on file: 0 Las…" at bounding box center [1144, 346] width 439 height 594
click at [793, 543] on link "Add Tip" at bounding box center [720, 552] width 154 height 18
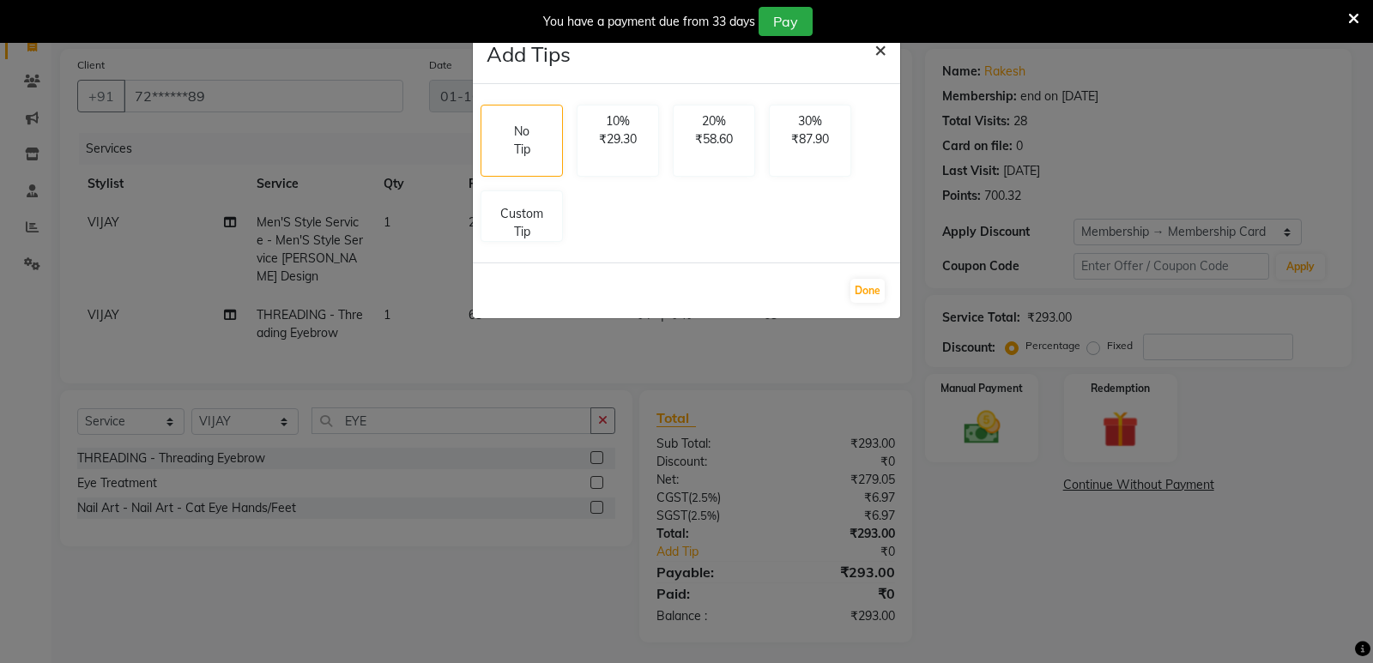
click at [883, 54] on span "×" at bounding box center [880, 49] width 12 height 26
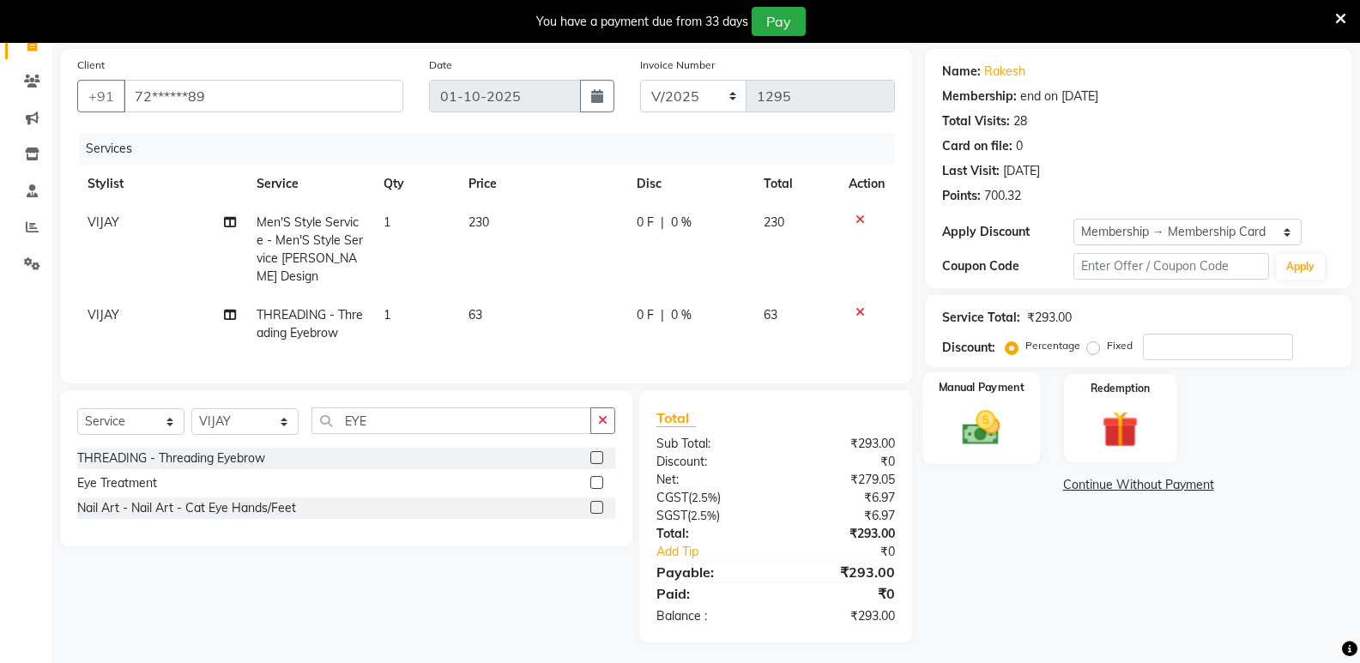
click at [923, 420] on div "Manual Payment" at bounding box center [982, 418] width 118 height 92
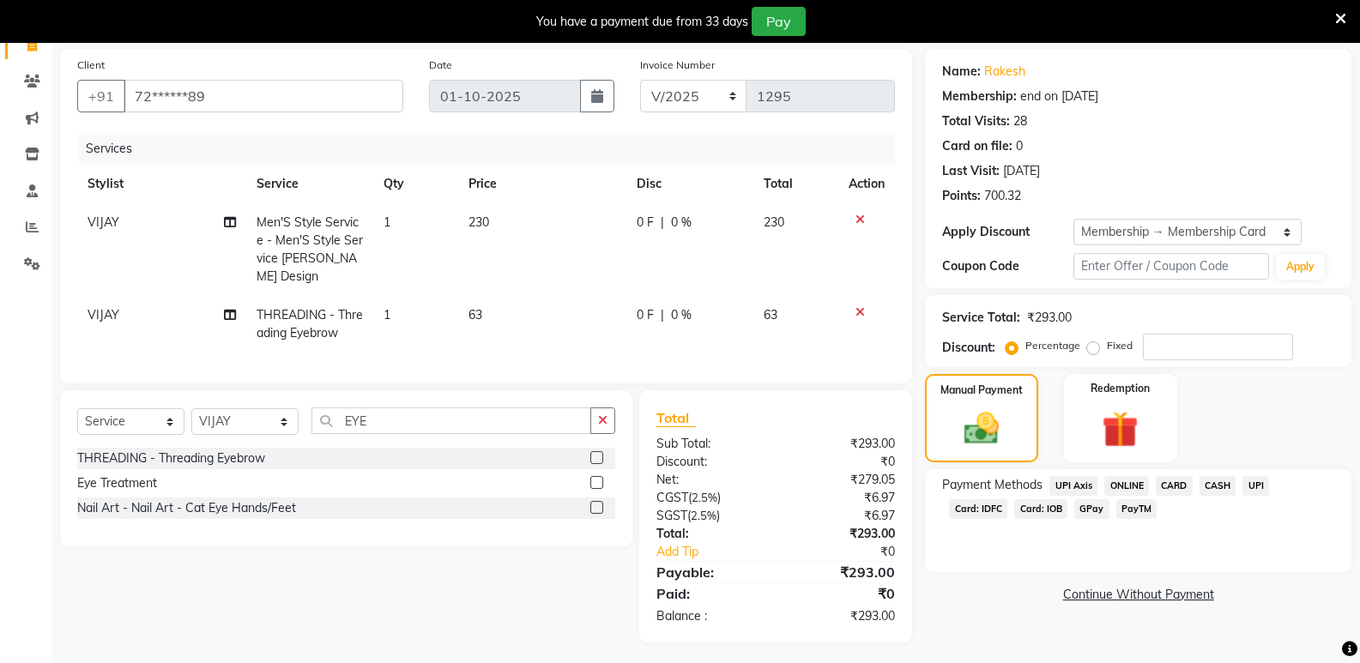
click at [1116, 486] on span "ONLINE" at bounding box center [1126, 486] width 45 height 20
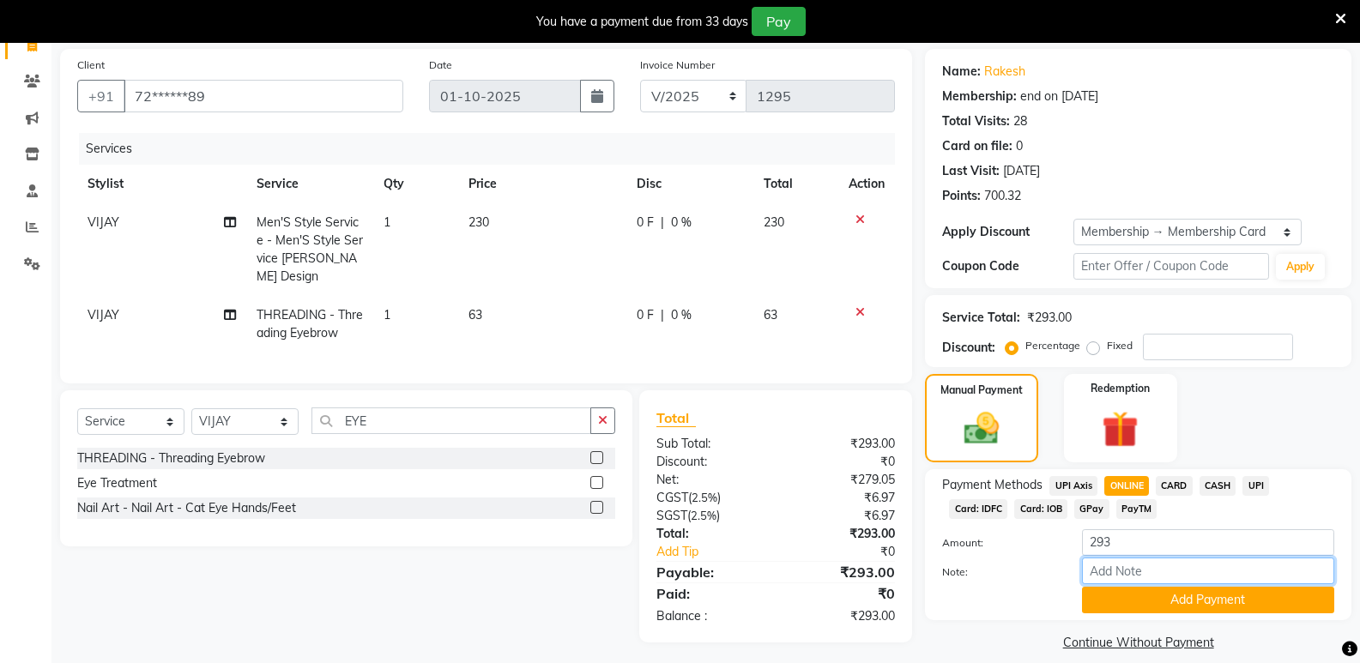
click at [1127, 568] on input "Note:" at bounding box center [1208, 571] width 252 height 27
type input "membership cancal"
drag, startPoint x: 1216, startPoint y: 572, endPoint x: 1083, endPoint y: 578, distance: 133.1
click at [1083, 578] on input "membership cancal" at bounding box center [1208, 571] width 252 height 27
click at [1094, 599] on button "Add Payment" at bounding box center [1208, 600] width 252 height 27
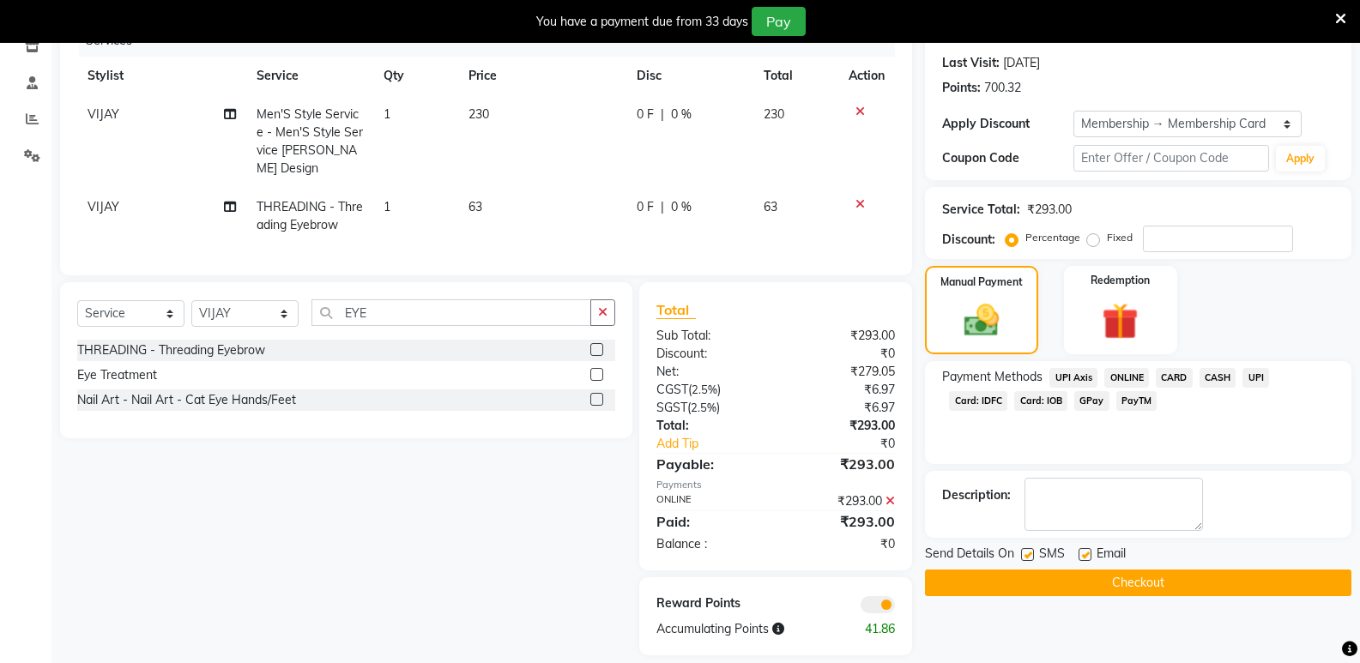
scroll to position [244, 0]
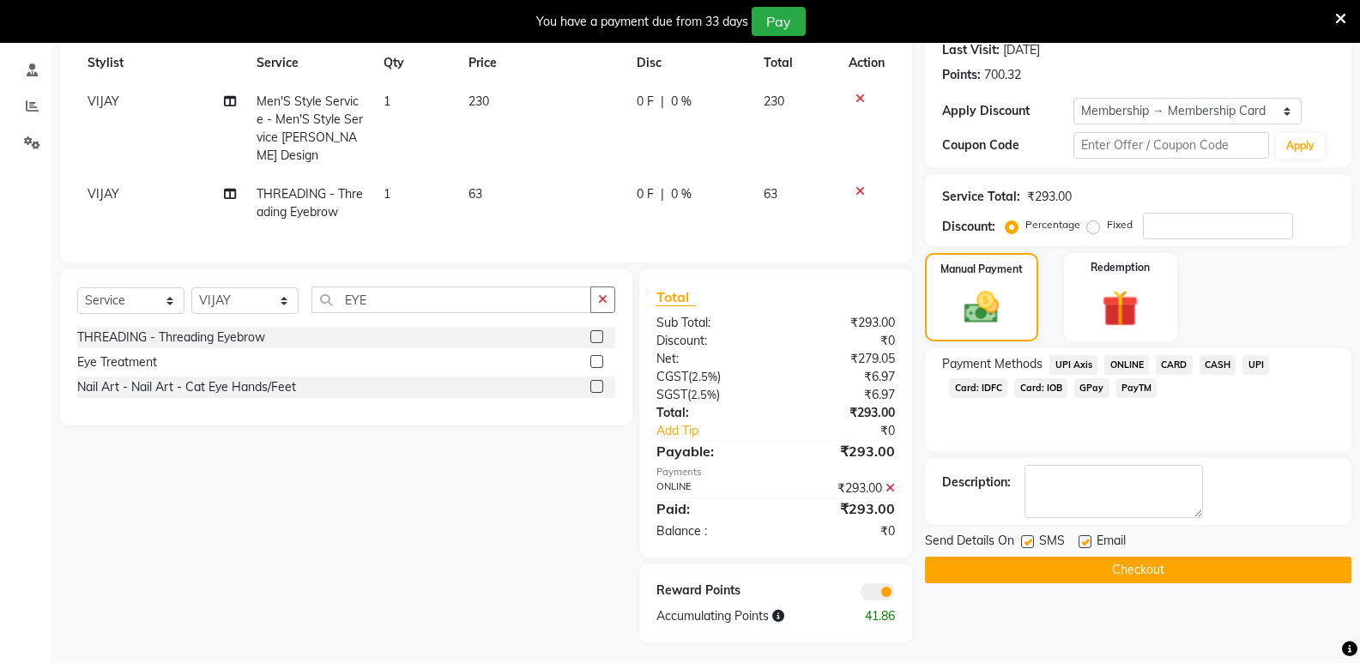
click at [1088, 577] on button "Checkout" at bounding box center [1138, 570] width 426 height 27
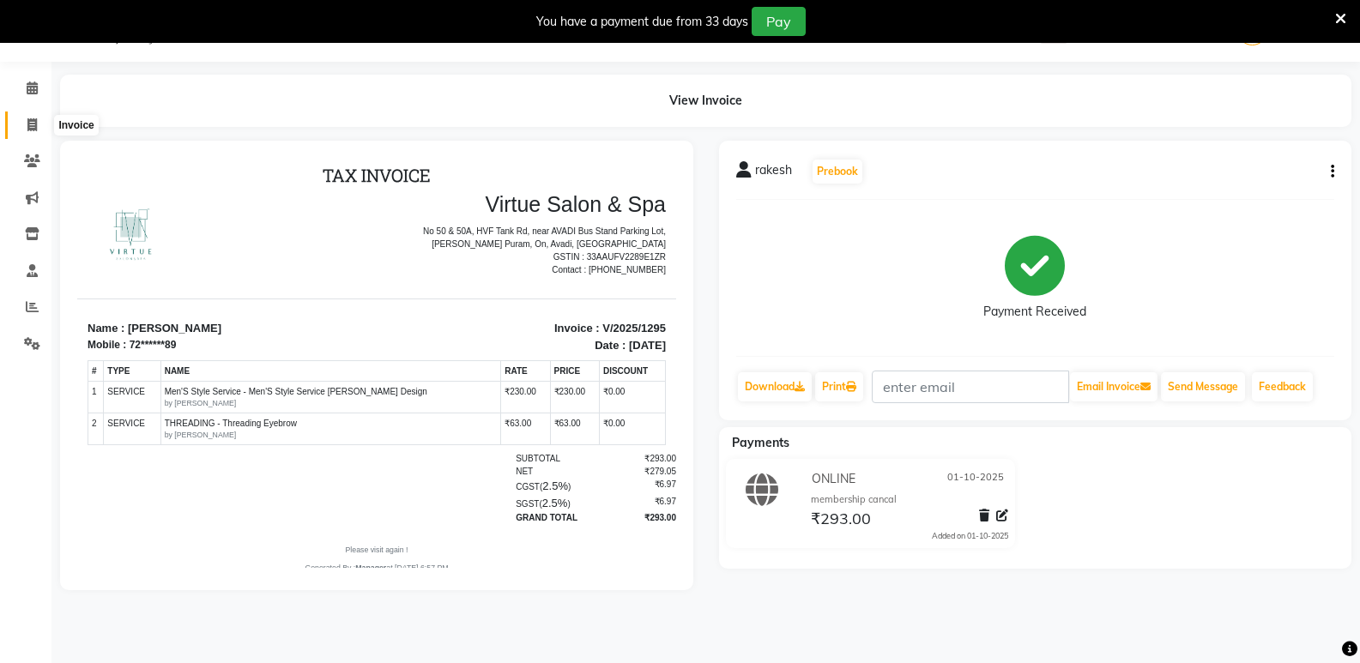
click at [35, 130] on icon at bounding box center [31, 124] width 9 height 13
select select "service"
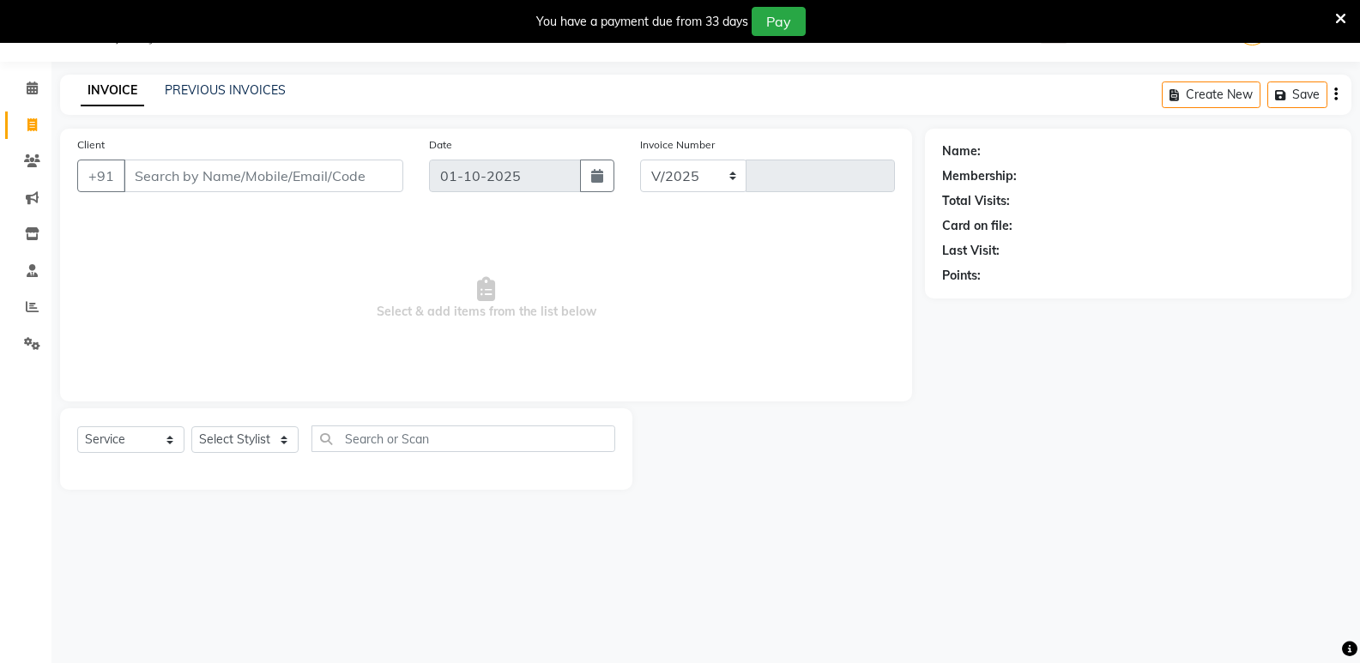
select select "4611"
type input "1296"
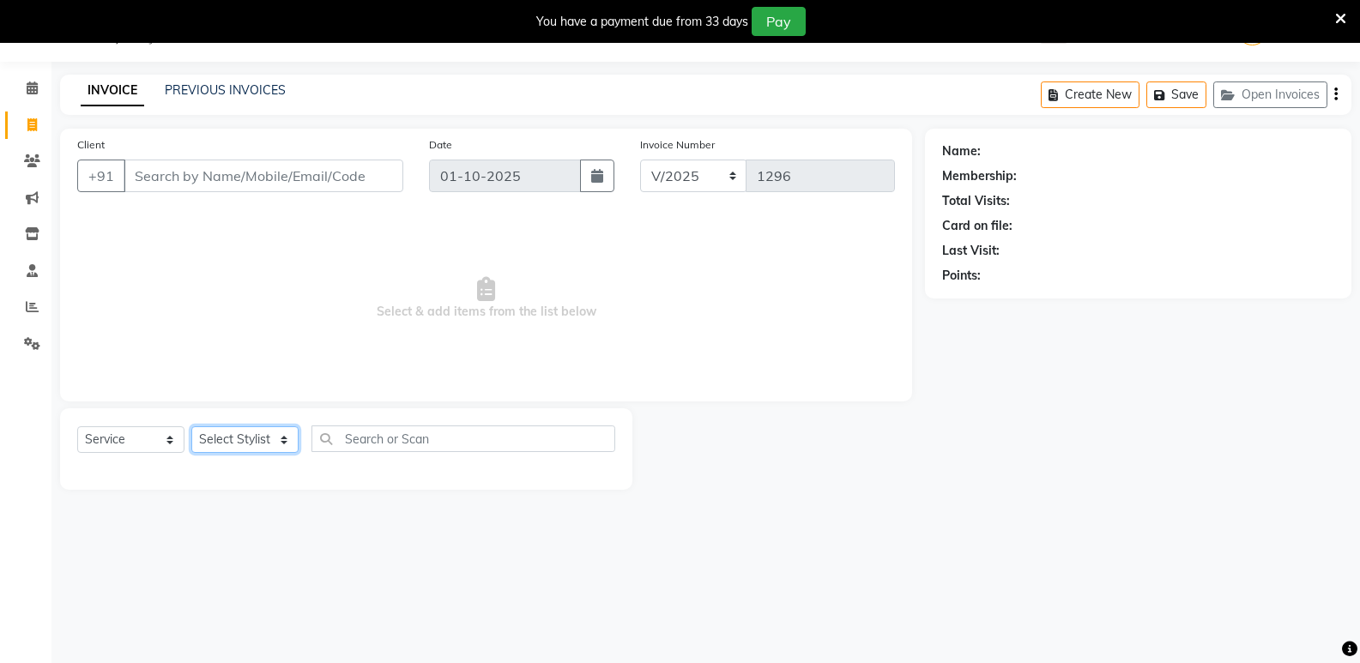
click at [237, 443] on select "Select Stylist" at bounding box center [244, 439] width 107 height 27
select select "44177"
click at [191, 426] on select "Select Stylist ADMIN Ashwini ASWANI DIVYA Kanna keerthana Manager MONICA PRIYA …" at bounding box center [244, 439] width 107 height 27
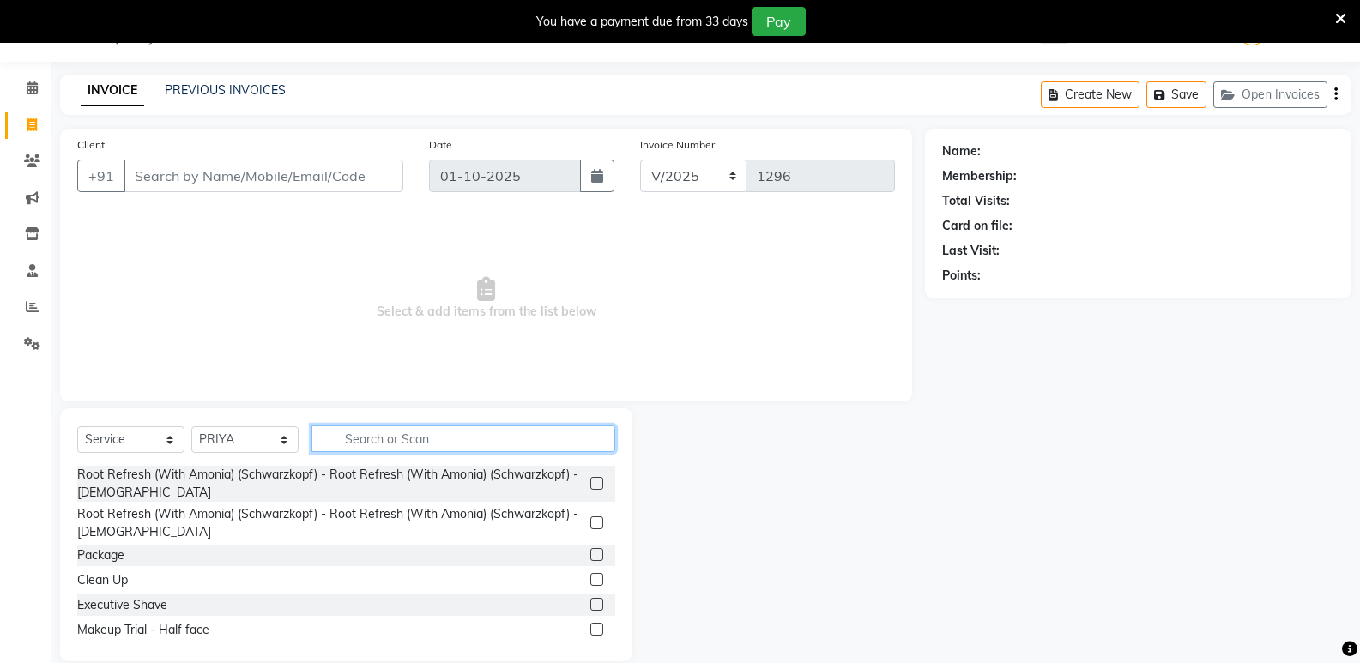
click at [420, 436] on input "text" at bounding box center [463, 439] width 304 height 27
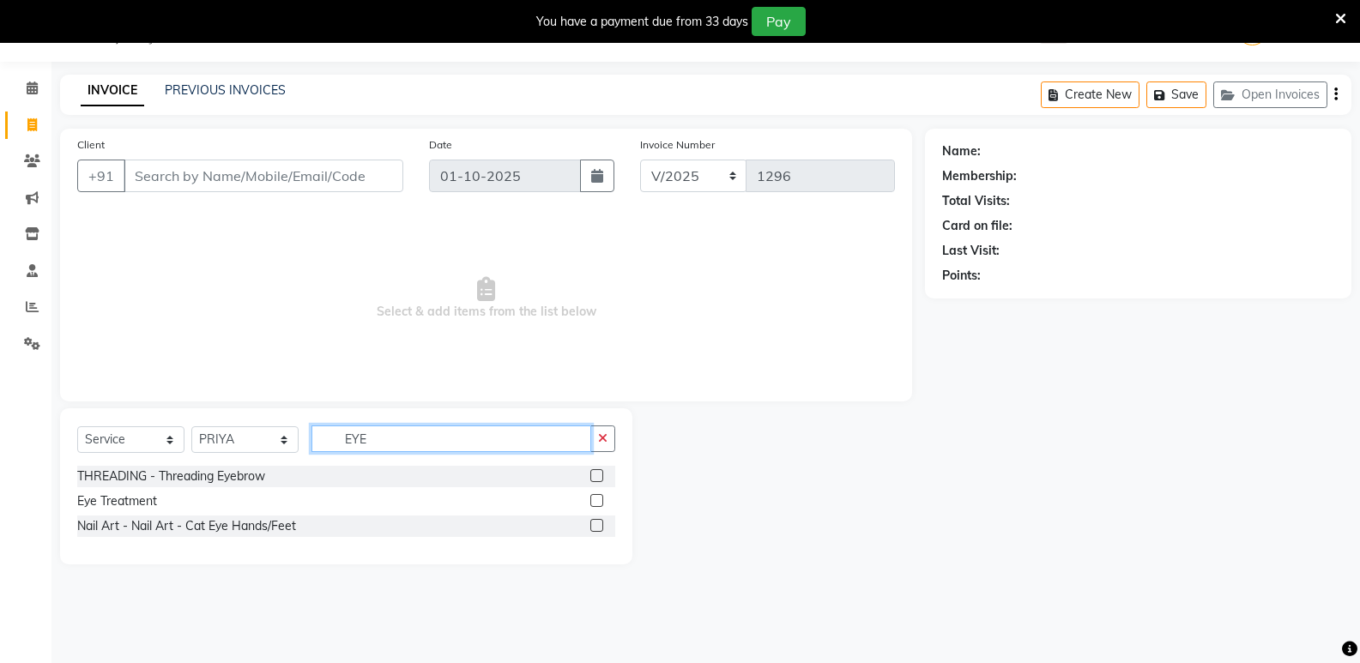
type input "EYE"
click at [597, 478] on label at bounding box center [596, 475] width 13 height 13
click at [597, 478] on input "checkbox" at bounding box center [595, 476] width 11 height 11
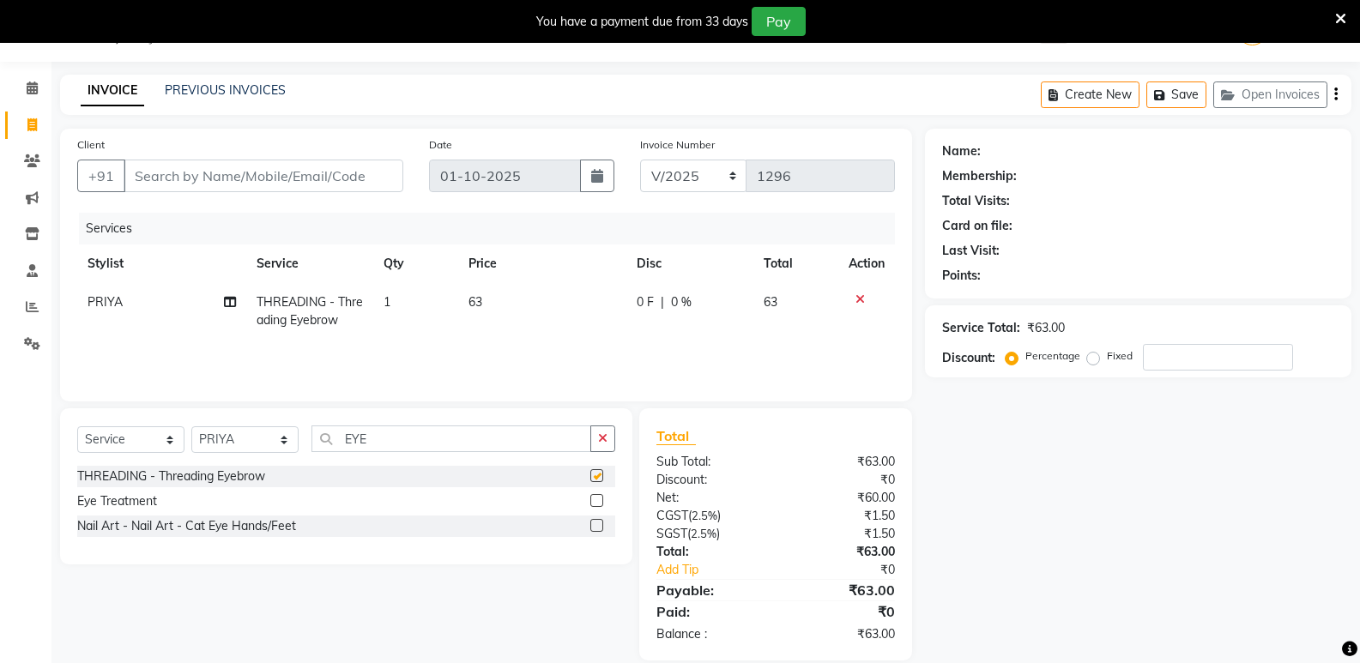
checkbox input "false"
click at [597, 441] on button "button" at bounding box center [602, 439] width 25 height 27
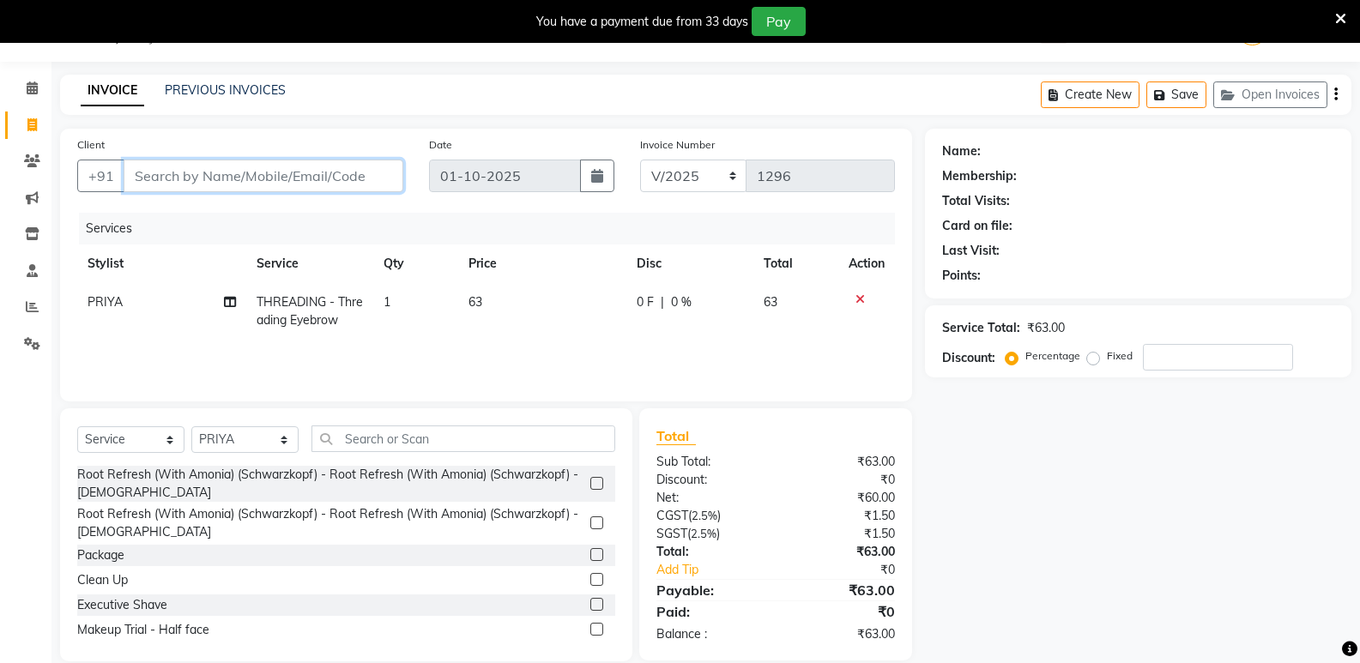
click at [256, 175] on input "Client" at bounding box center [264, 176] width 280 height 33
type input "9"
type input "0"
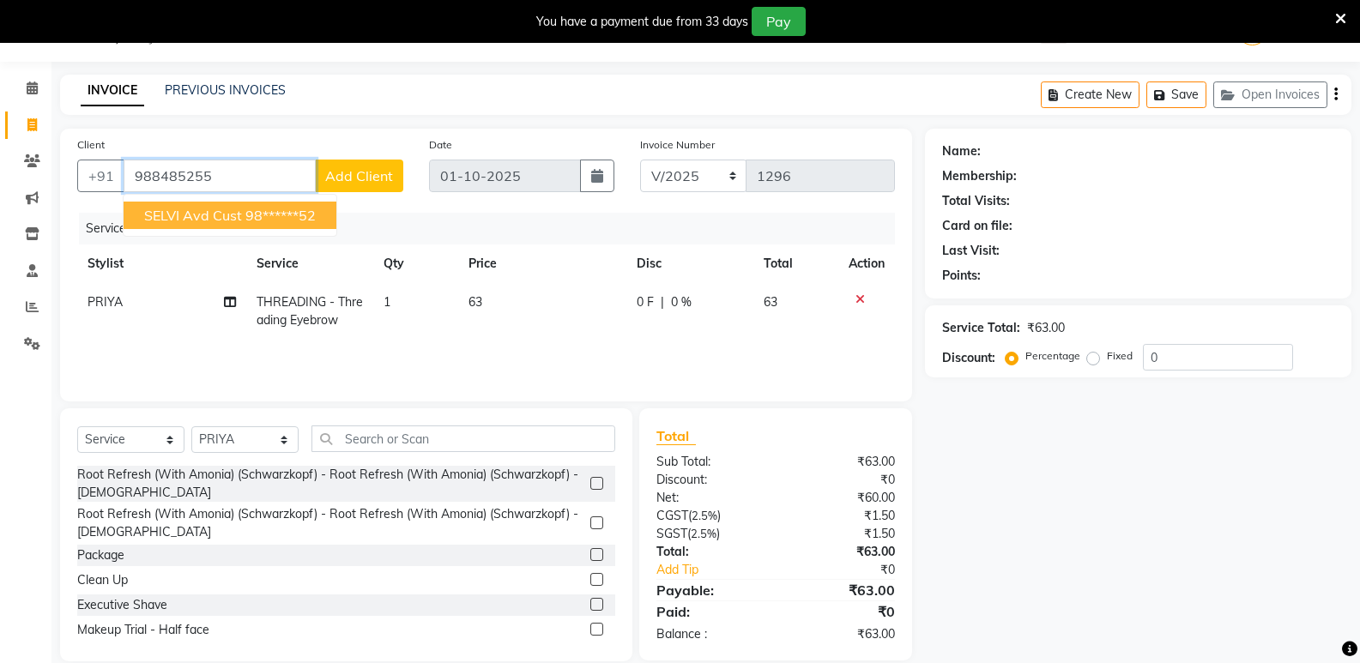
click at [247, 216] on ngb-highlight "98******52" at bounding box center [280, 215] width 70 height 17
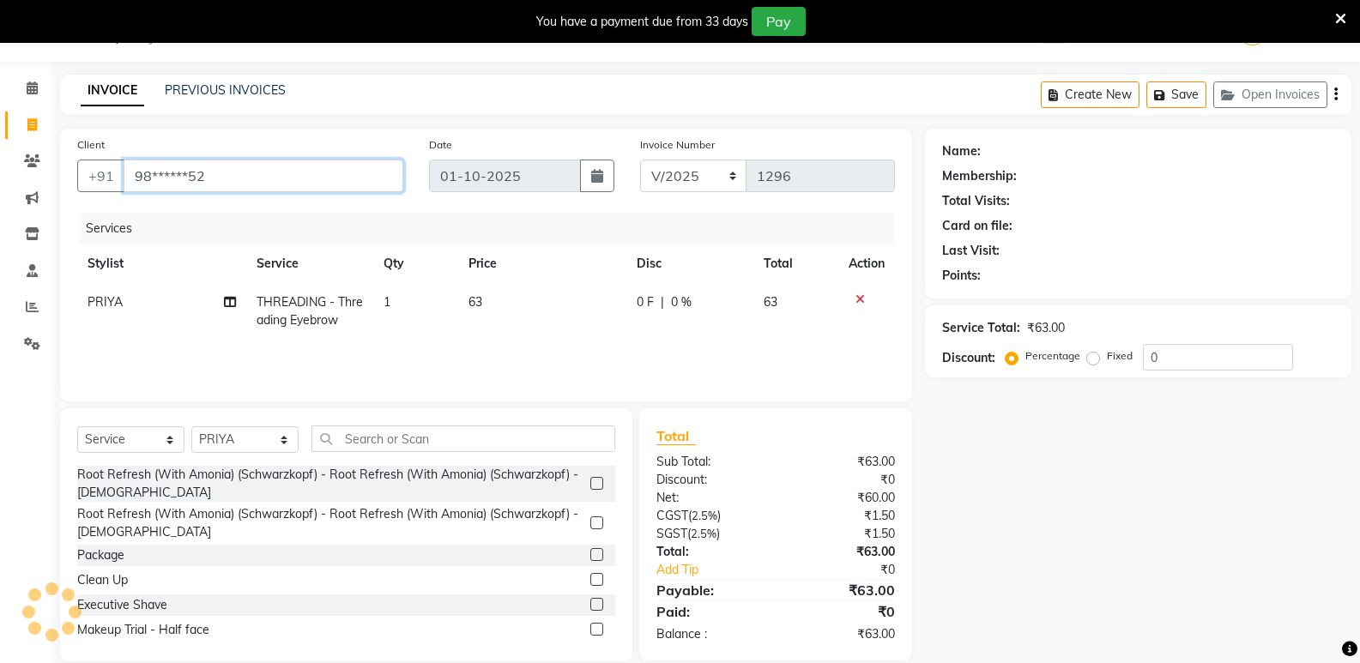
type input "98******52"
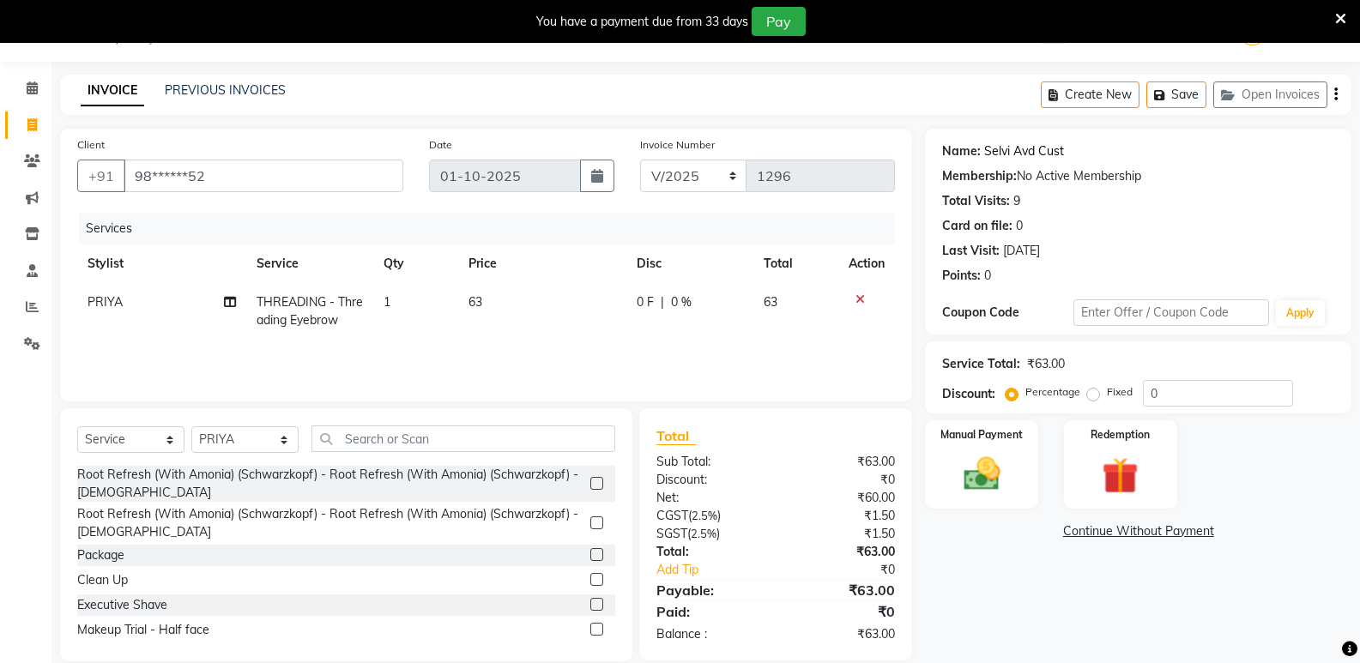
click at [1000, 154] on link "Selvi Avd Cust" at bounding box center [1024, 151] width 80 height 18
click at [966, 466] on img at bounding box center [981, 474] width 61 height 44
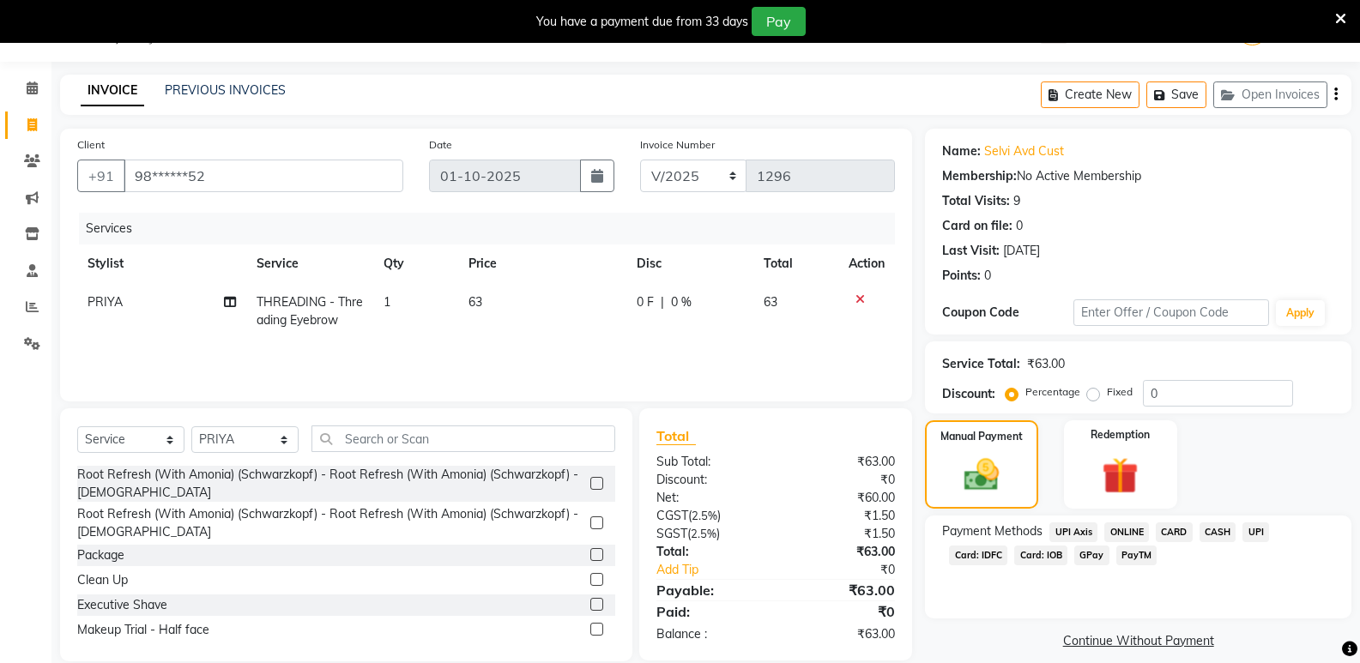
click at [1217, 534] on span "CASH" at bounding box center [1217, 532] width 37 height 20
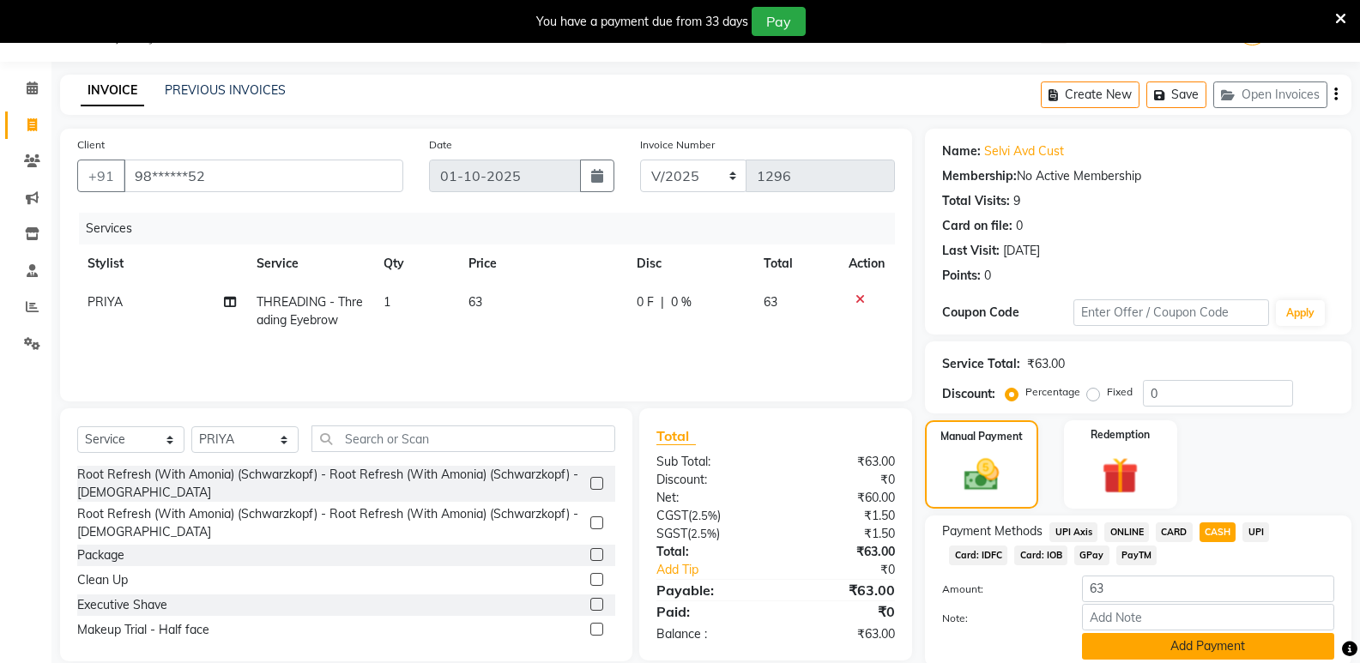
click at [1163, 648] on button "Add Payment" at bounding box center [1208, 646] width 252 height 27
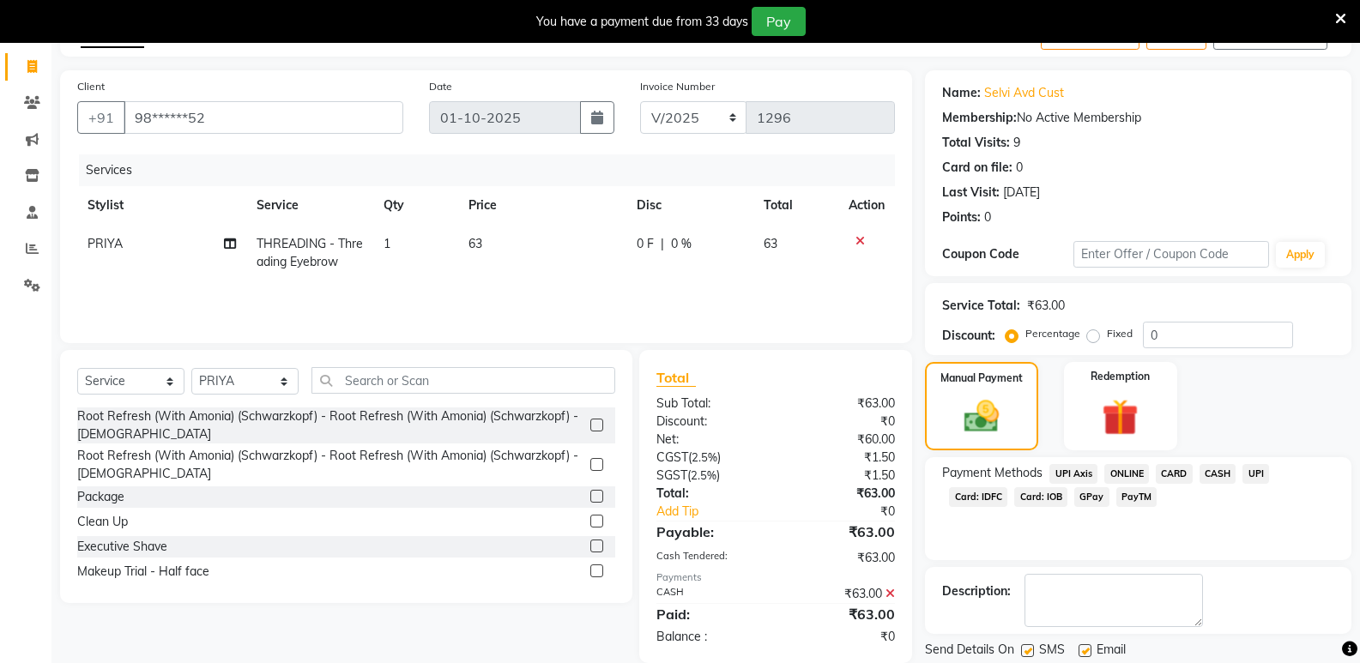
scroll to position [156, 0]
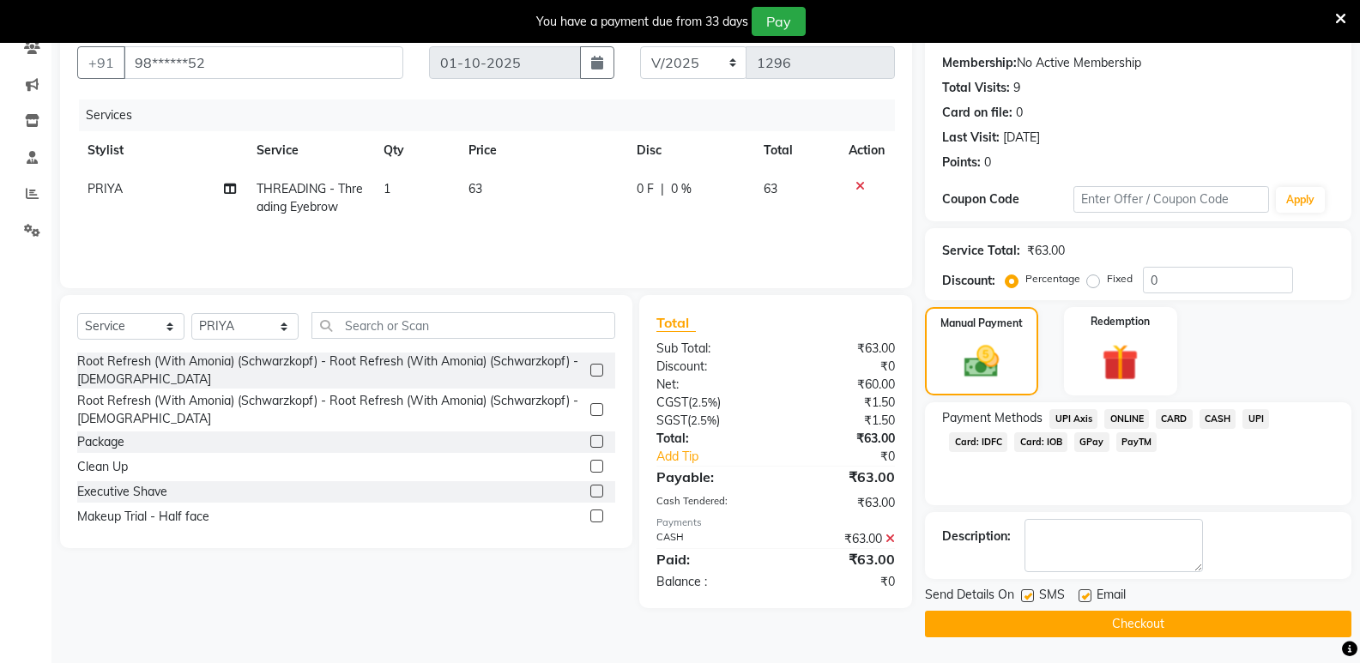
click at [1034, 630] on button "Checkout" at bounding box center [1138, 624] width 426 height 27
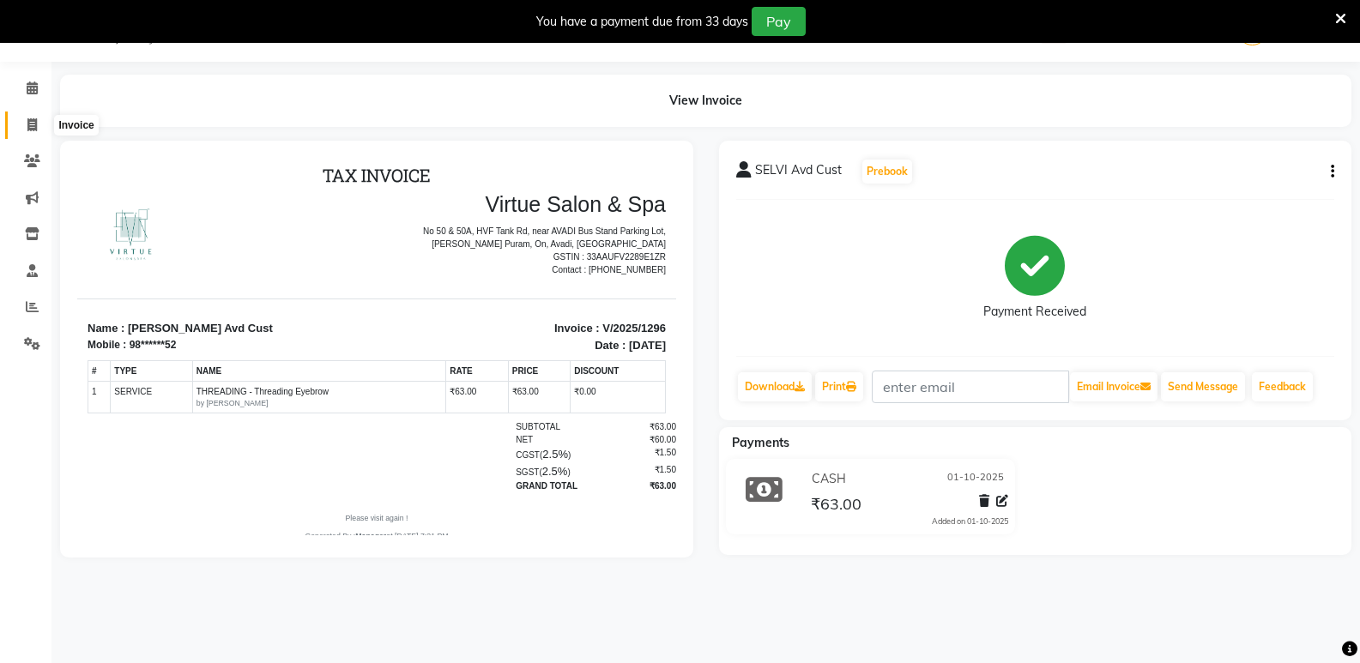
click at [33, 130] on icon at bounding box center [31, 124] width 9 height 13
select select "service"
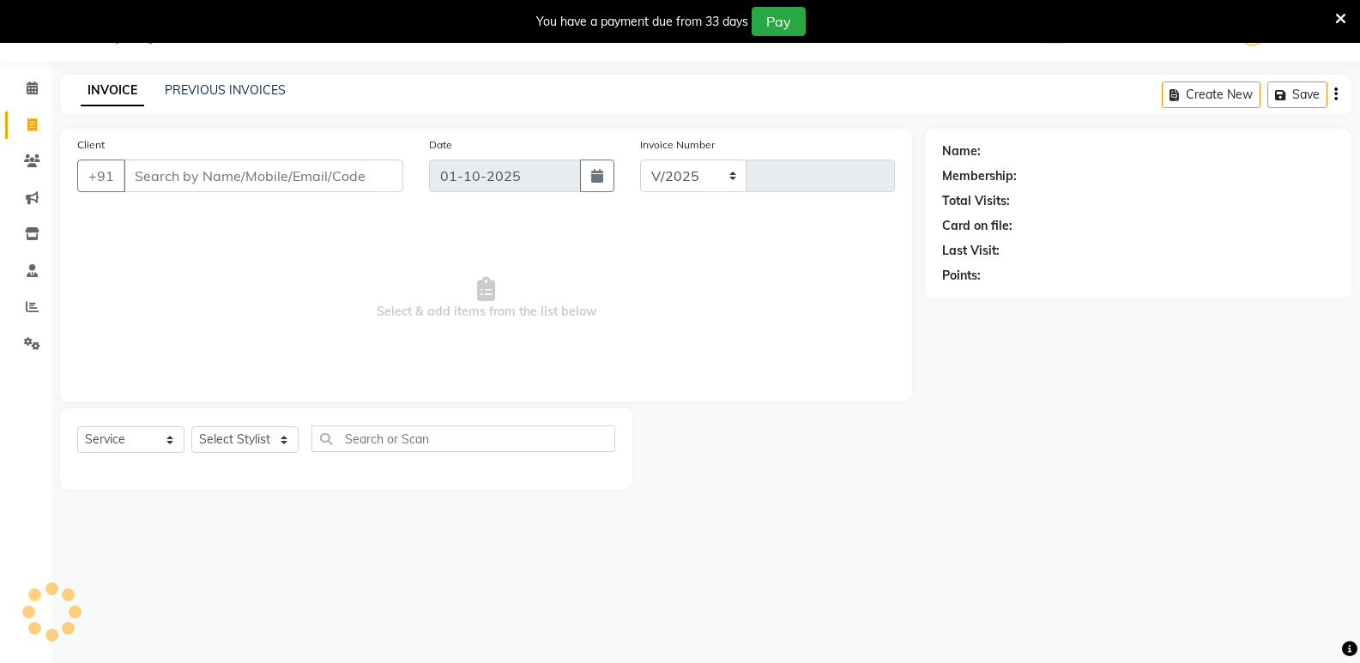
select select "4611"
type input "1297"
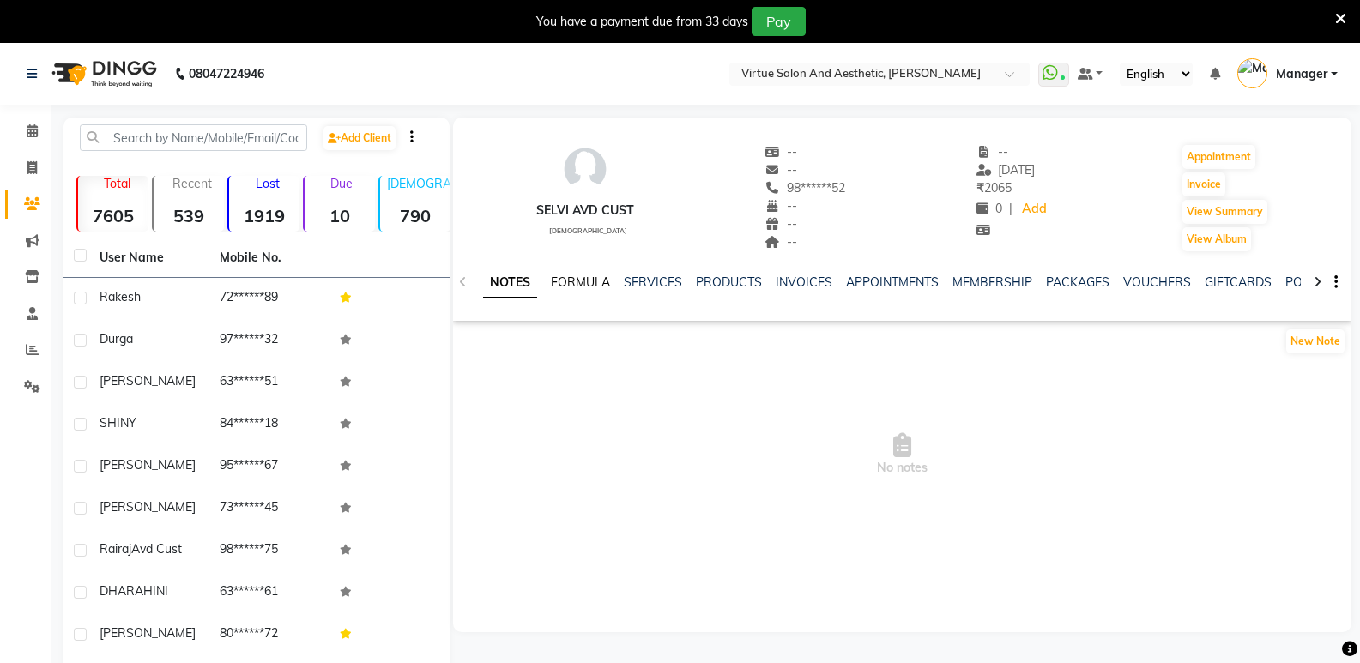
click at [574, 283] on link "FORMULA" at bounding box center [580, 282] width 59 height 15
click at [658, 288] on link "SERVICES" at bounding box center [651, 282] width 58 height 15
